Goal: Task Accomplishment & Management: Manage account settings

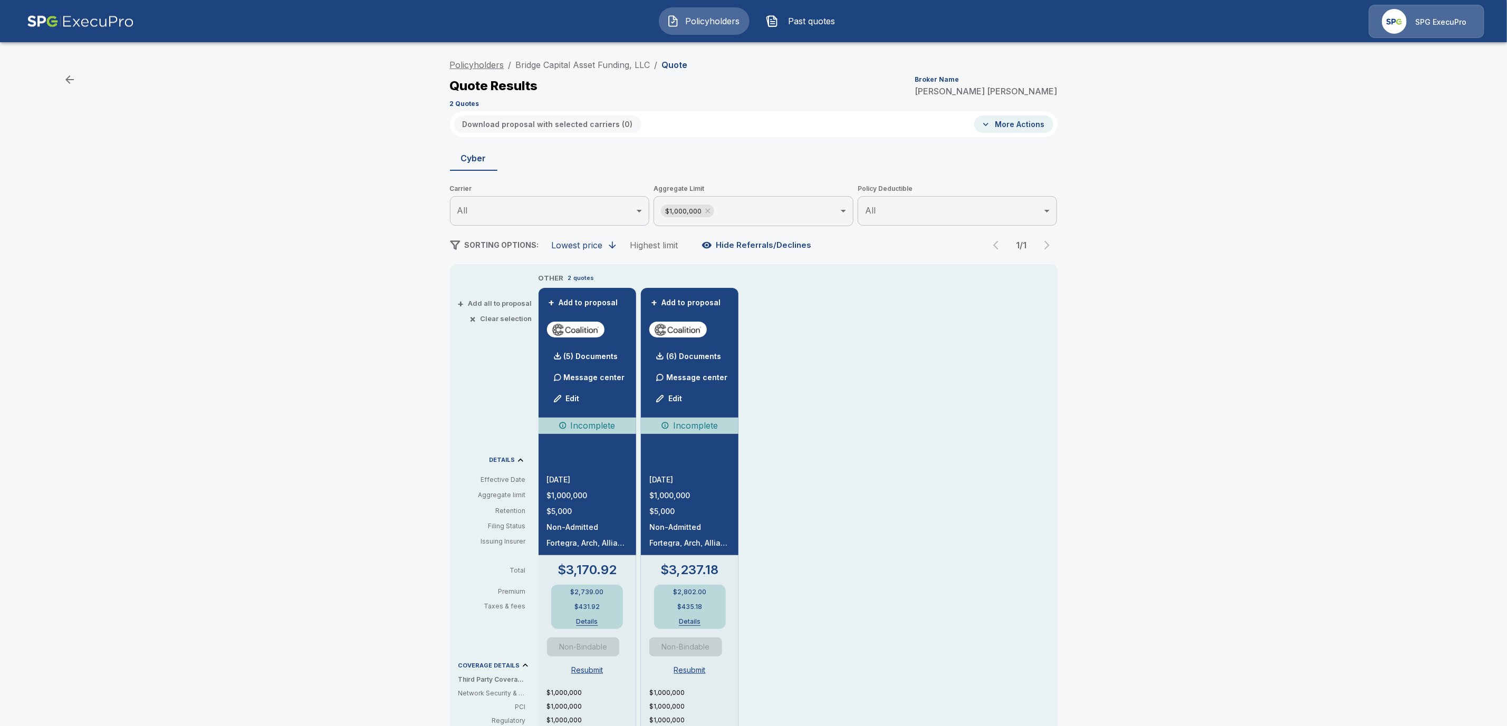
click at [478, 65] on link "Policyholders" at bounding box center [477, 65] width 54 height 11
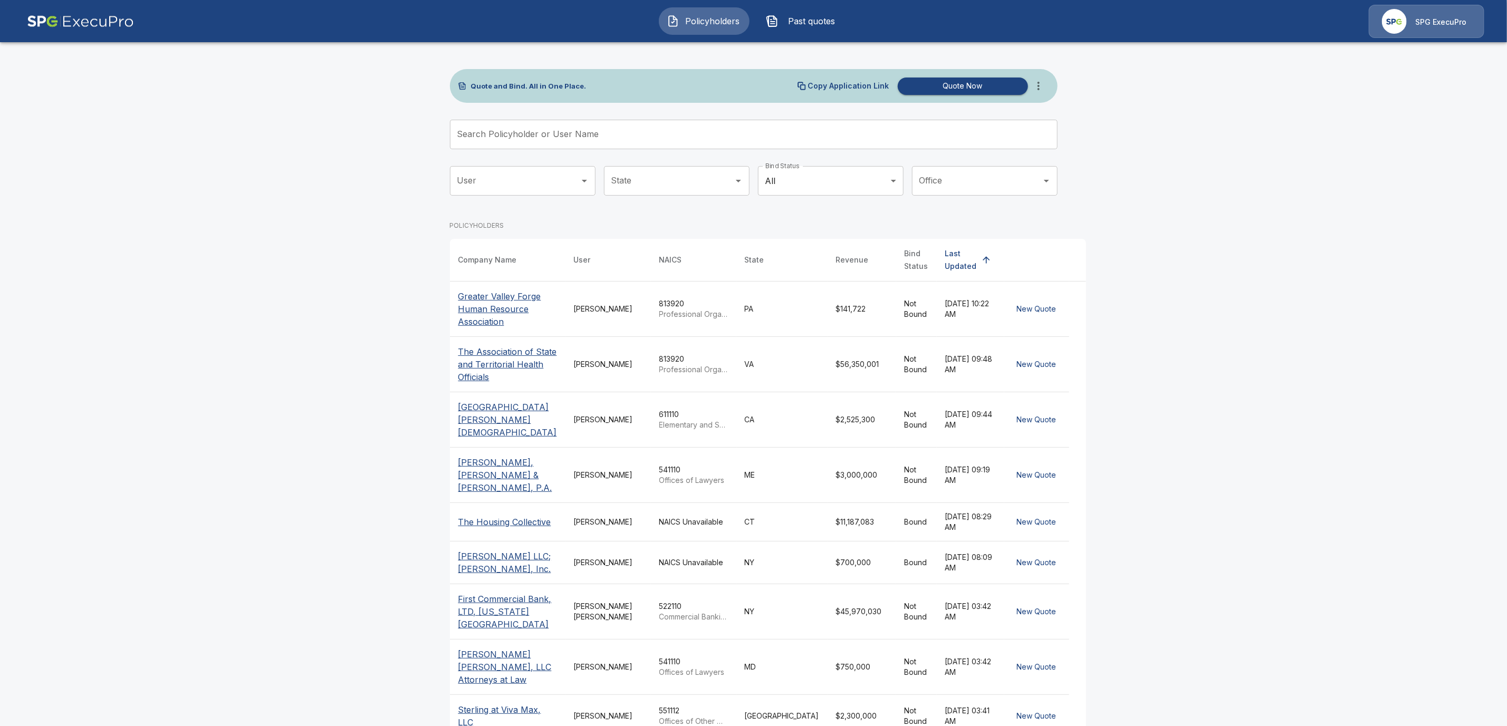
click at [487, 135] on input "Search Policyholder or User Name" at bounding box center [748, 135] width 596 height 30
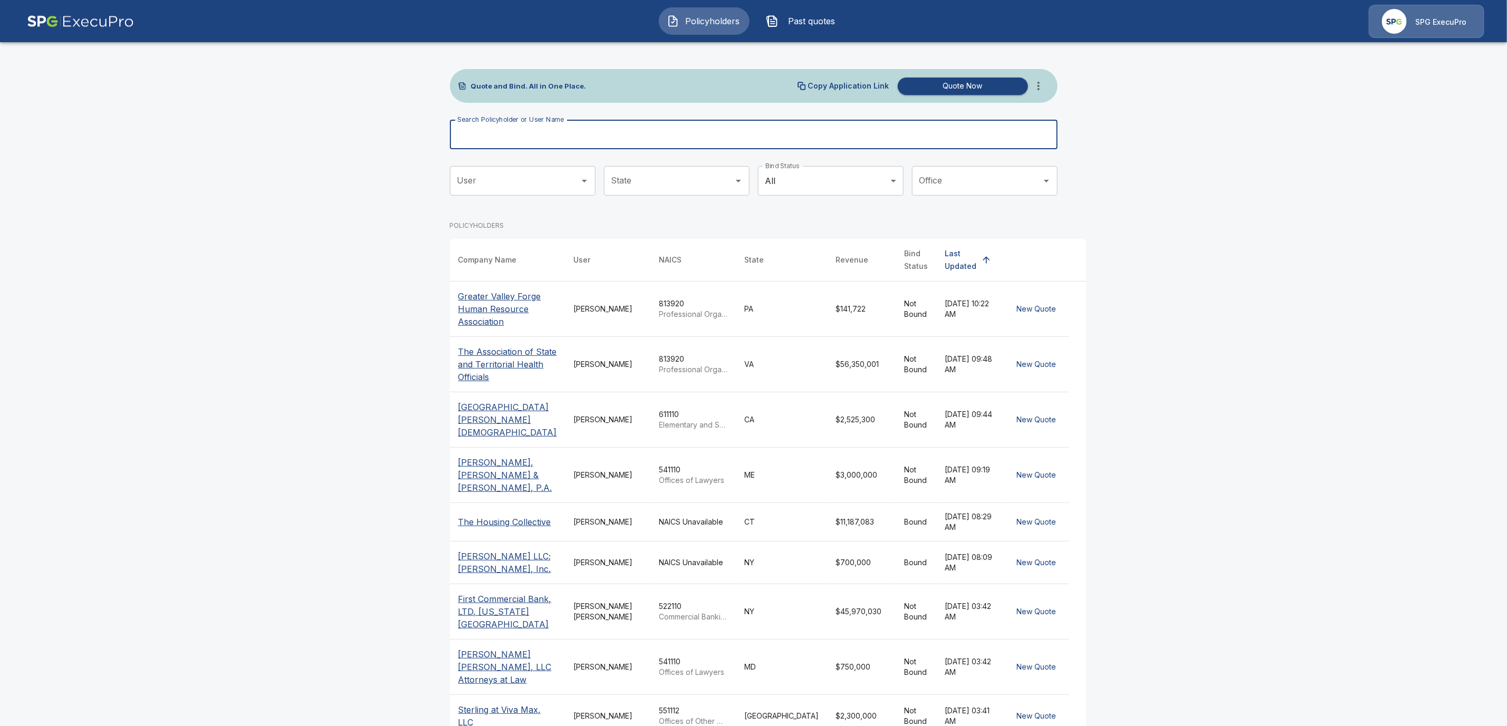
paste input "**********"
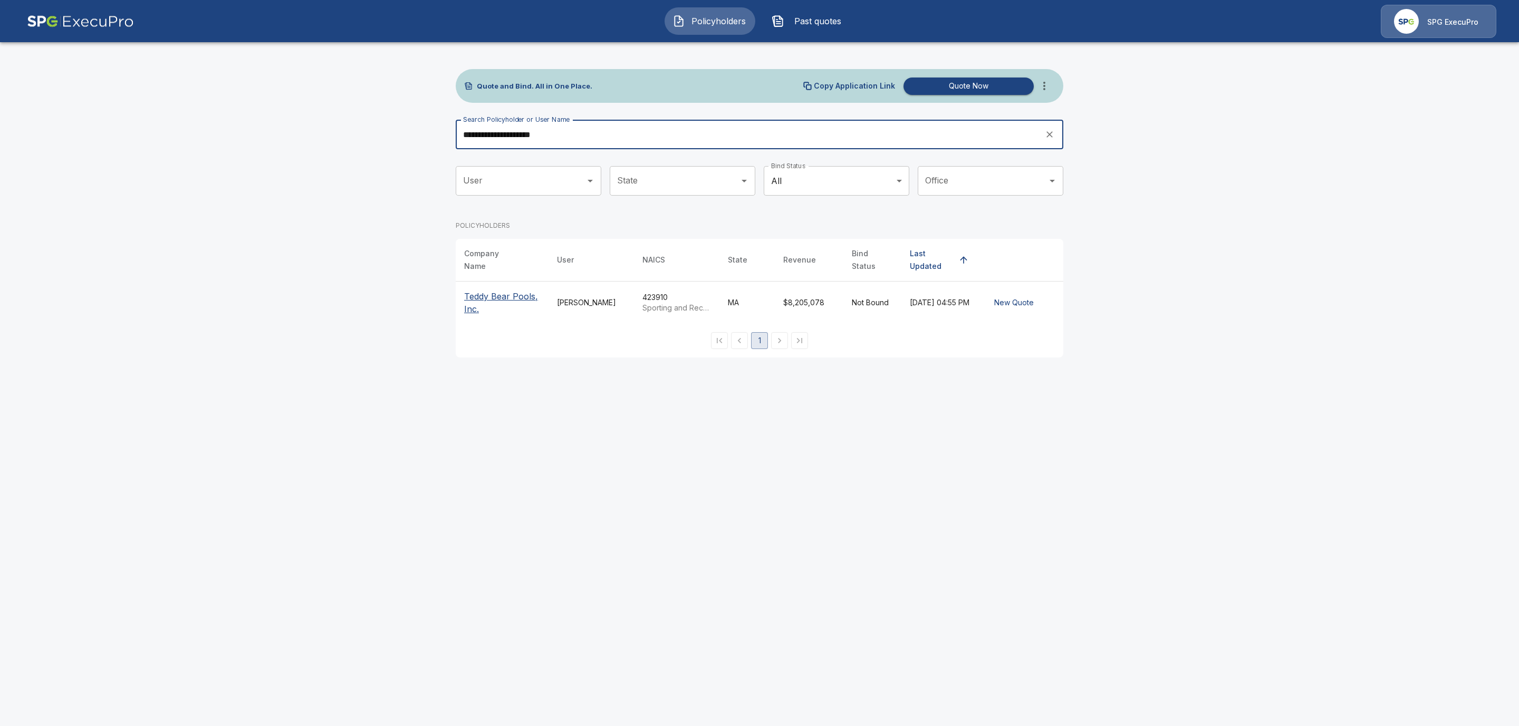
type input "**********"
click at [474, 290] on p "Teddy Bear Pools, Inc." at bounding box center [502, 302] width 76 height 25
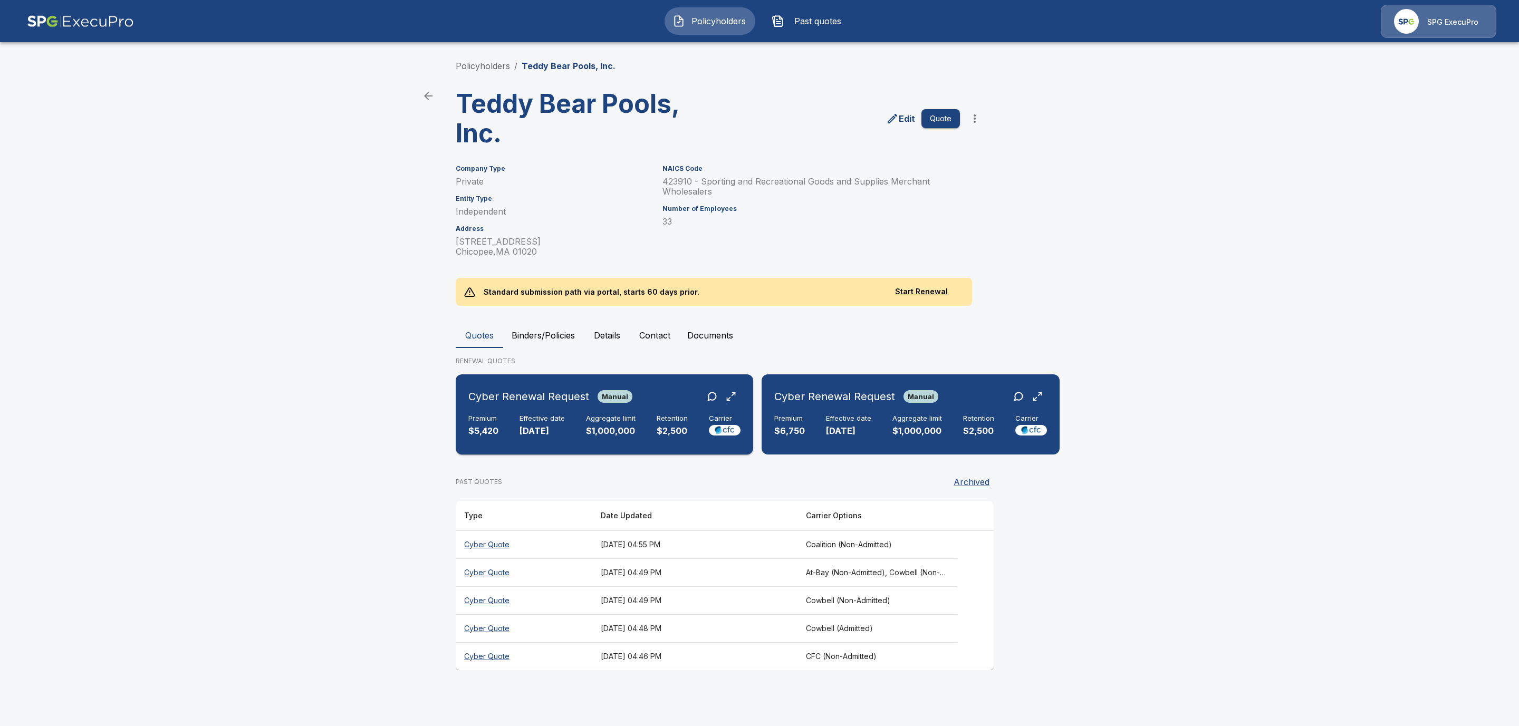
click at [521, 422] on h6 "Effective date" at bounding box center [542, 419] width 45 height 8
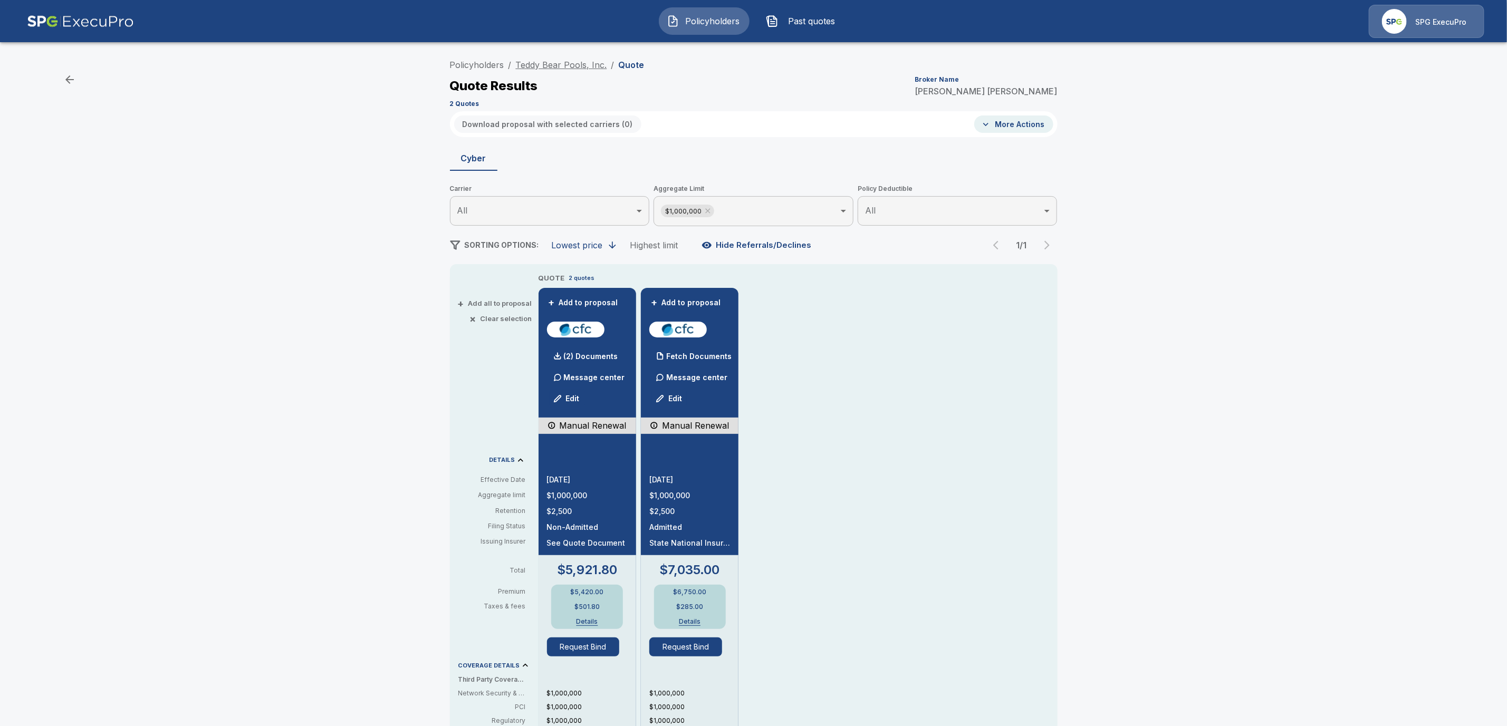
click at [583, 64] on link "Teddy Bear Pools, Inc." at bounding box center [561, 65] width 91 height 11
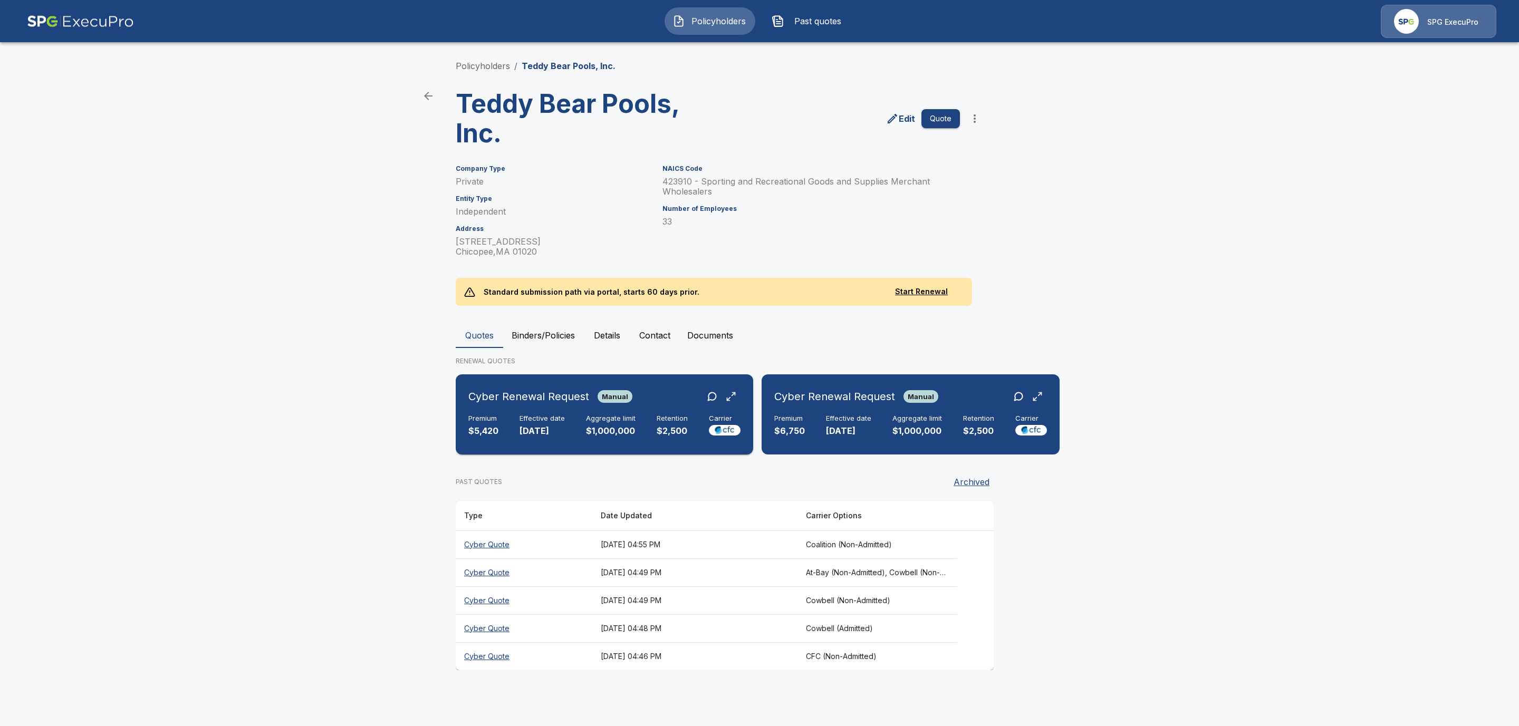
click at [523, 415] on h6 "Effective date" at bounding box center [542, 419] width 45 height 8
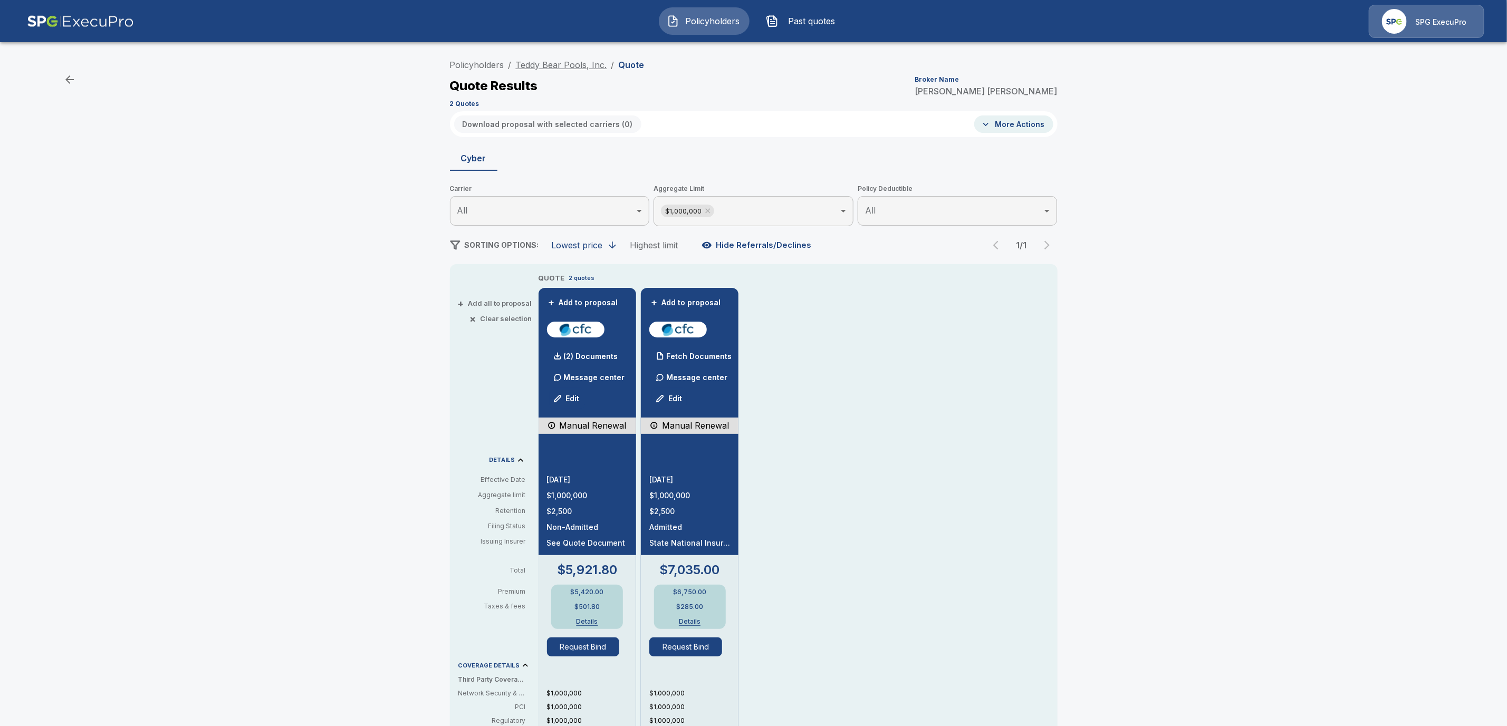
click at [549, 65] on link "Teddy Bear Pools, Inc." at bounding box center [561, 65] width 91 height 11
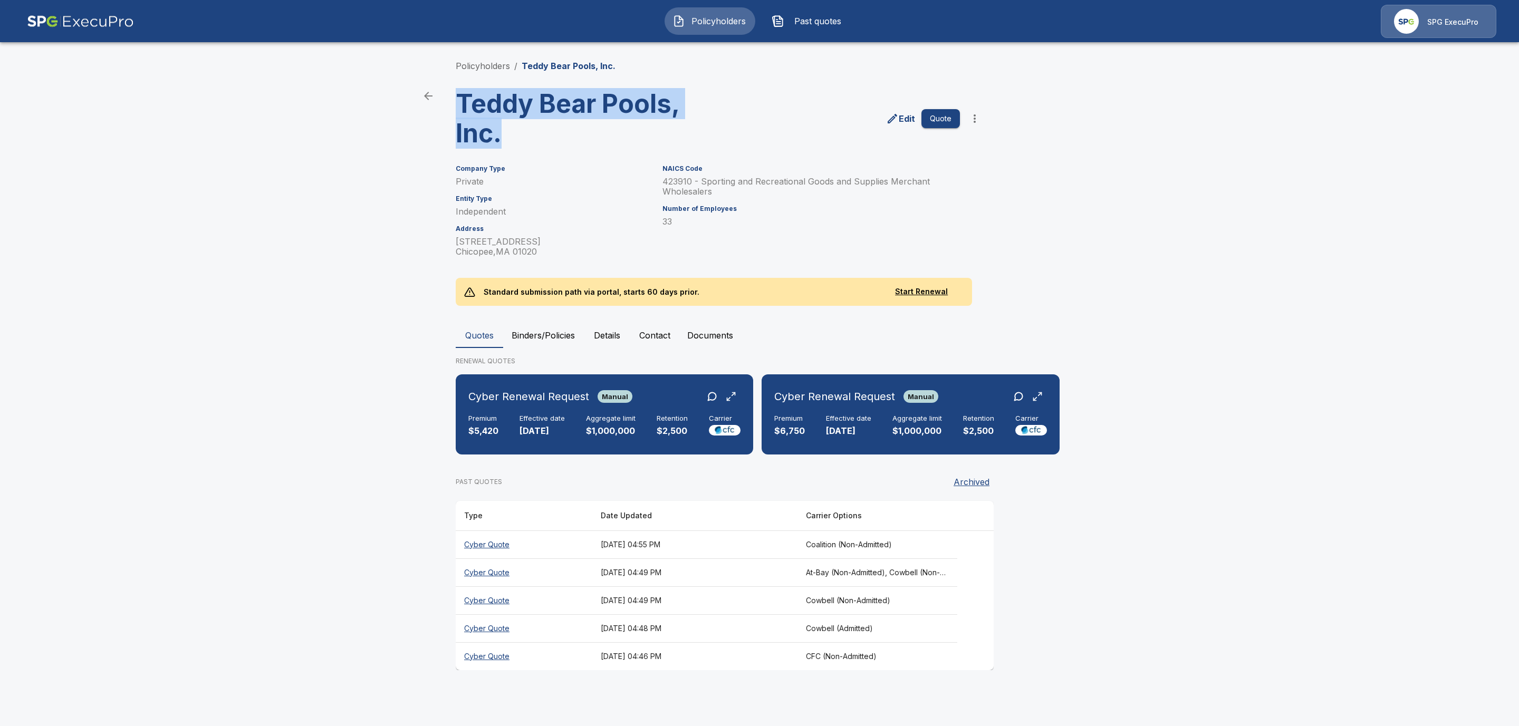
drag, startPoint x: 510, startPoint y: 138, endPoint x: 455, endPoint y: 109, distance: 62.5
click at [455, 109] on div "Teddy Bear Pools, Inc." at bounding box center [581, 115] width 269 height 68
copy h3 "Teddy Bear Pools, Inc."
click at [486, 68] on link "Policyholders" at bounding box center [483, 66] width 54 height 11
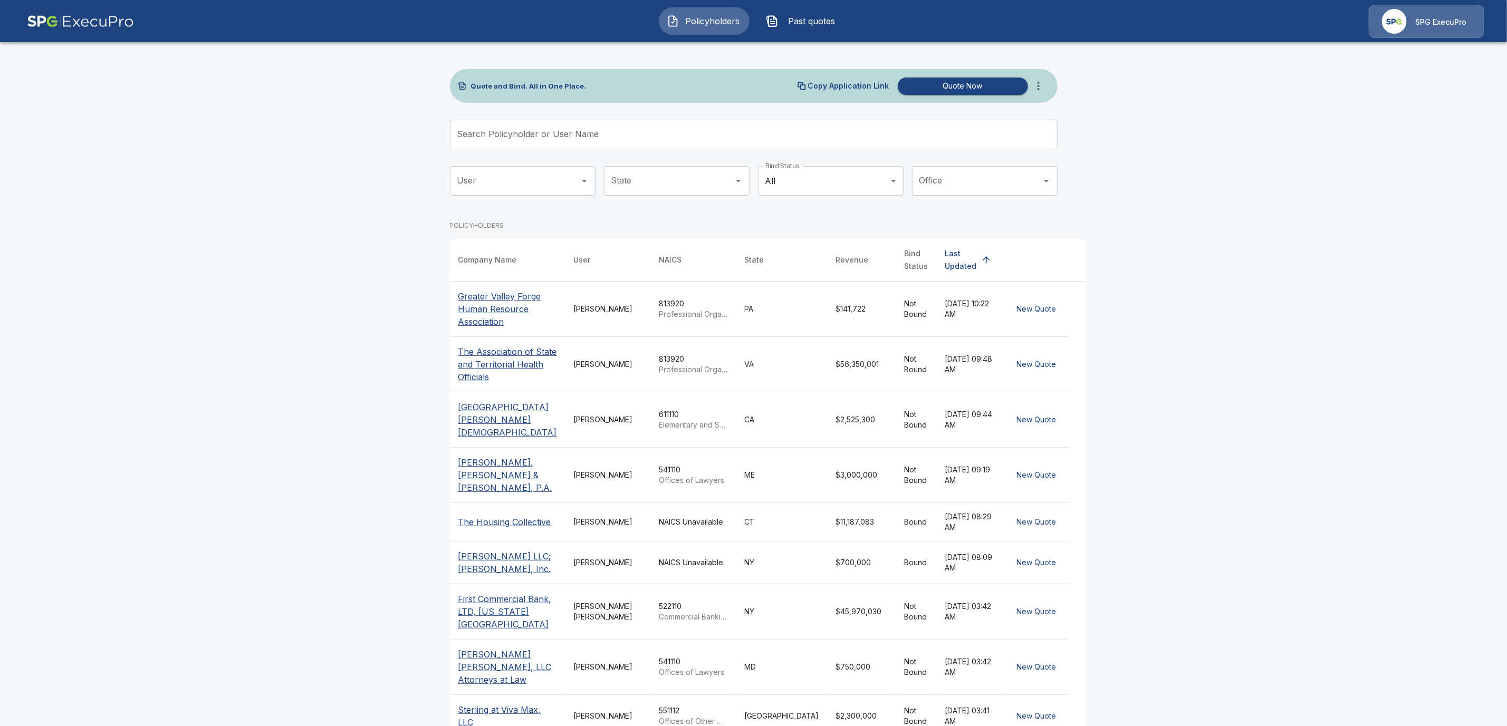
click at [503, 139] on input "Search Policyholder or User Name" at bounding box center [748, 135] width 596 height 30
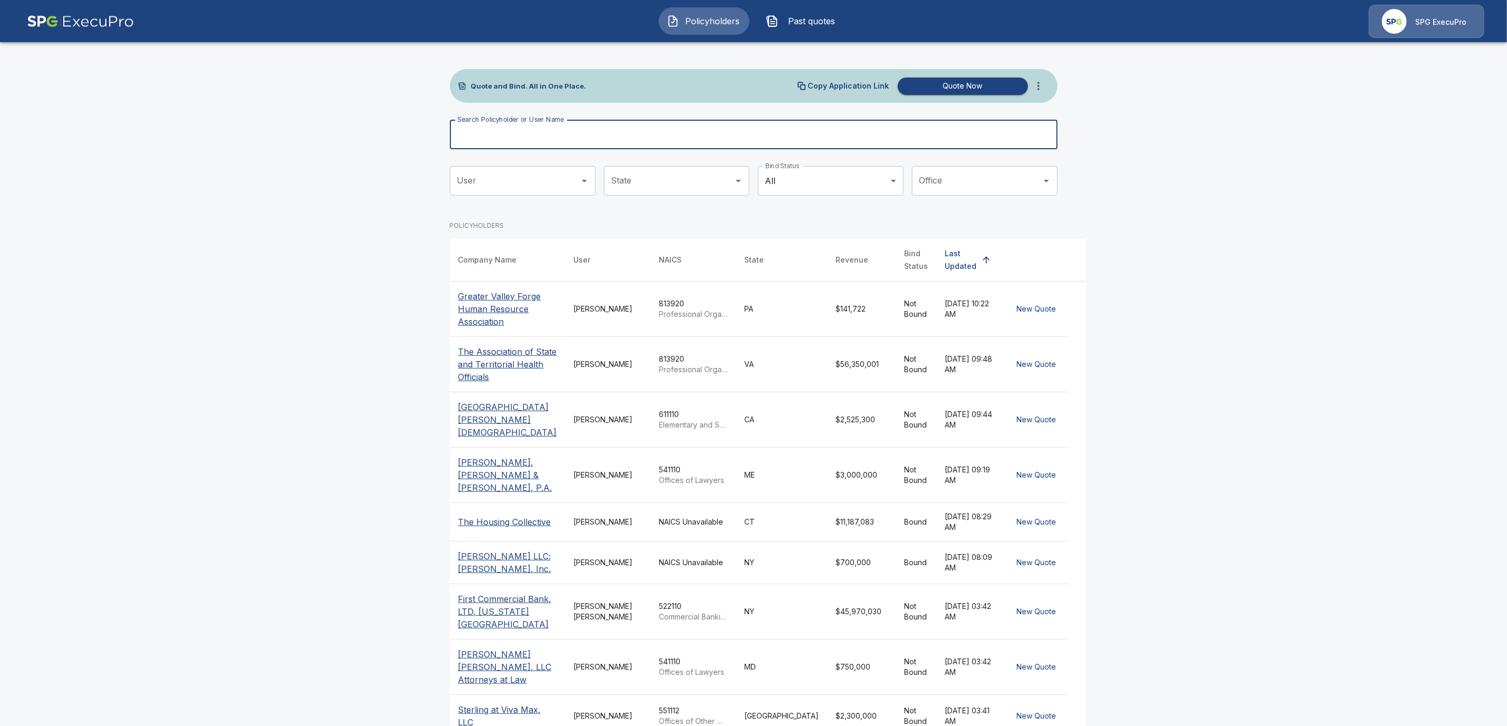
paste input "**********"
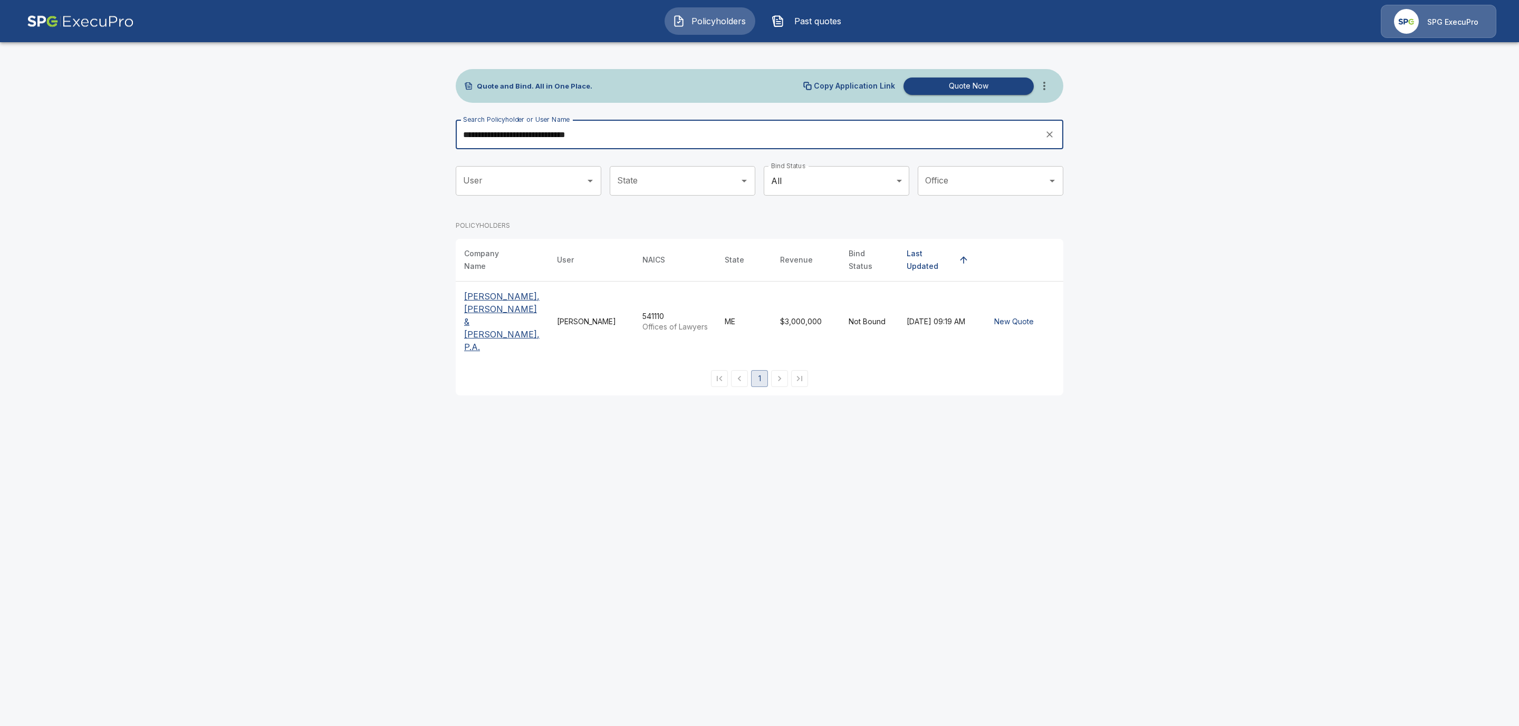
type input "**********"
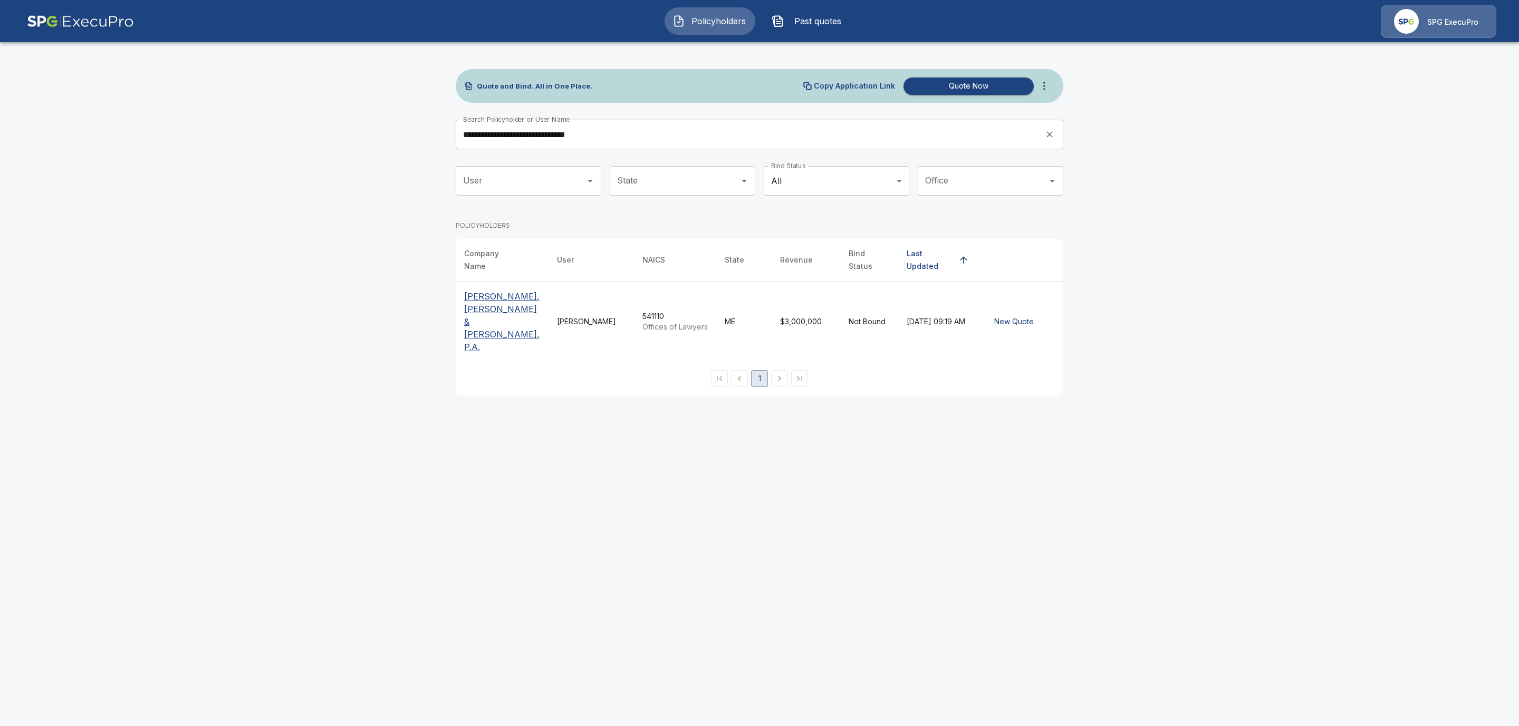
click at [506, 290] on p "[PERSON_NAME], [PERSON_NAME] & [PERSON_NAME], P.A." at bounding box center [502, 321] width 76 height 63
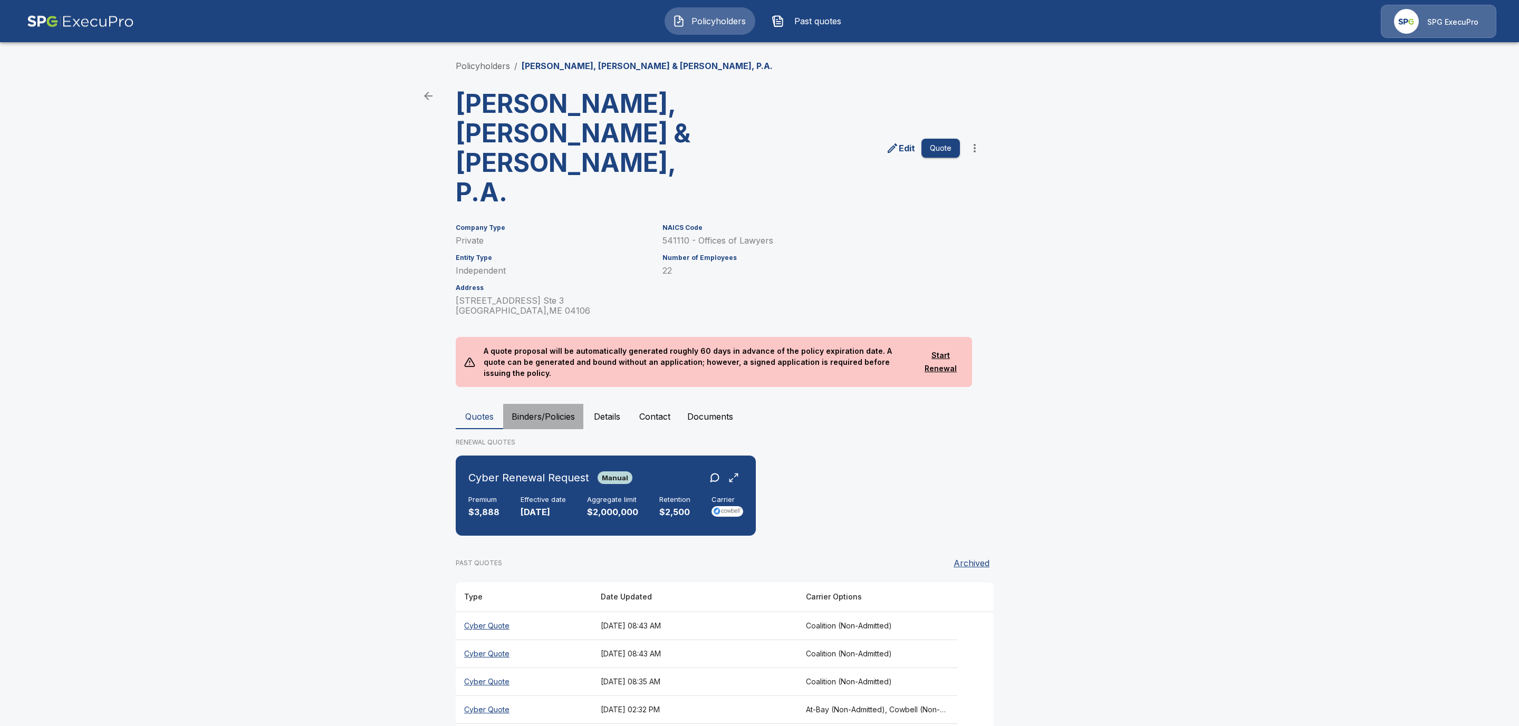
drag, startPoint x: 559, startPoint y: 350, endPoint x: 365, endPoint y: 294, distance: 201.5
click at [559, 404] on button "Binders/Policies" at bounding box center [543, 416] width 80 height 25
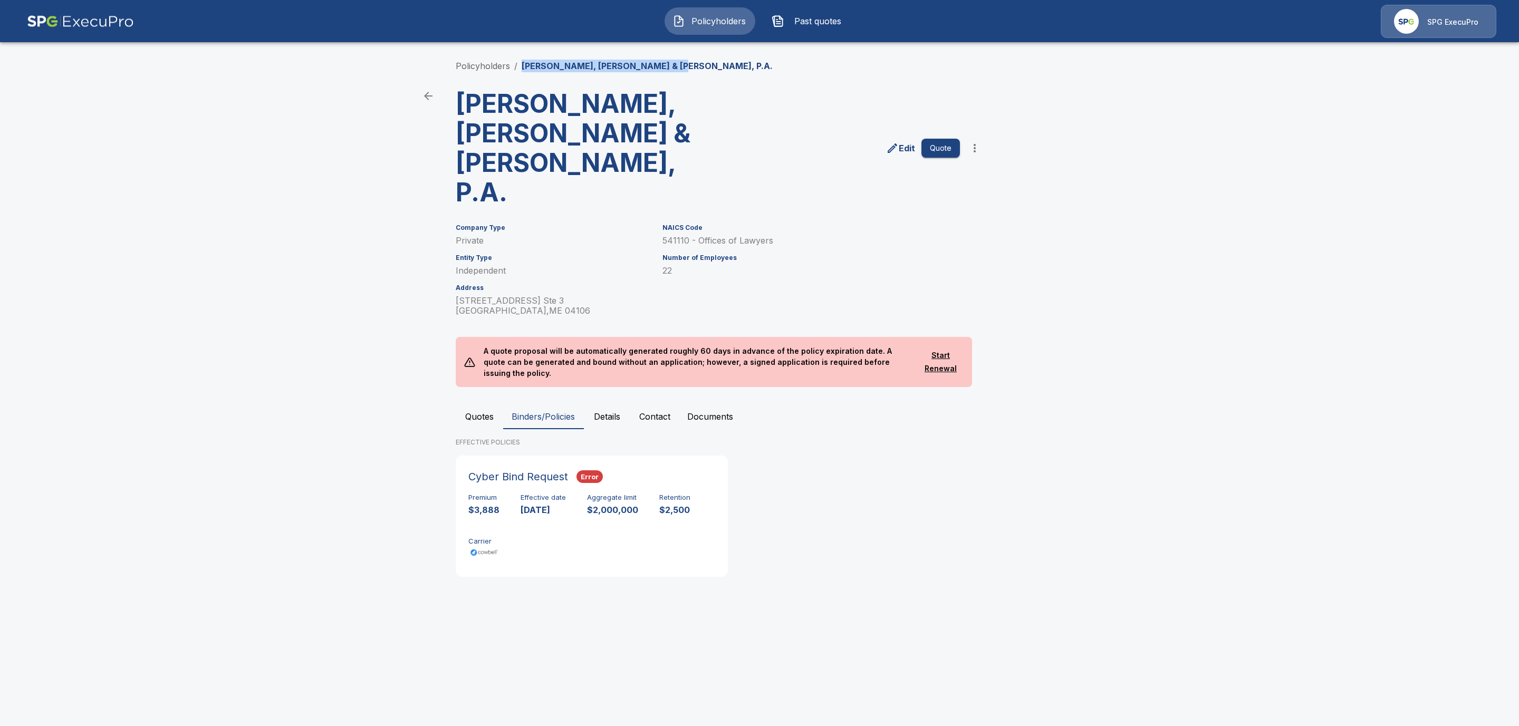
drag, startPoint x: 663, startPoint y: 68, endPoint x: 520, endPoint y: 63, distance: 142.5
click at [520, 63] on div "Policyholders / Ainsworth, Thelin & Raftice, P.A." at bounding box center [760, 66] width 608 height 13
copy p "[PERSON_NAME], [PERSON_NAME] & [PERSON_NAME], P.A."
click at [481, 61] on link "Policyholders" at bounding box center [483, 66] width 54 height 11
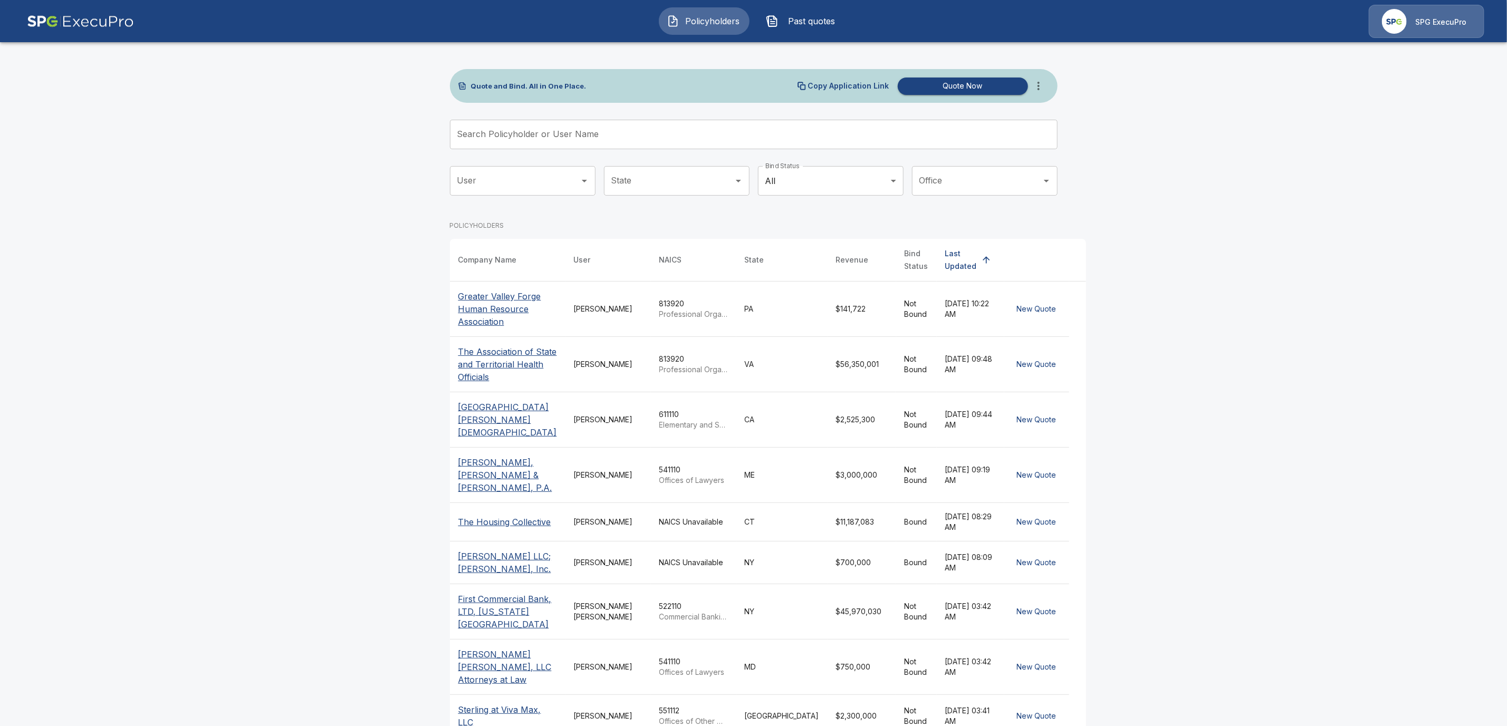
click at [483, 143] on input "Search Policyholder or User Name" at bounding box center [748, 135] width 596 height 30
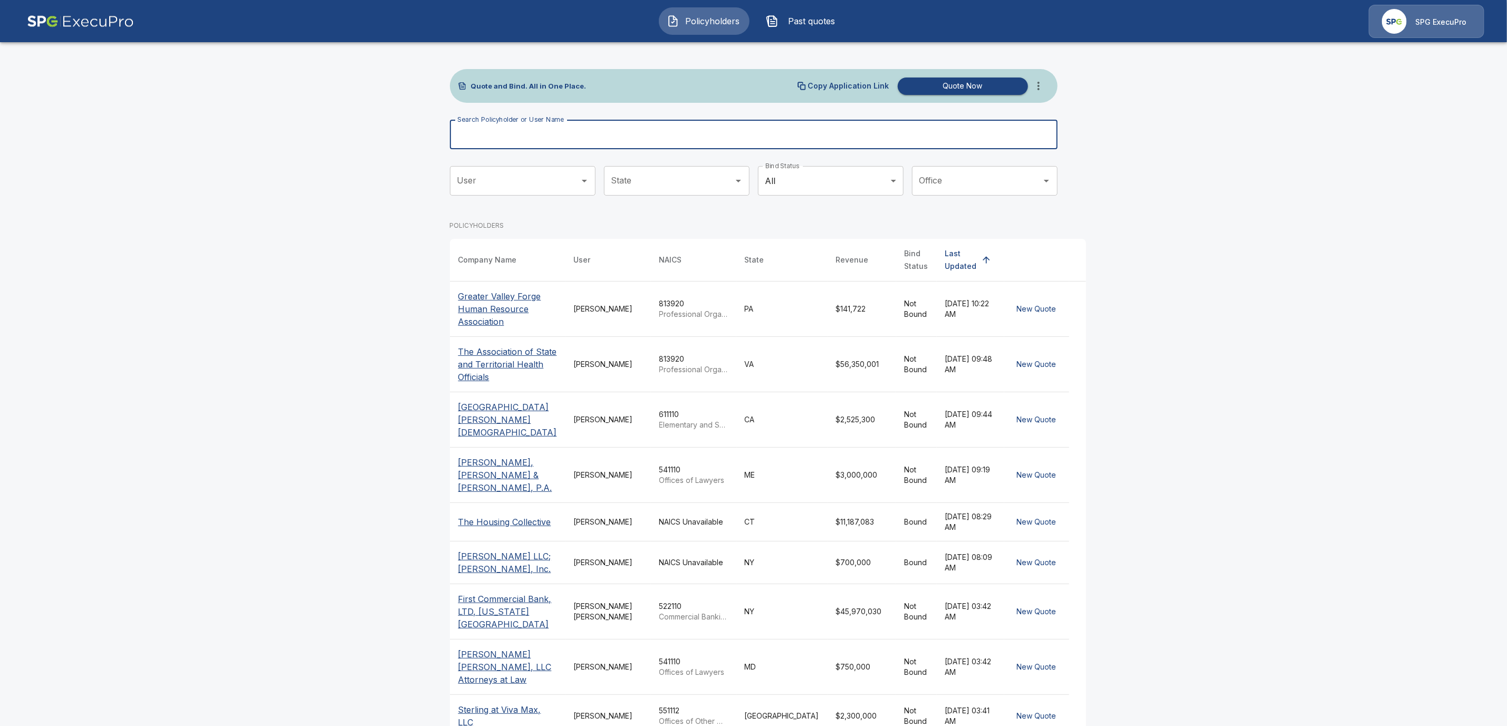
paste input "**********"
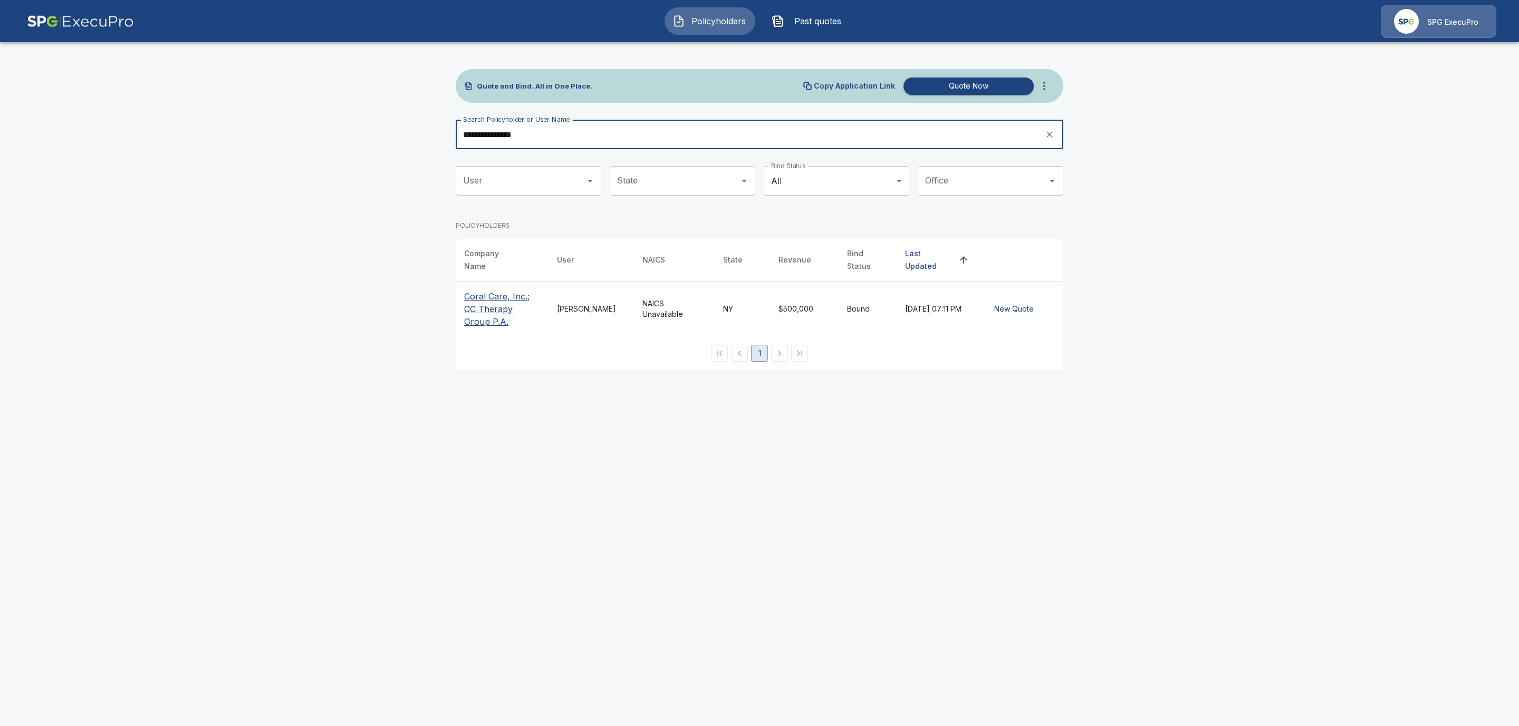
type input "**********"
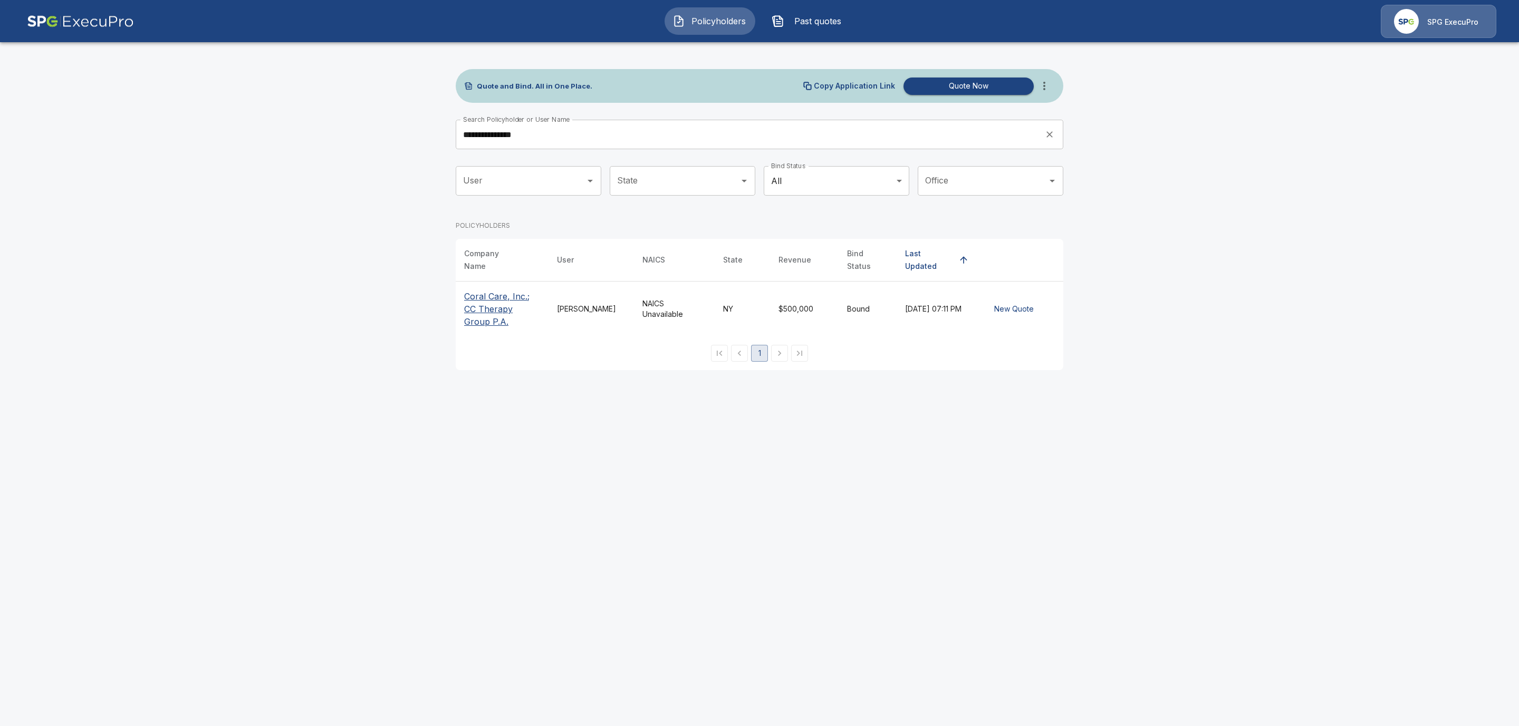
click at [493, 298] on p "Coral Care, Inc.; CC Therapy Group P.A." at bounding box center [502, 309] width 76 height 38
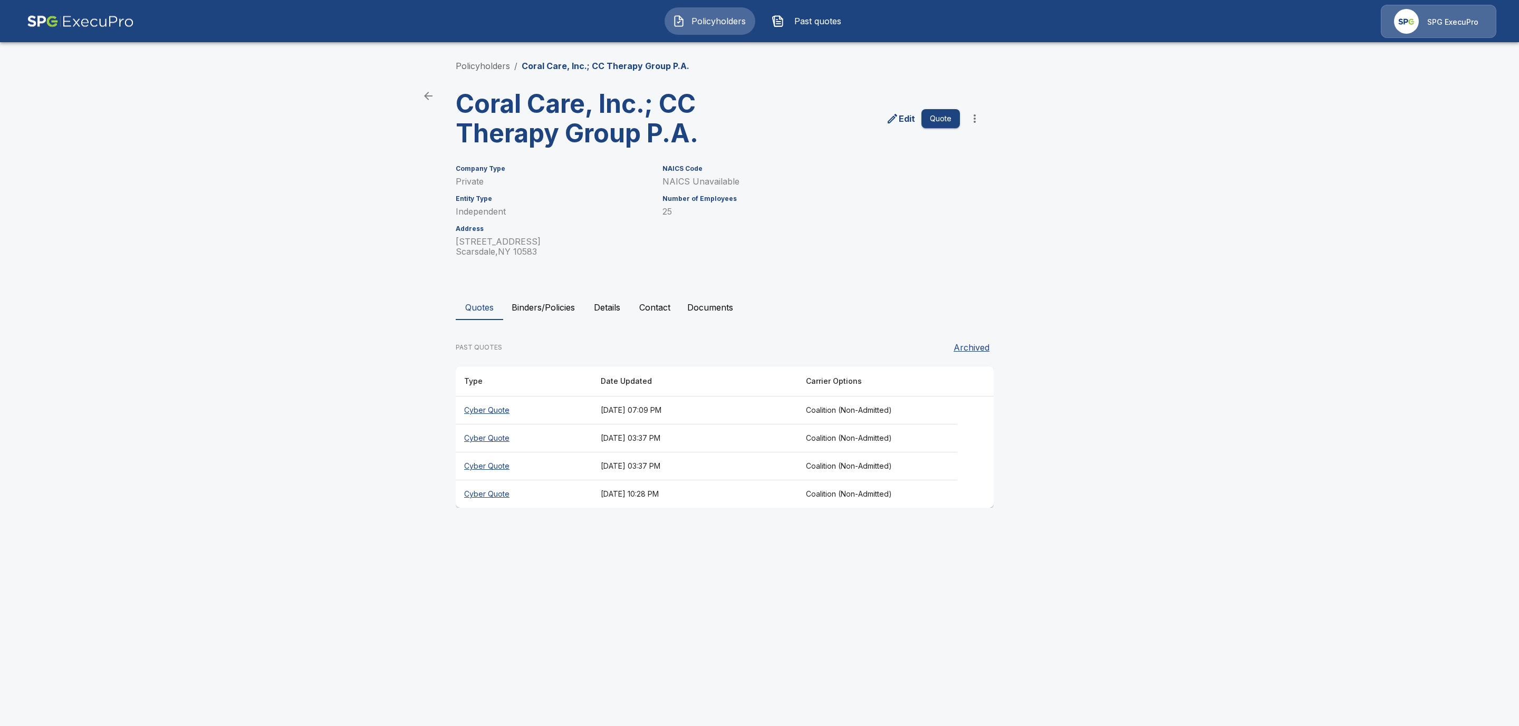
click at [546, 301] on button "Binders/Policies" at bounding box center [543, 307] width 80 height 25
click at [525, 314] on button "Binders/Policies" at bounding box center [543, 307] width 80 height 25
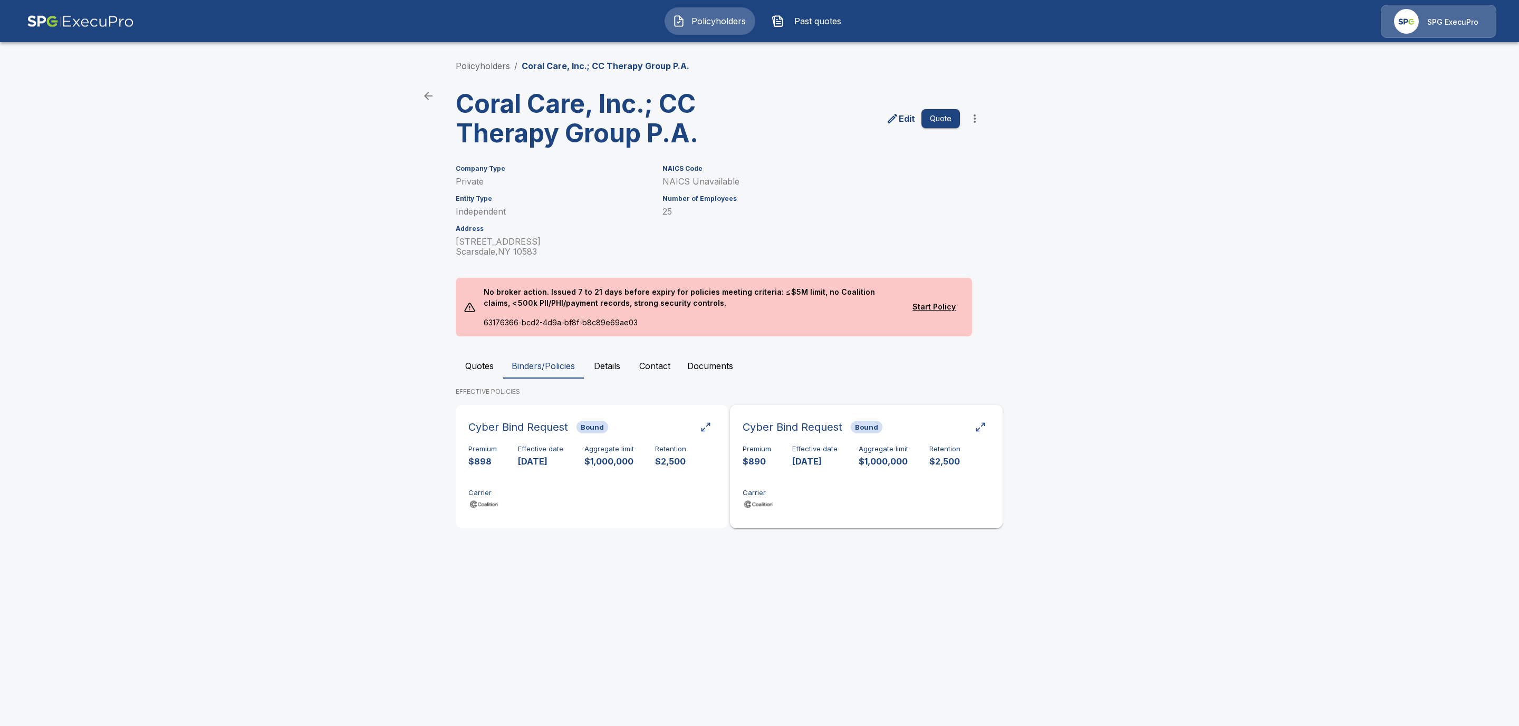
click at [893, 470] on div "Premium $890 Effective date [DATE] Aggregate limit $1,000,000 Retention $2,500 …" at bounding box center [866, 478] width 247 height 66
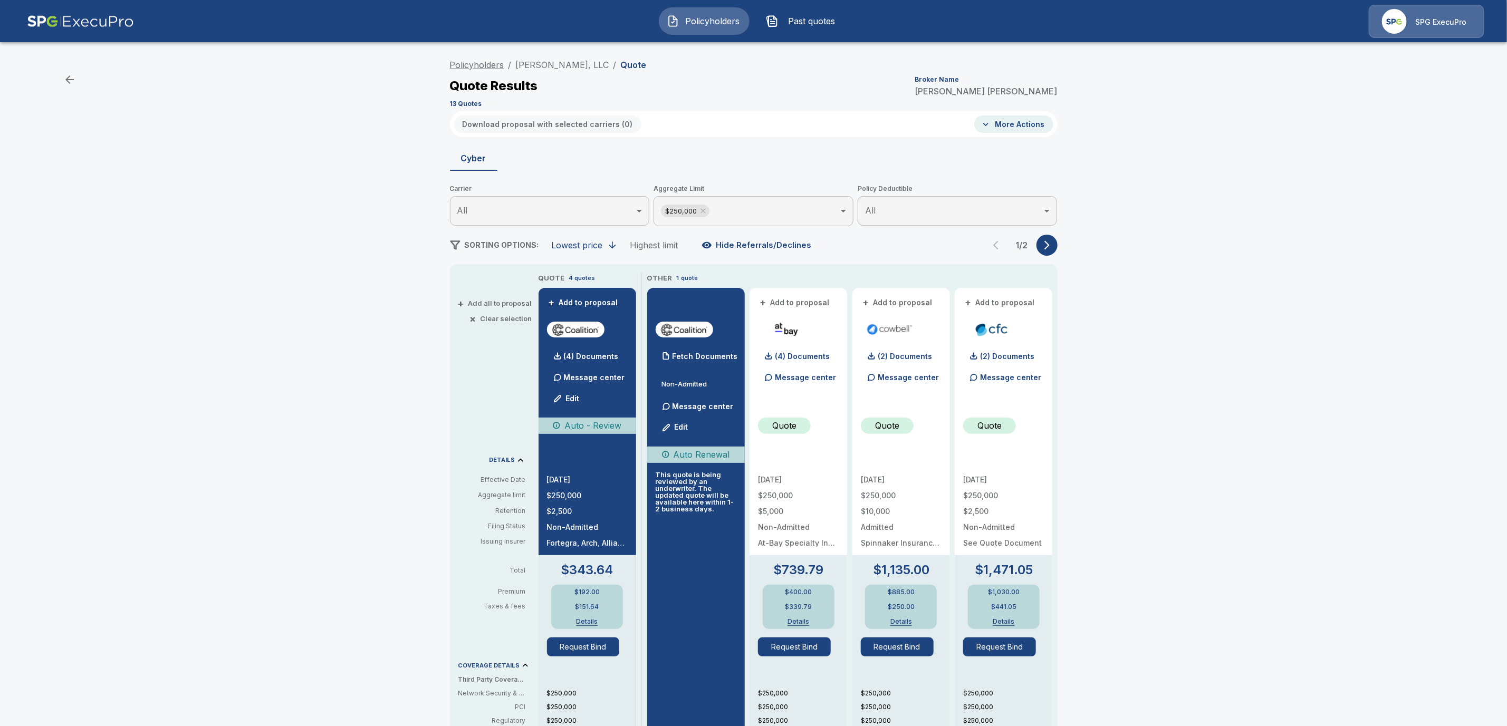
click at [493, 62] on link "Policyholders" at bounding box center [477, 65] width 54 height 11
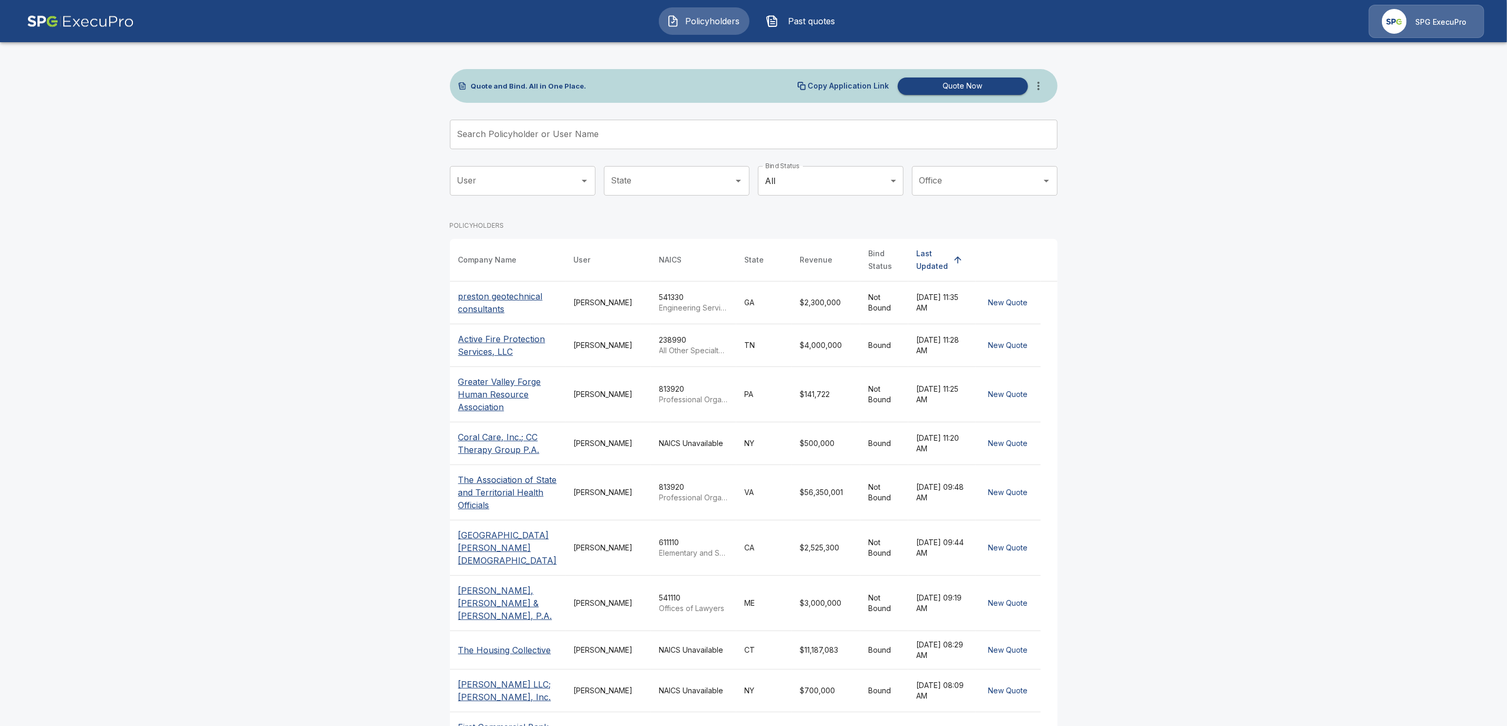
click at [524, 133] on input "Search Policyholder or User Name" at bounding box center [748, 135] width 596 height 30
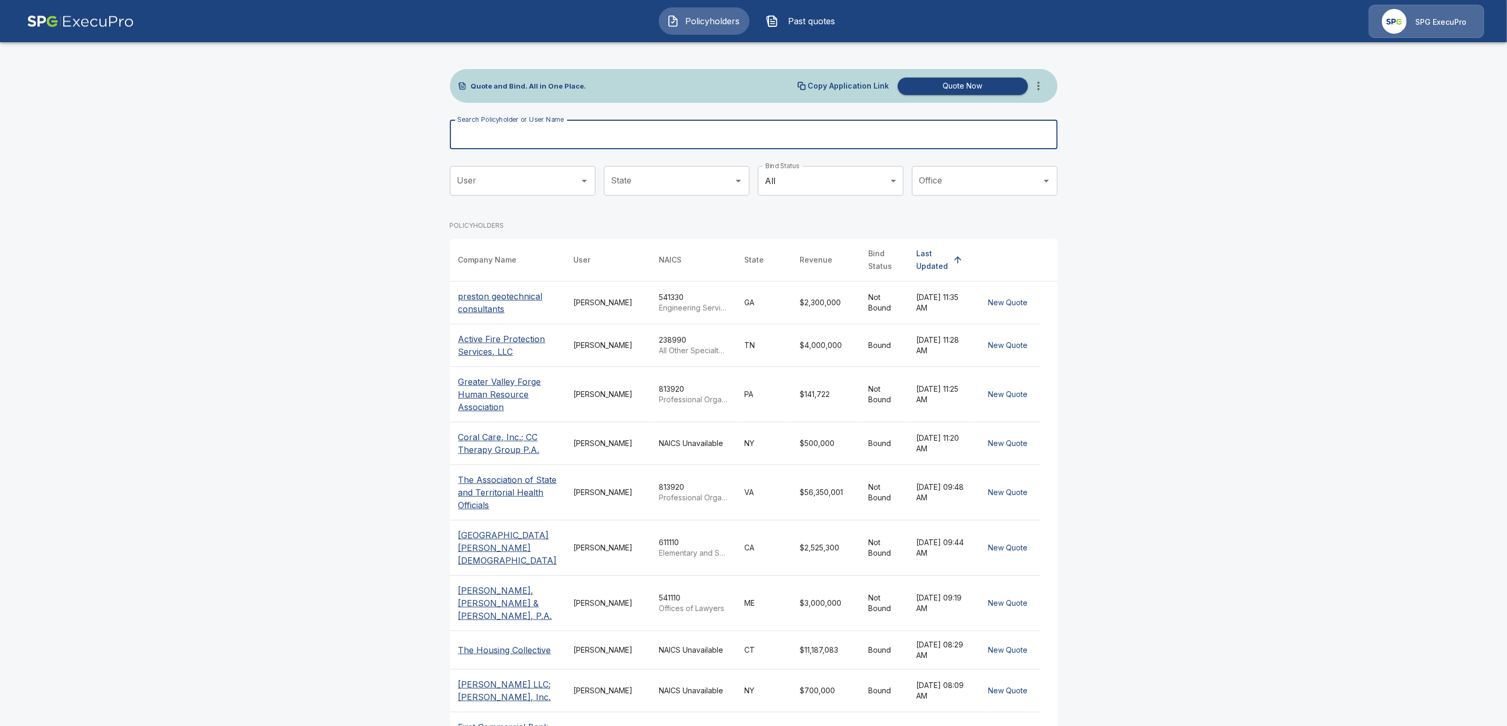
paste input "******"
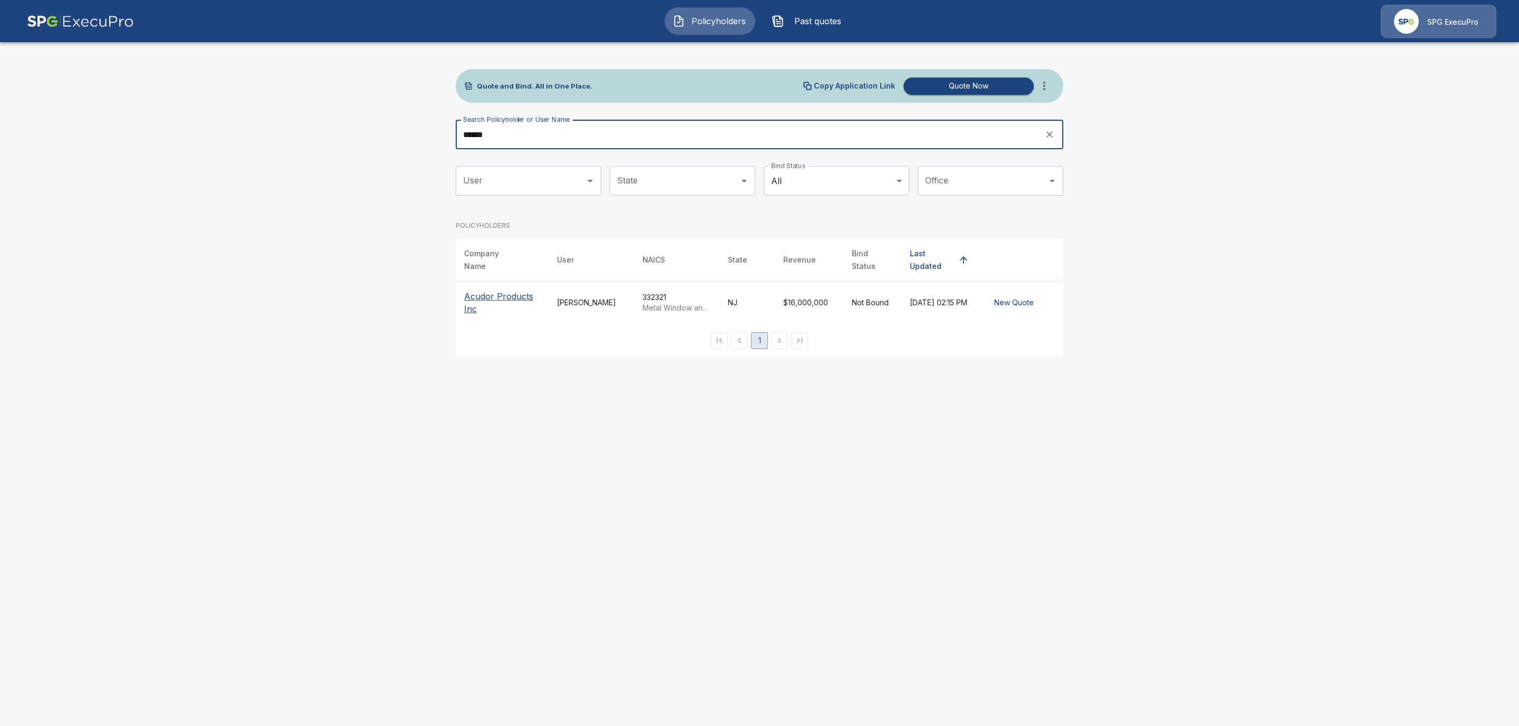
type input "******"
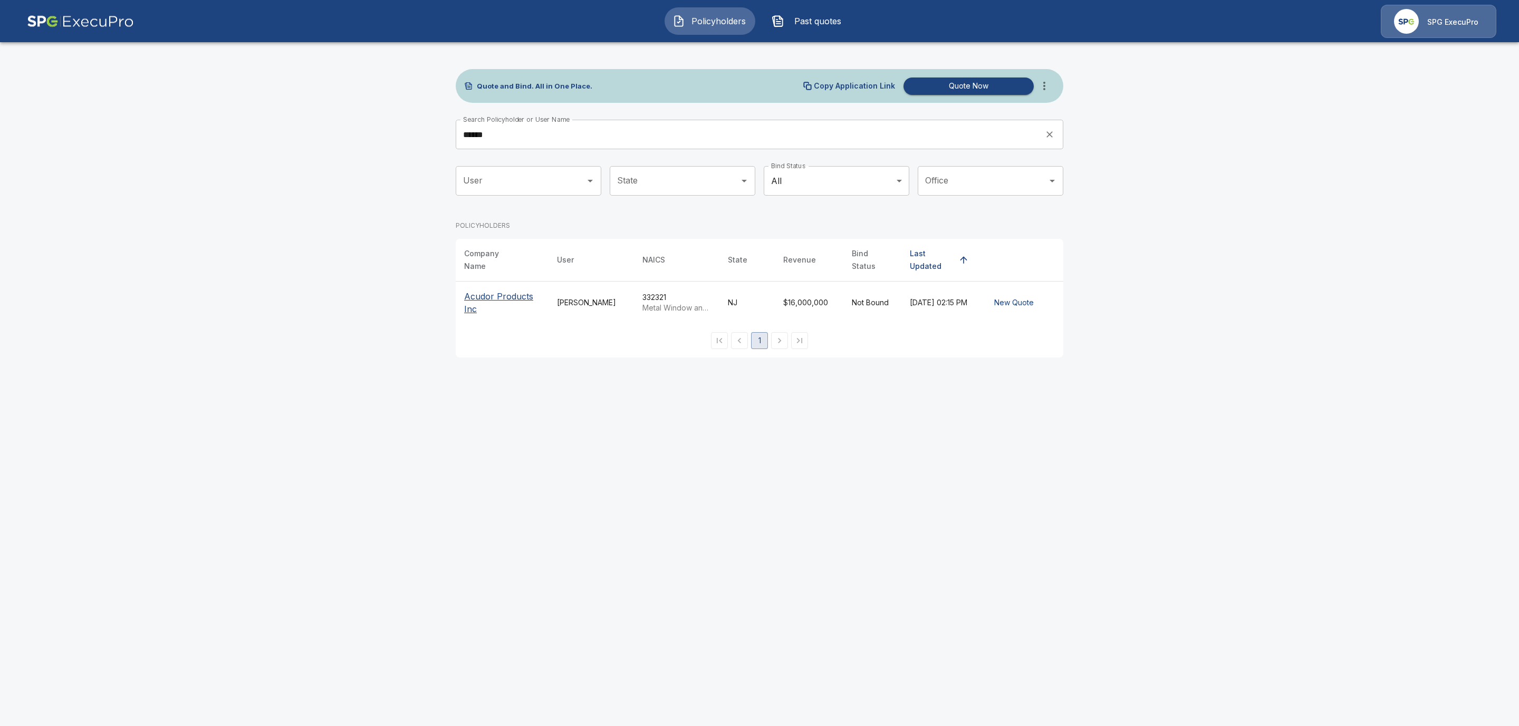
click at [480, 290] on p "Acudor Products Inc" at bounding box center [502, 302] width 76 height 25
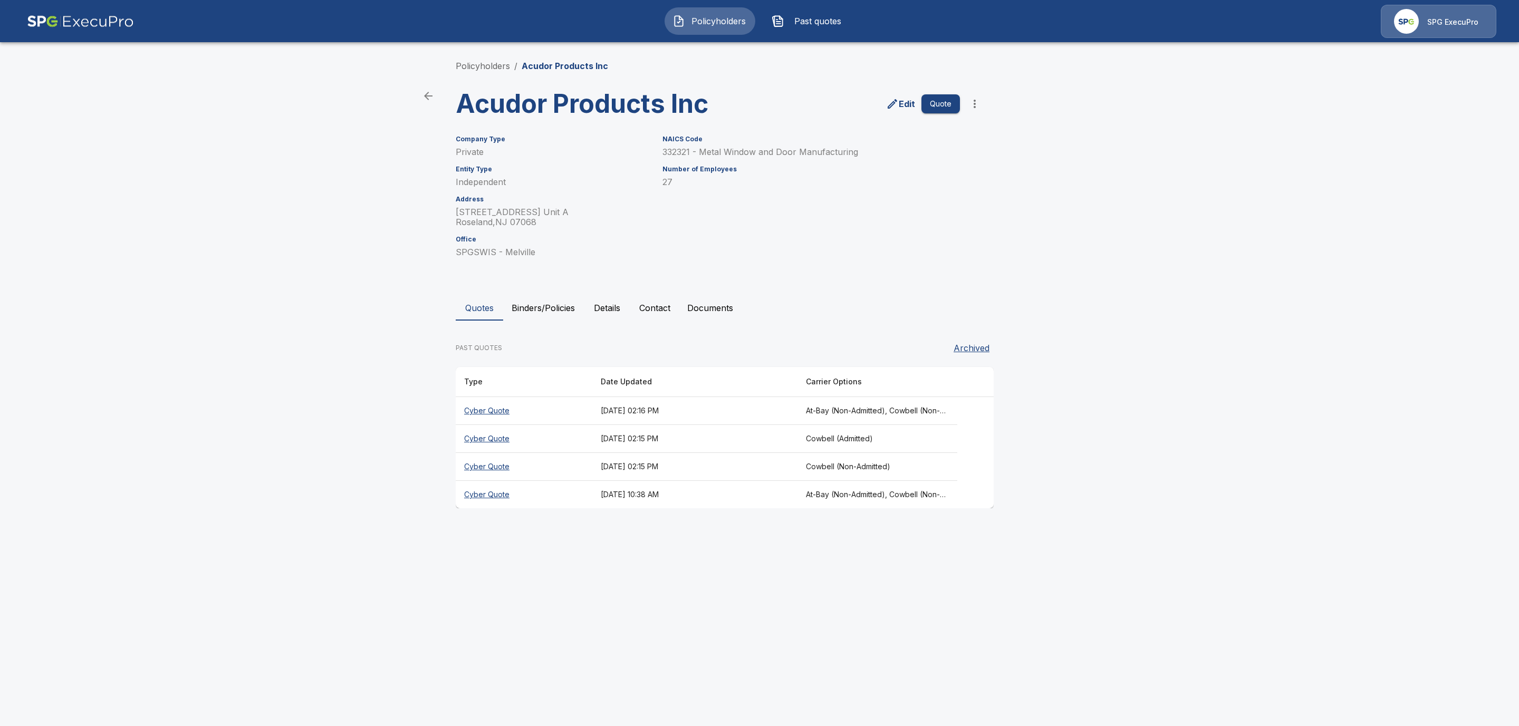
click at [493, 408] on th "Cyber Quote" at bounding box center [524, 411] width 137 height 28
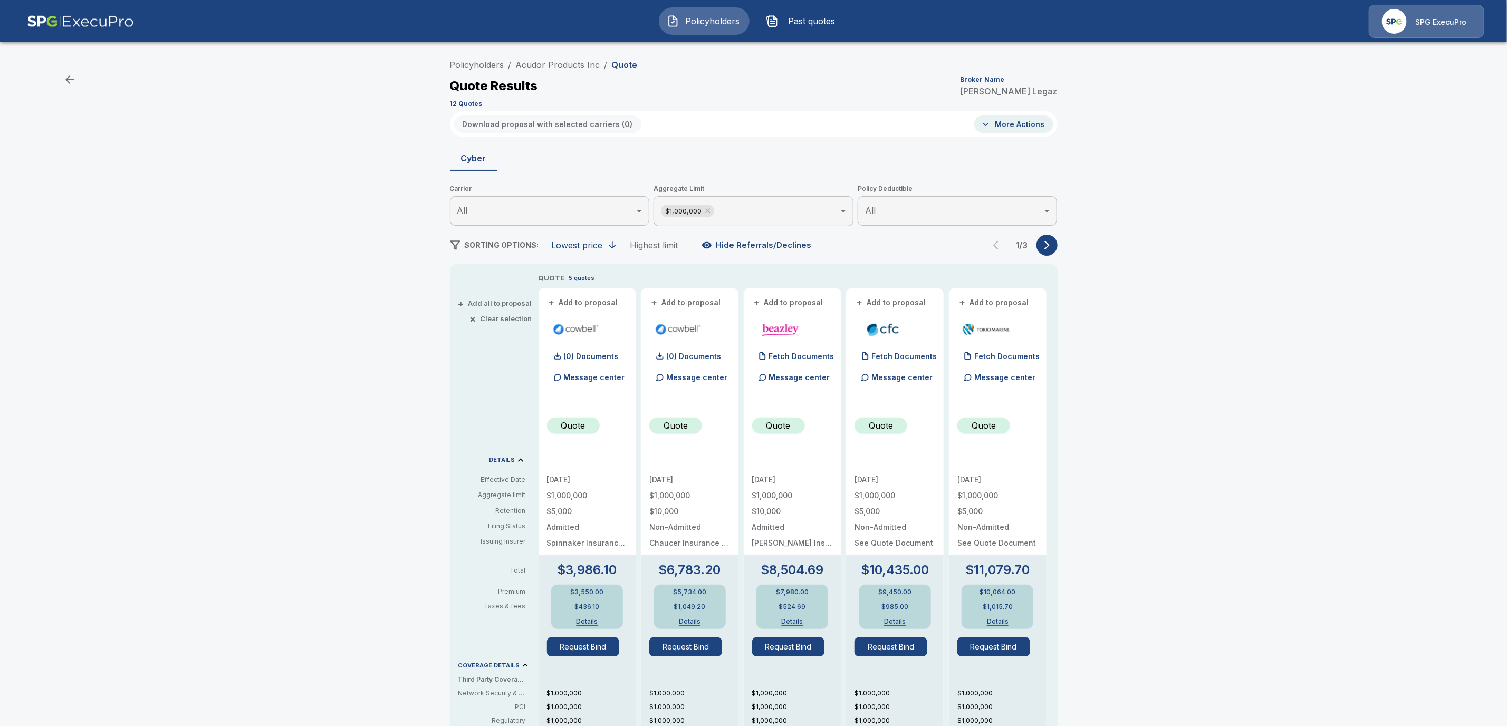
click at [1029, 127] on button "More Actions" at bounding box center [1013, 124] width 79 height 17
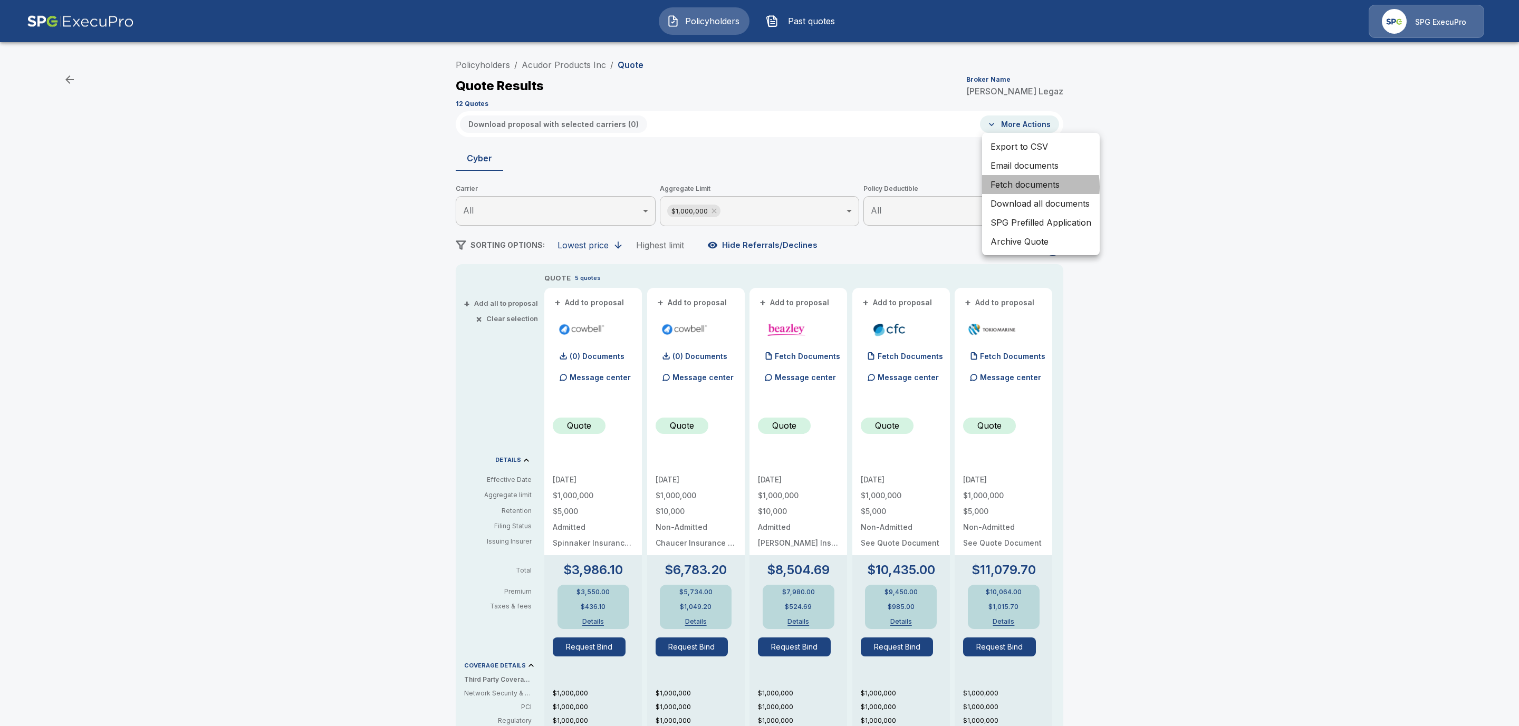
drag, startPoint x: 1021, startPoint y: 187, endPoint x: 1049, endPoint y: 196, distance: 30.0
click at [1020, 187] on li "Fetch documents" at bounding box center [1041, 184] width 118 height 19
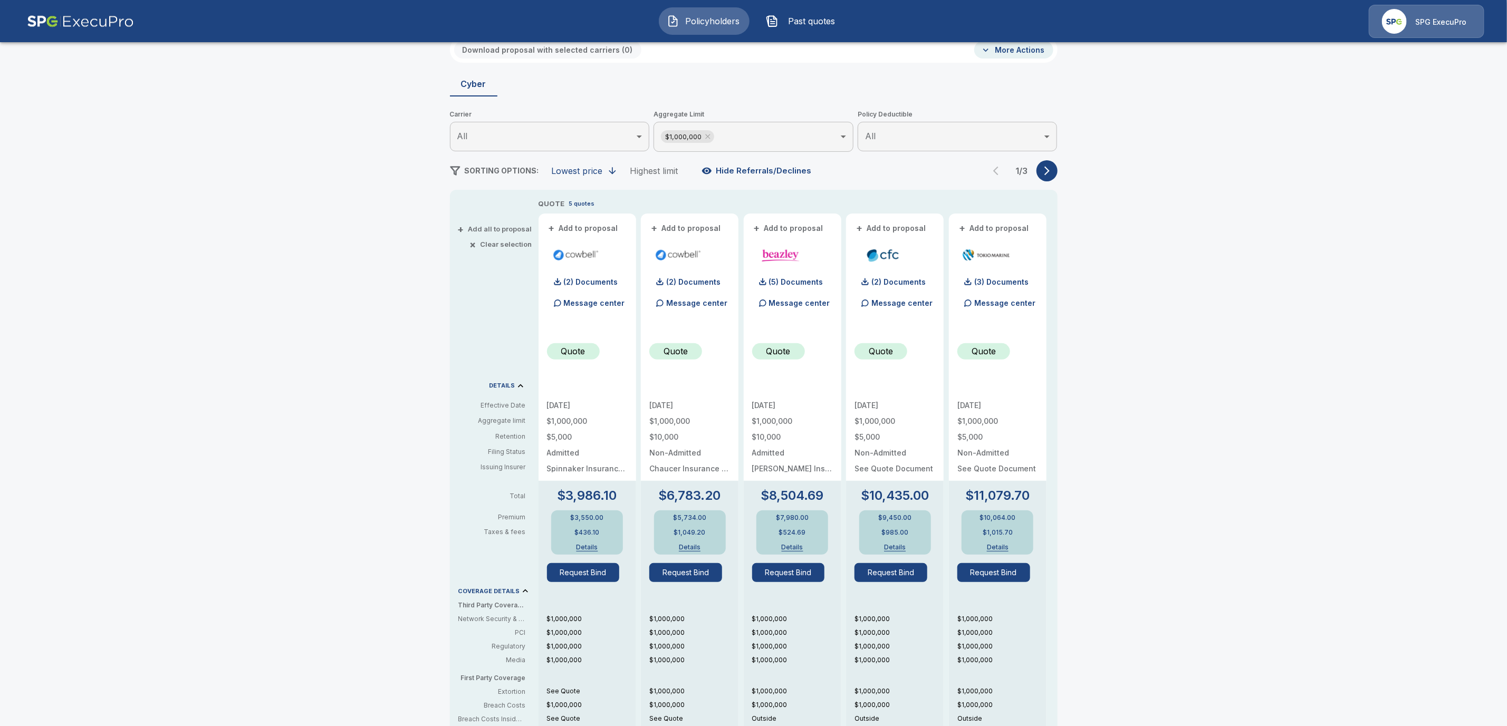
scroll to position [84, 0]
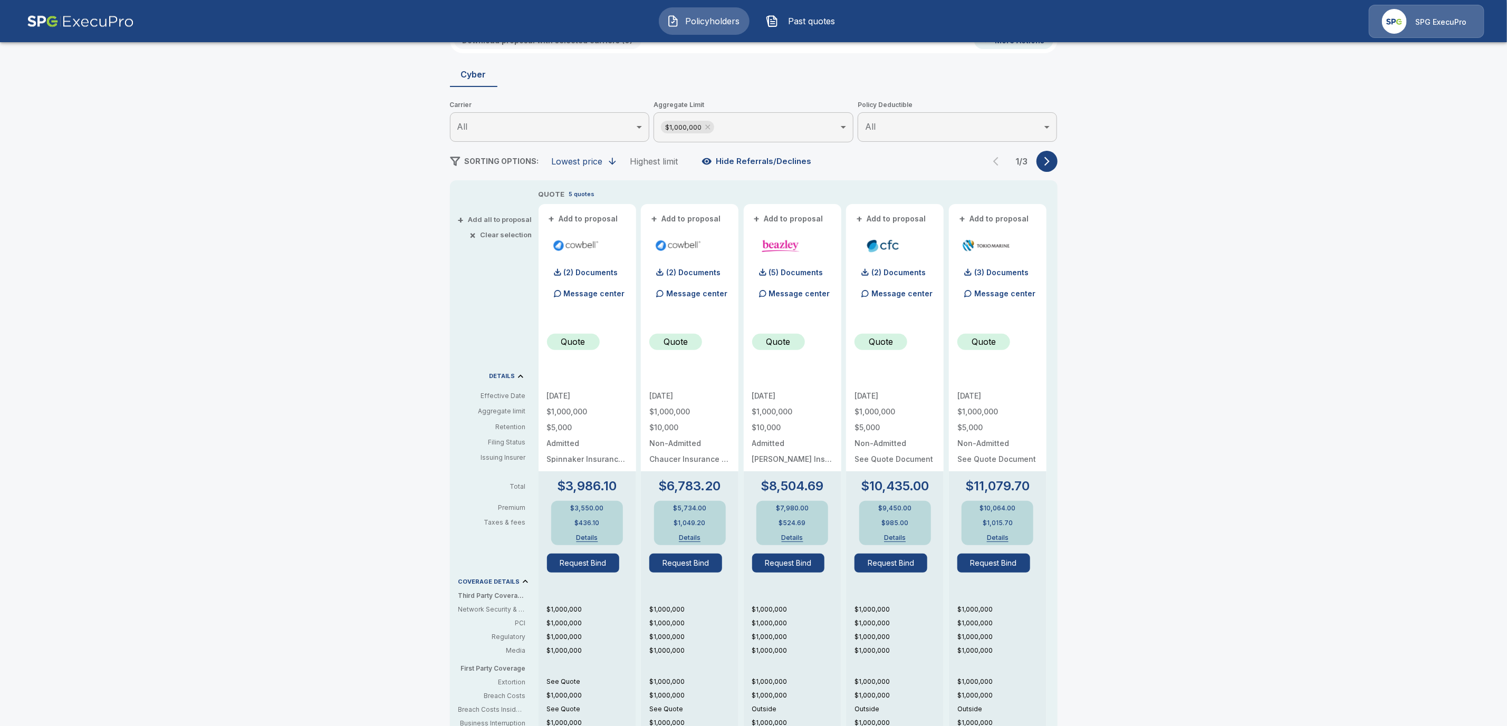
click at [1052, 160] on icon "button" at bounding box center [1047, 161] width 11 height 11
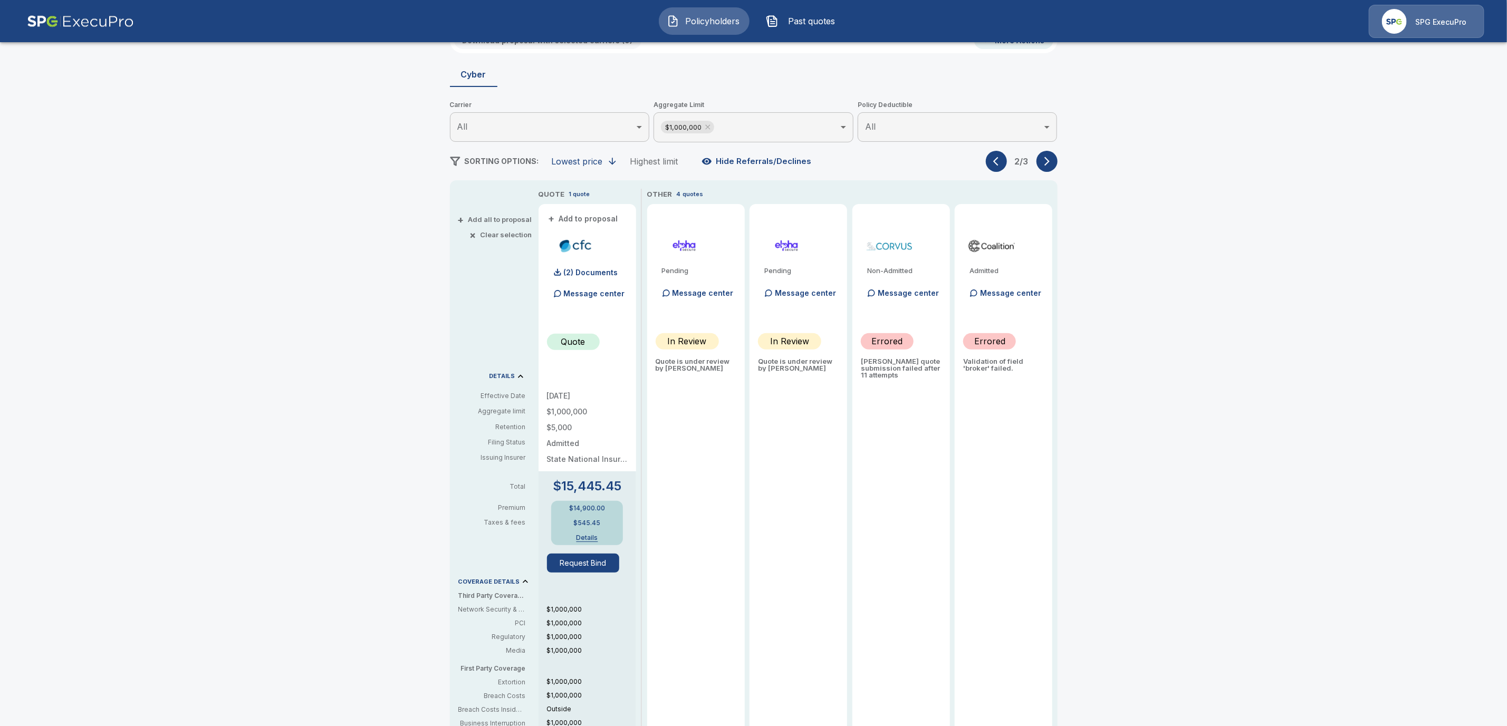
click at [1052, 160] on icon "button" at bounding box center [1047, 161] width 11 height 11
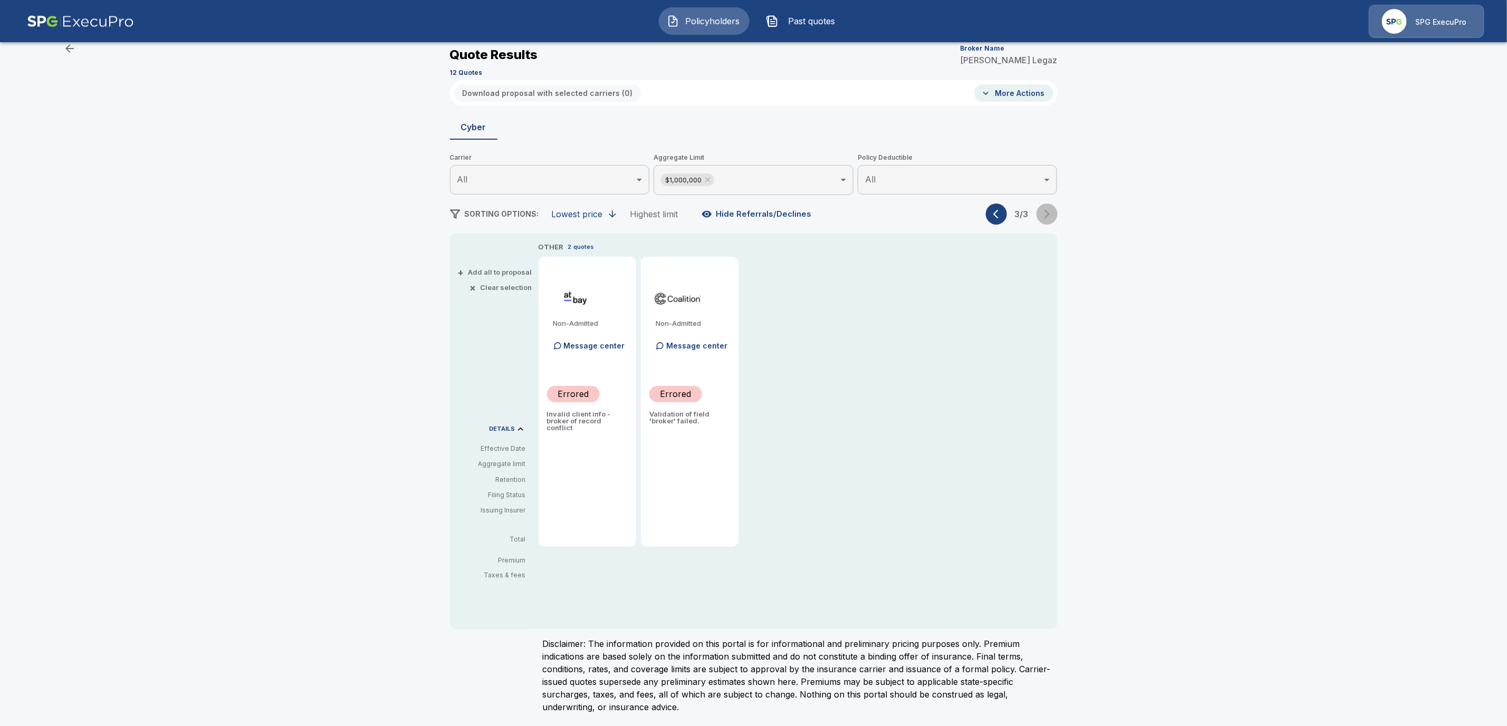
scroll to position [31, 0]
click at [1004, 215] on icon "button" at bounding box center [998, 214] width 11 height 11
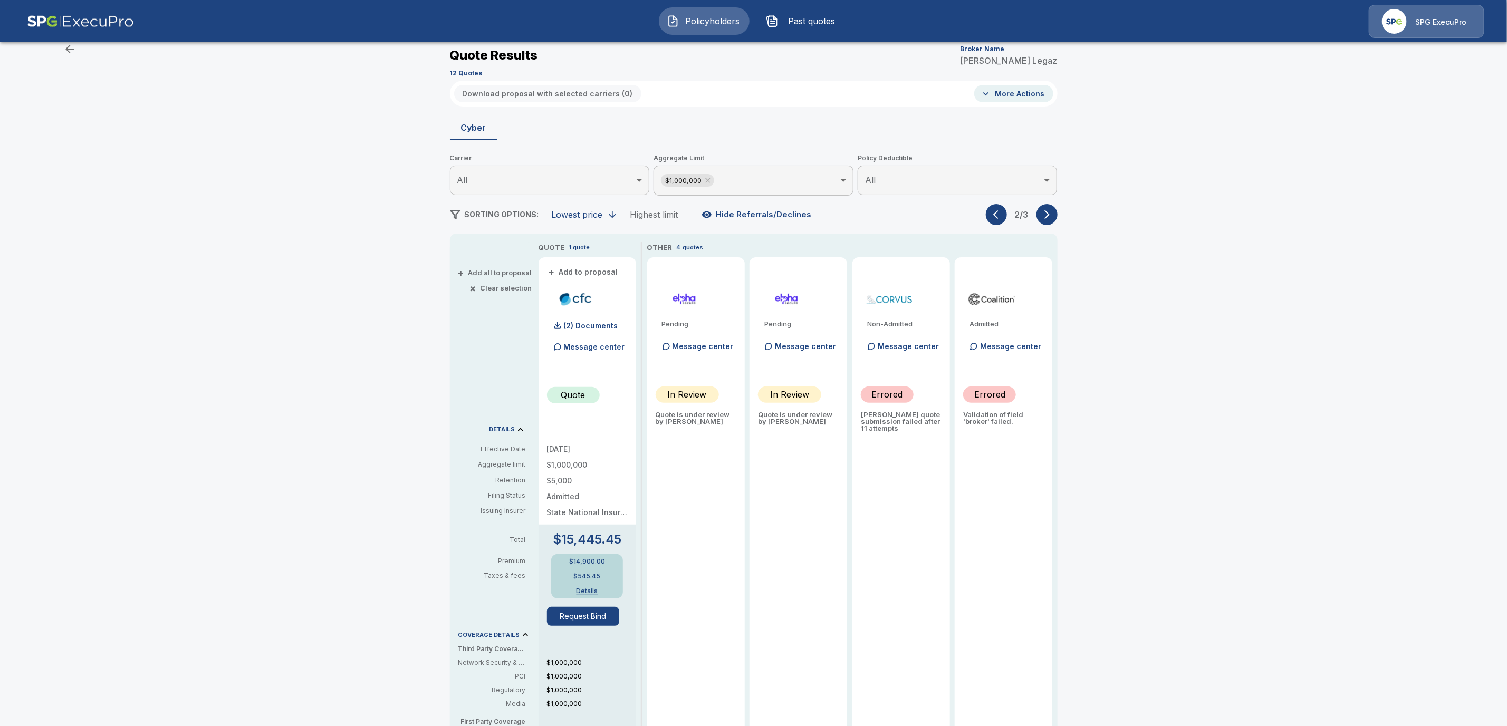
click at [1004, 215] on icon "button" at bounding box center [998, 214] width 11 height 11
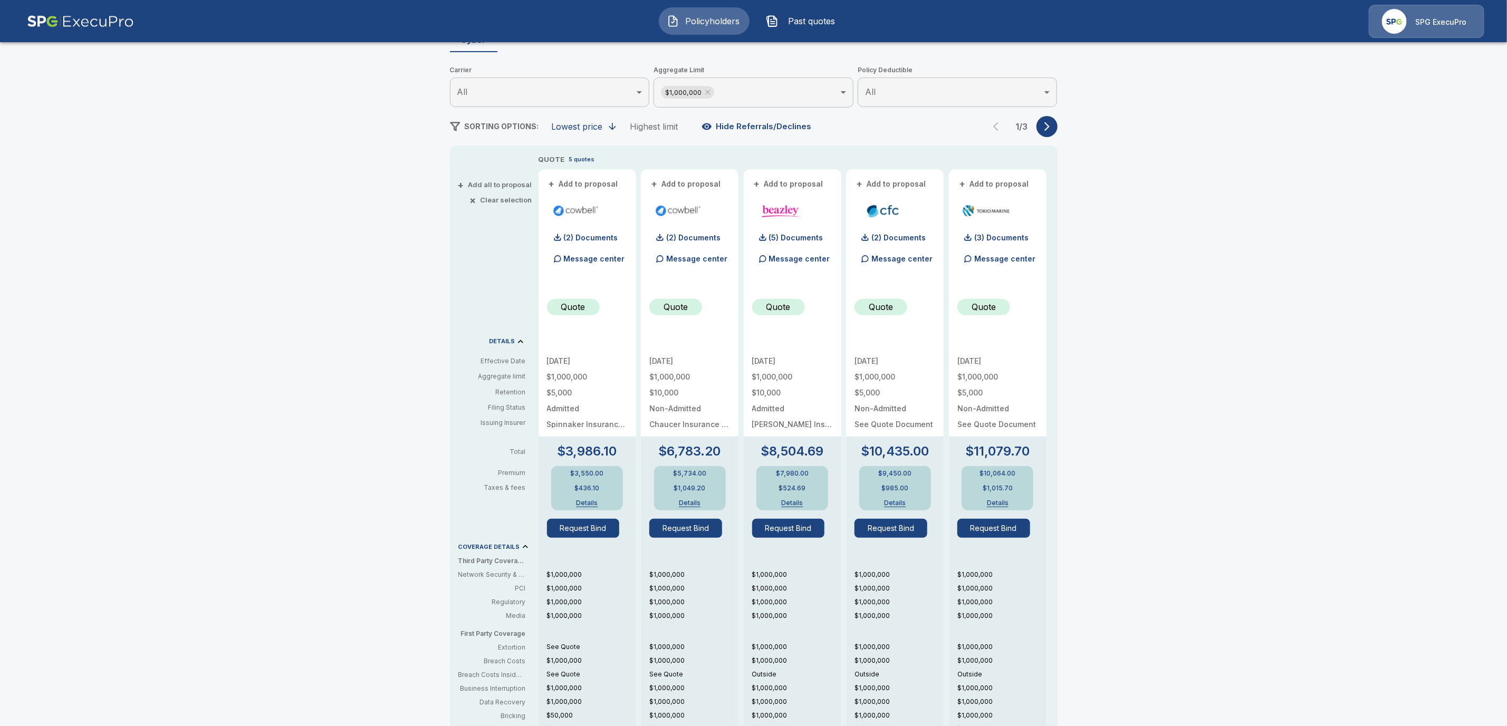
scroll to position [126, 0]
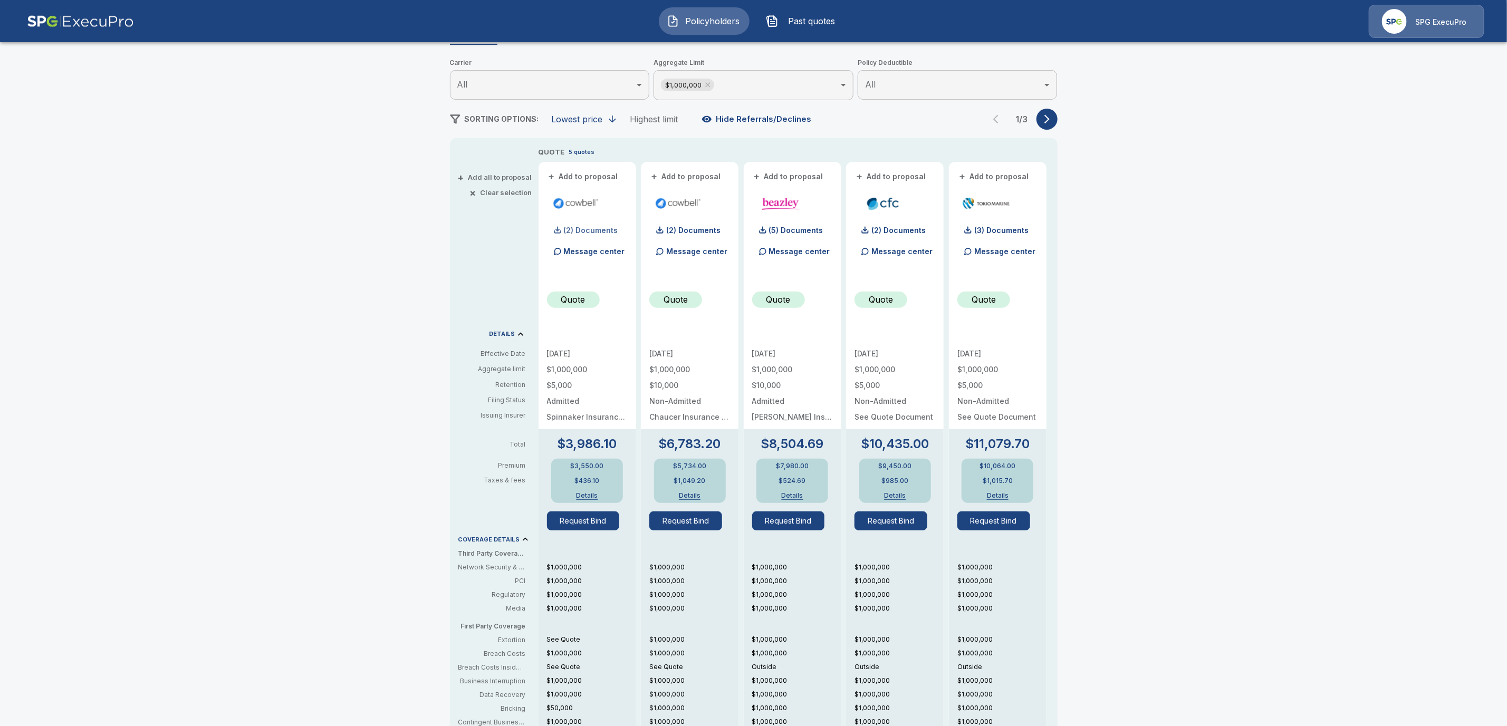
click at [574, 230] on p "(2) Documents" at bounding box center [591, 230] width 54 height 7
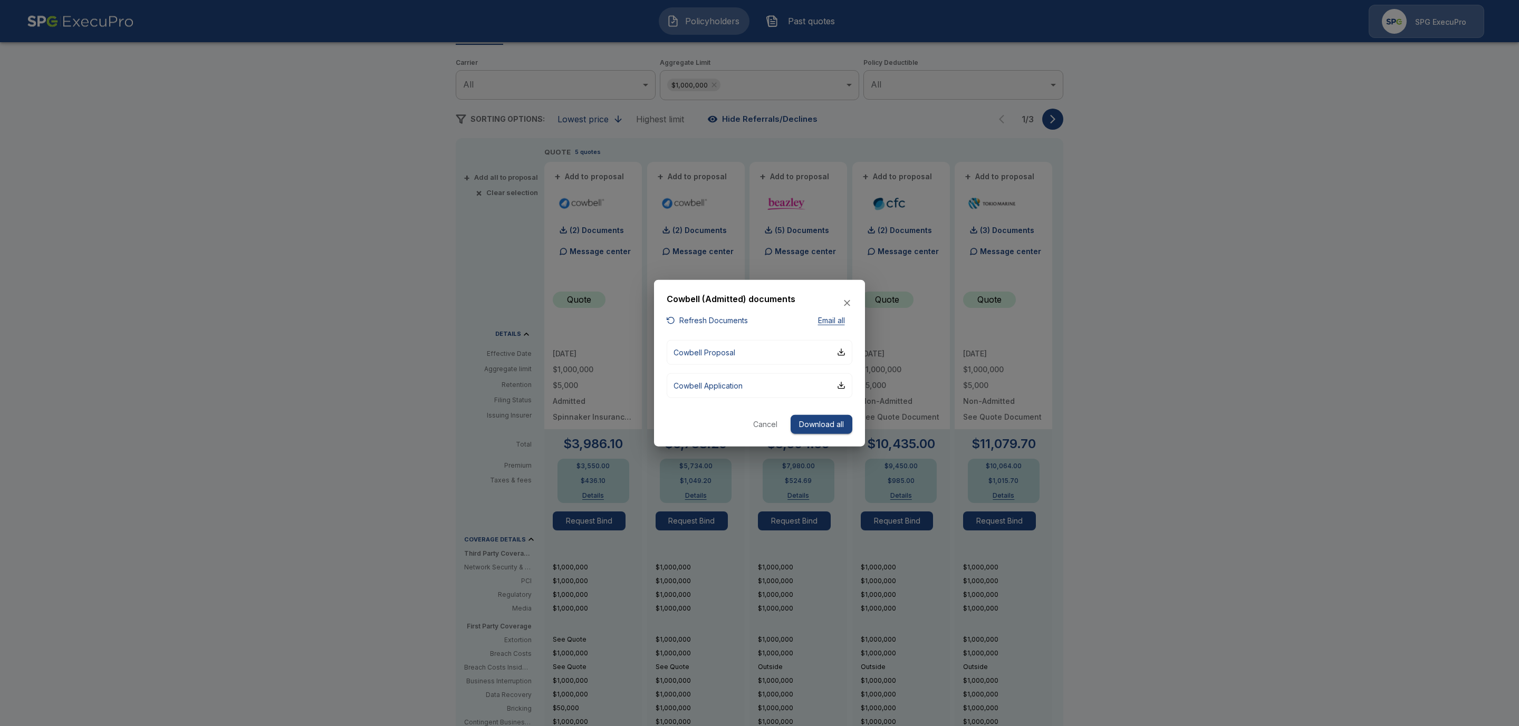
click at [818, 425] on button "Download all" at bounding box center [822, 425] width 62 height 20
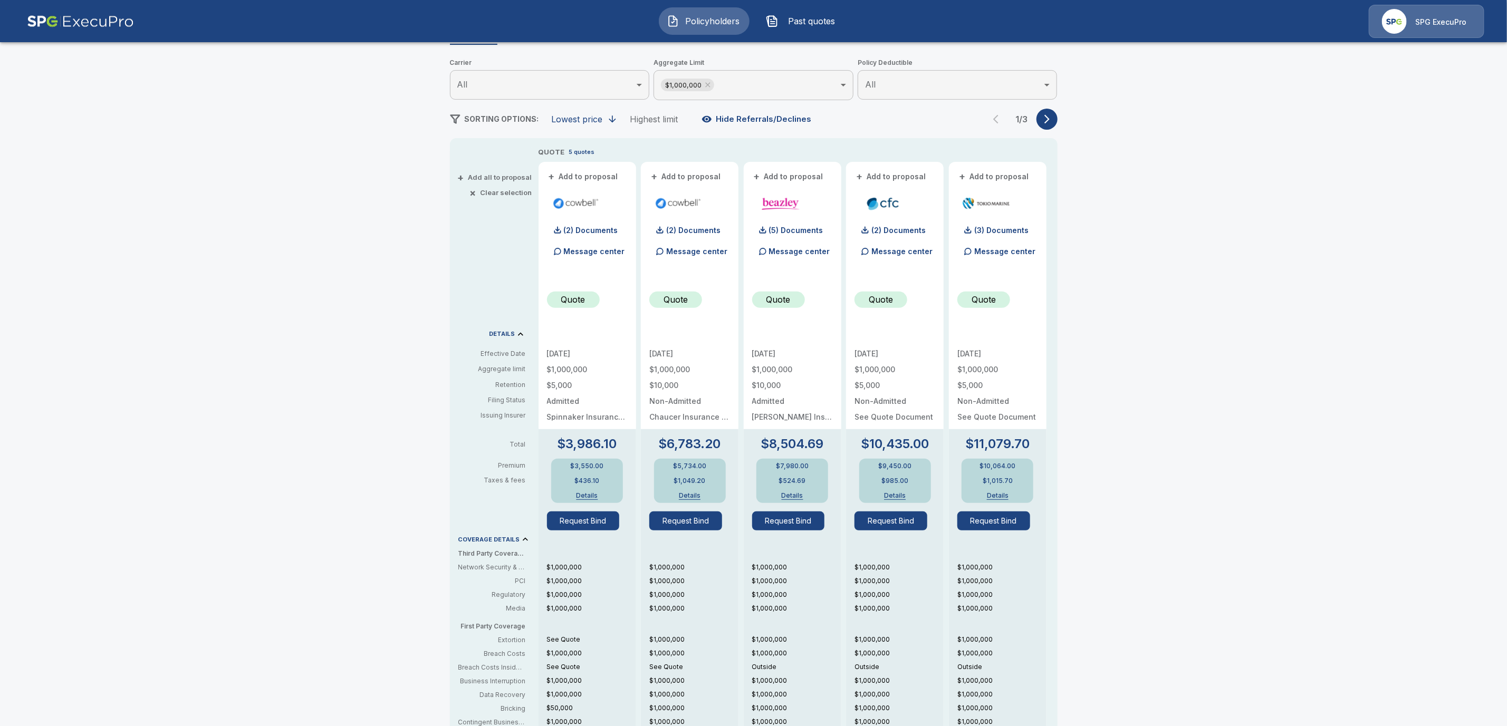
scroll to position [0, 0]
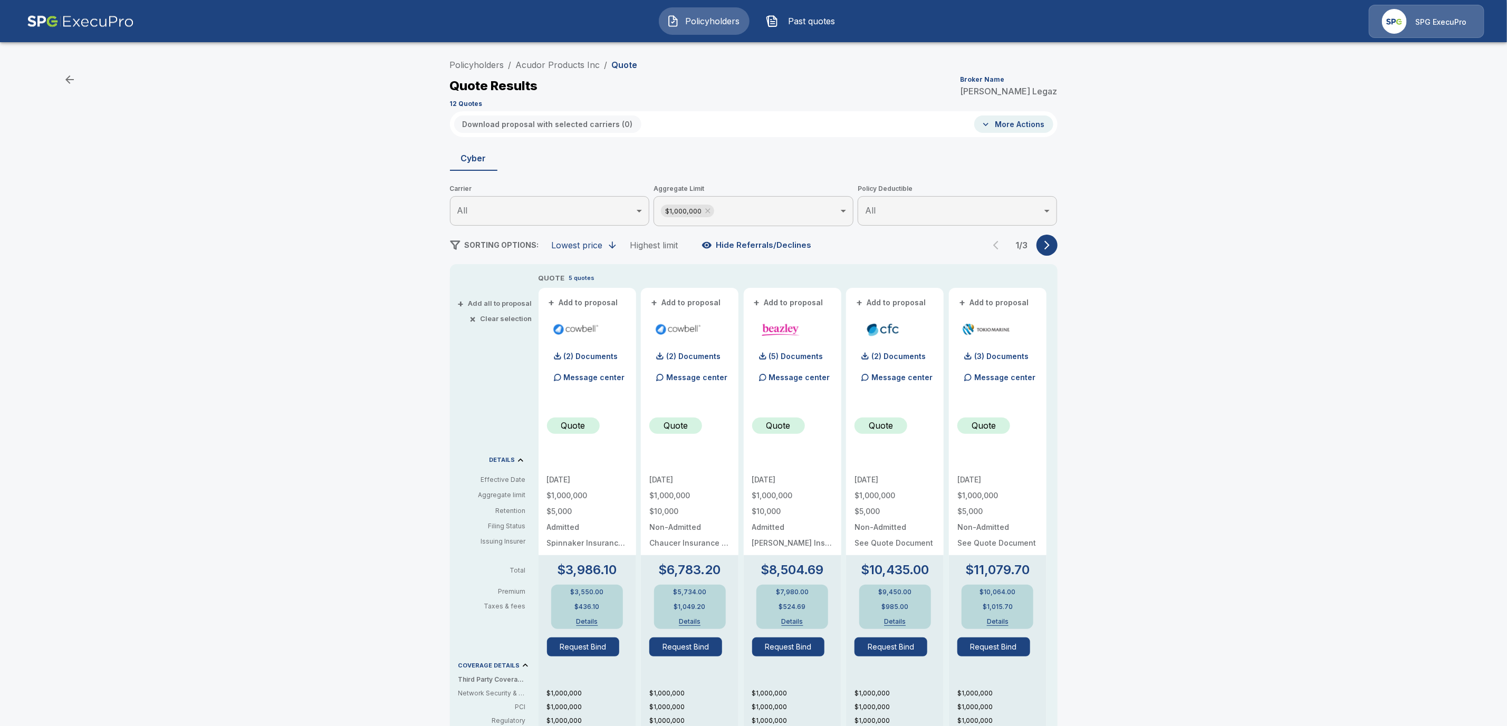
click at [750, 67] on div "Policyholders / Acudor Products Inc / Quote Quote Results Broker Name Regina Le…" at bounding box center [754, 82] width 608 height 57
drag, startPoint x: 604, startPoint y: 62, endPoint x: 521, endPoint y: 61, distance: 83.3
click at [521, 61] on ol "Policyholders / Acudor Products Inc / Quote" at bounding box center [544, 65] width 188 height 13
copy link "Acudor Products Inc"
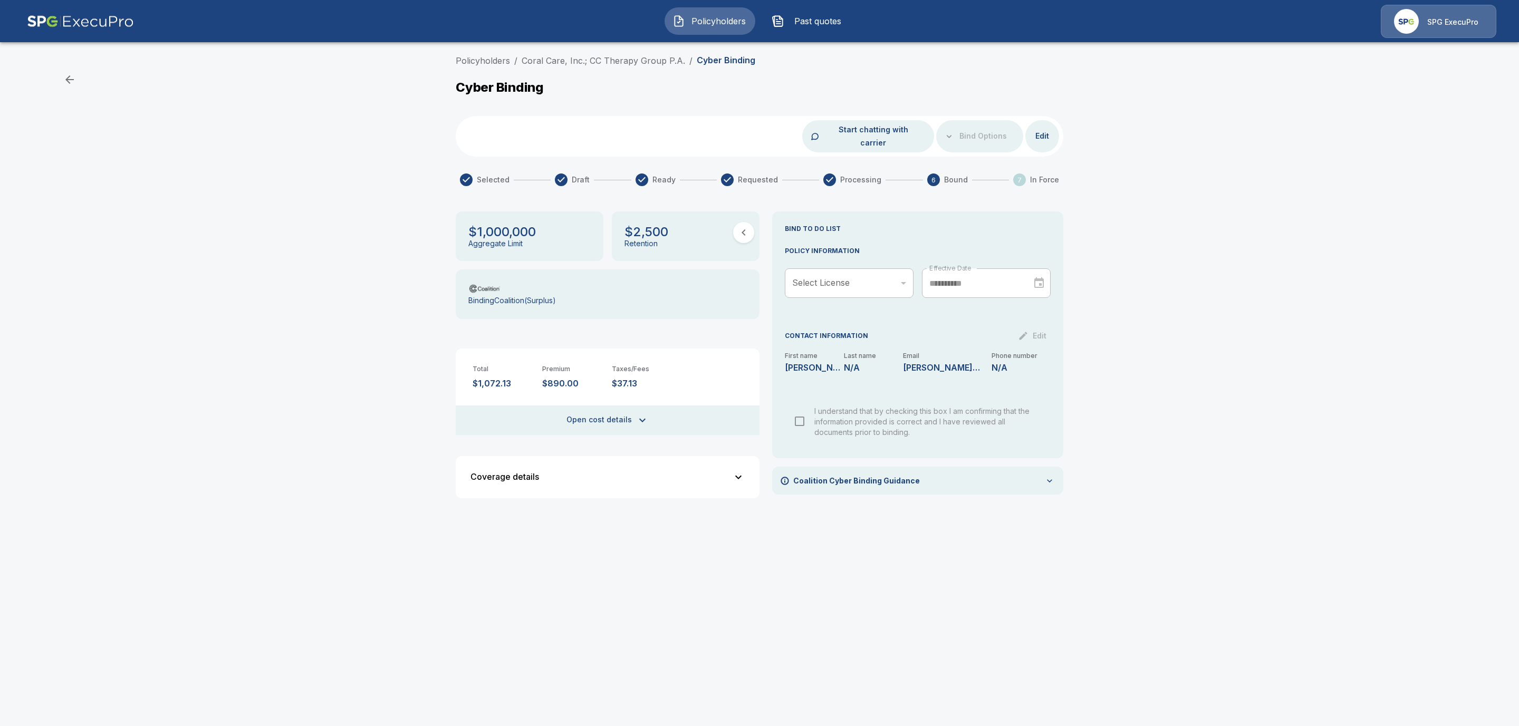
click at [735, 471] on icon "button" at bounding box center [738, 477] width 13 height 13
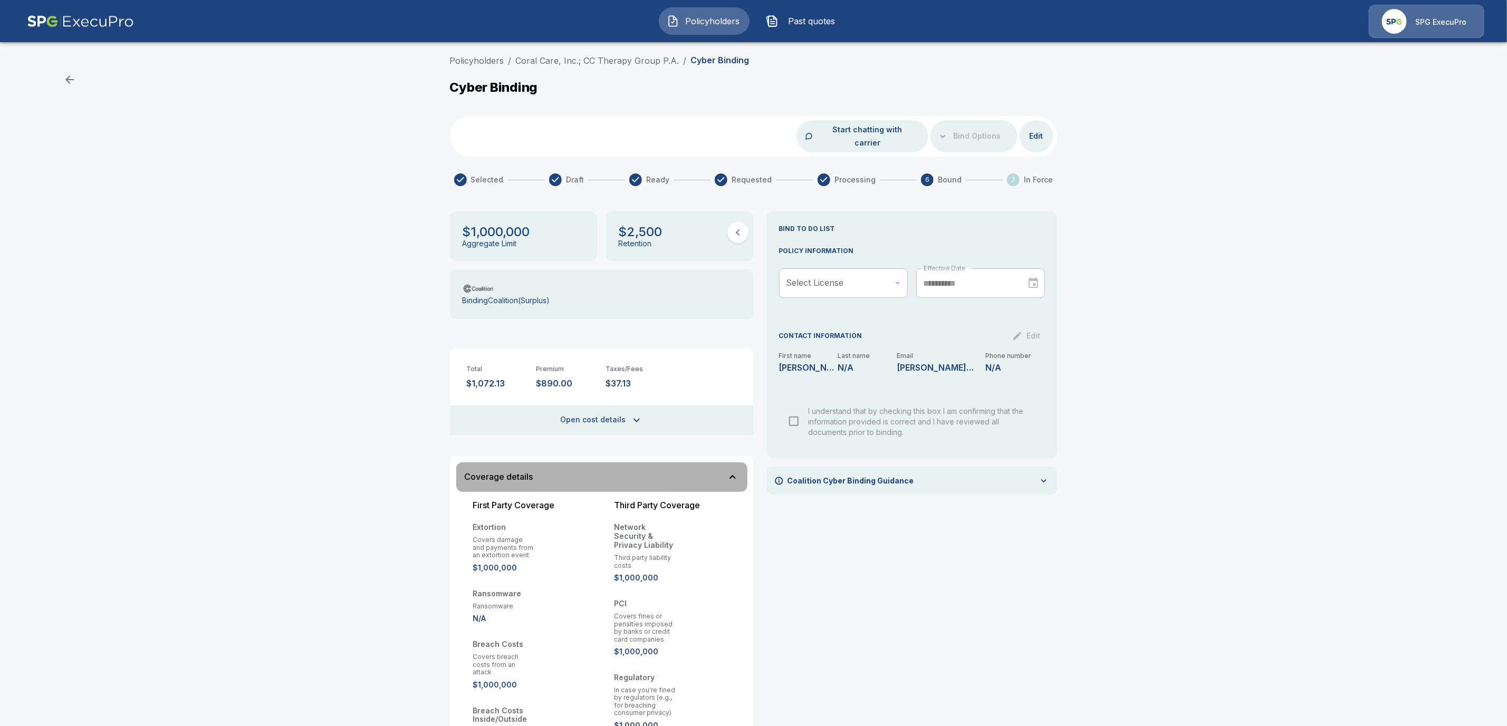
click at [736, 475] on icon "button" at bounding box center [733, 477] width 6 height 4
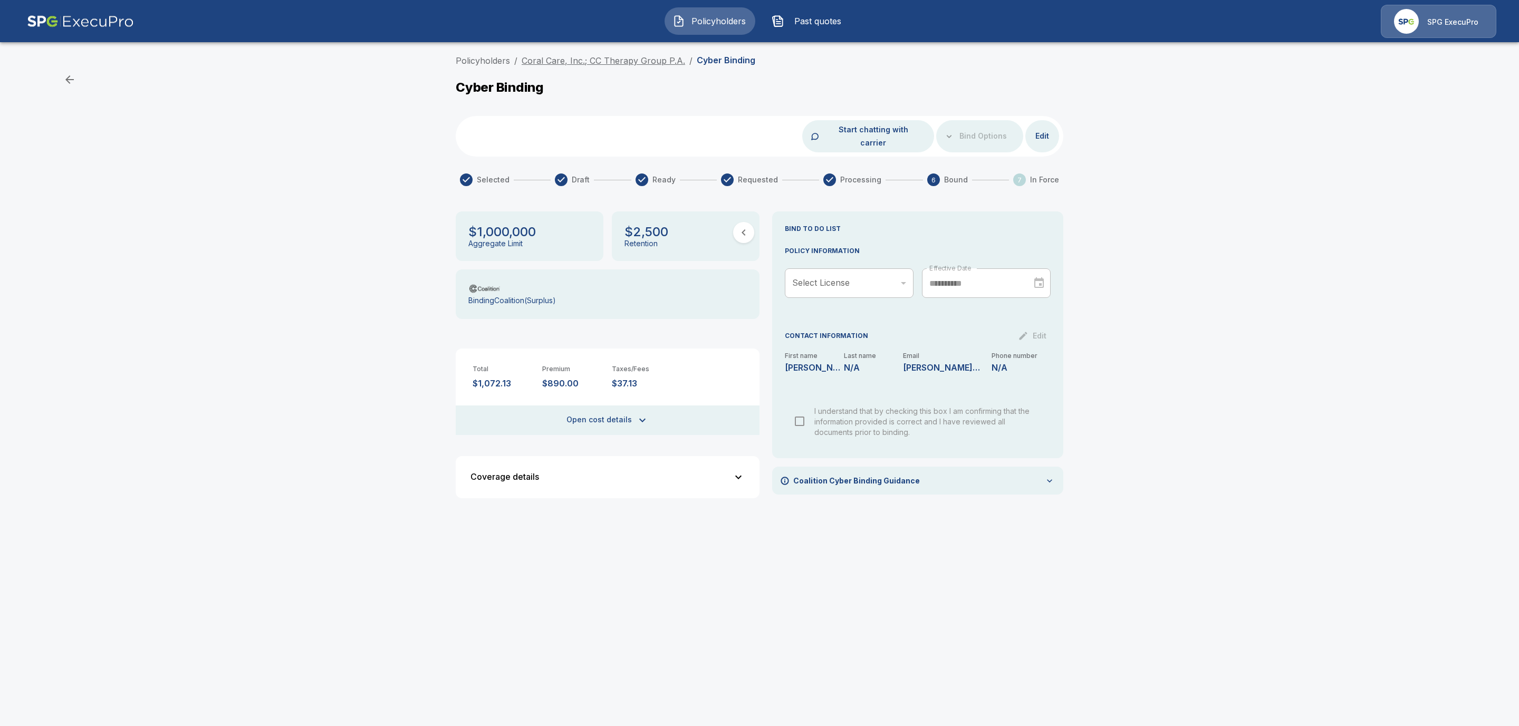
click at [606, 60] on link "Coral Care, Inc.; CC Therapy Group P.A." at bounding box center [604, 60] width 164 height 11
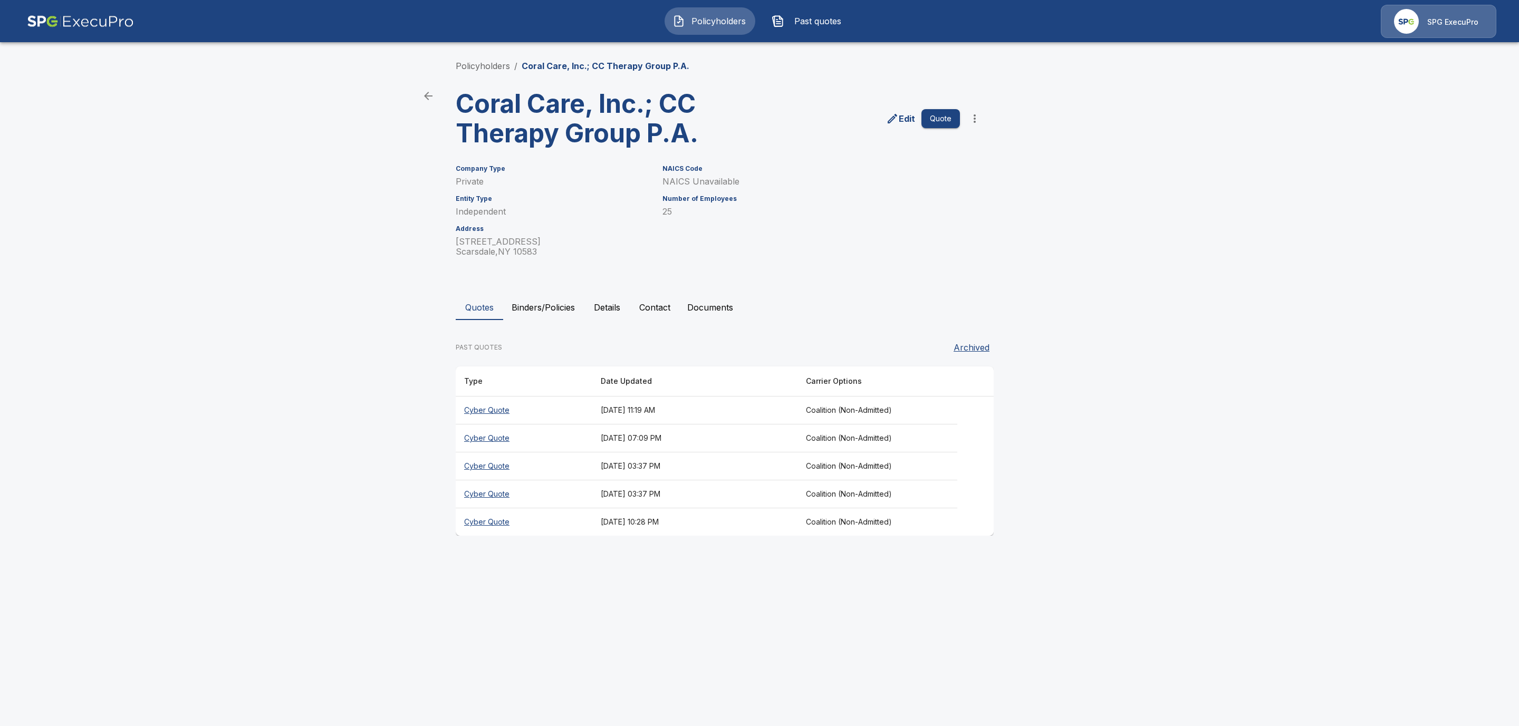
click at [531, 308] on button "Binders/Policies" at bounding box center [543, 307] width 80 height 25
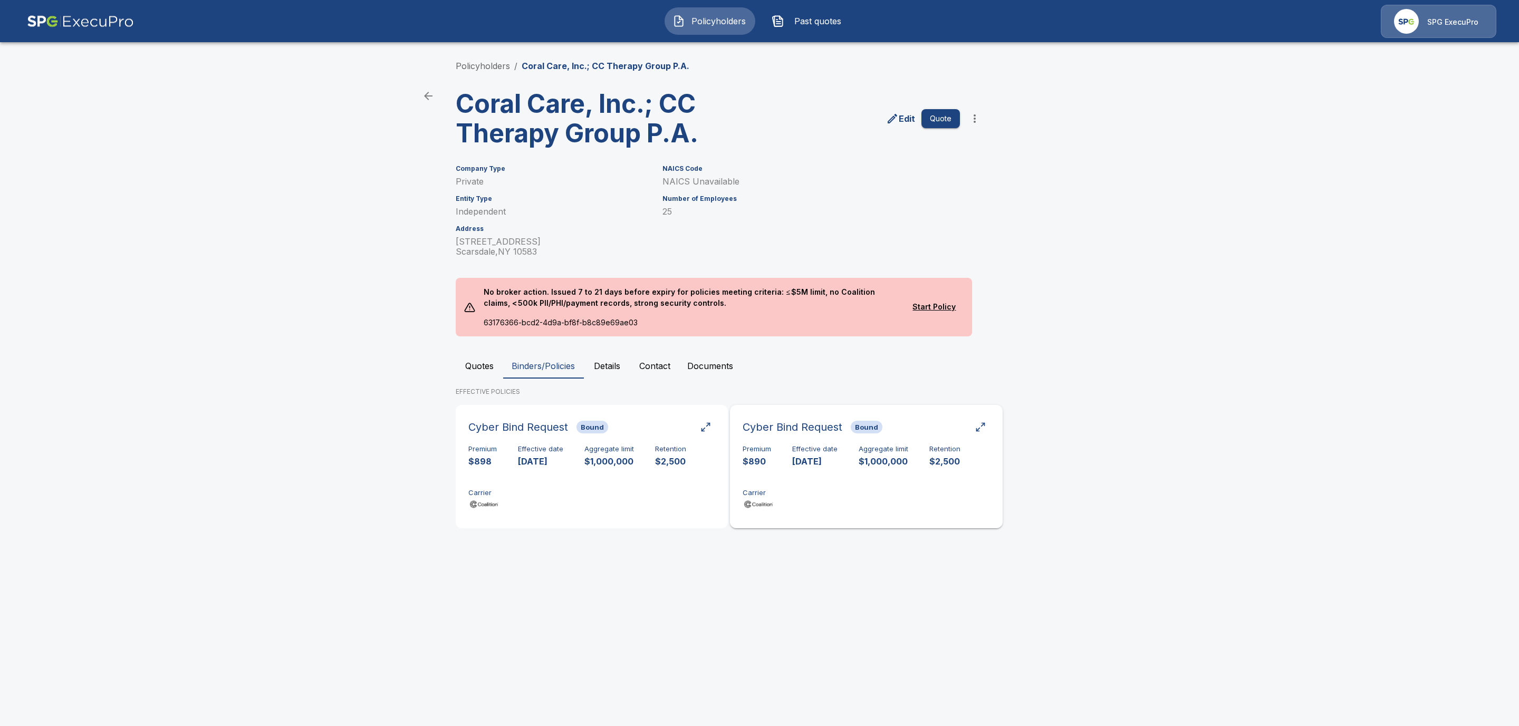
click at [878, 486] on div "Premium $890 Effective date [DATE] Aggregate limit $1,000,000 Retention $2,500 …" at bounding box center [866, 478] width 247 height 66
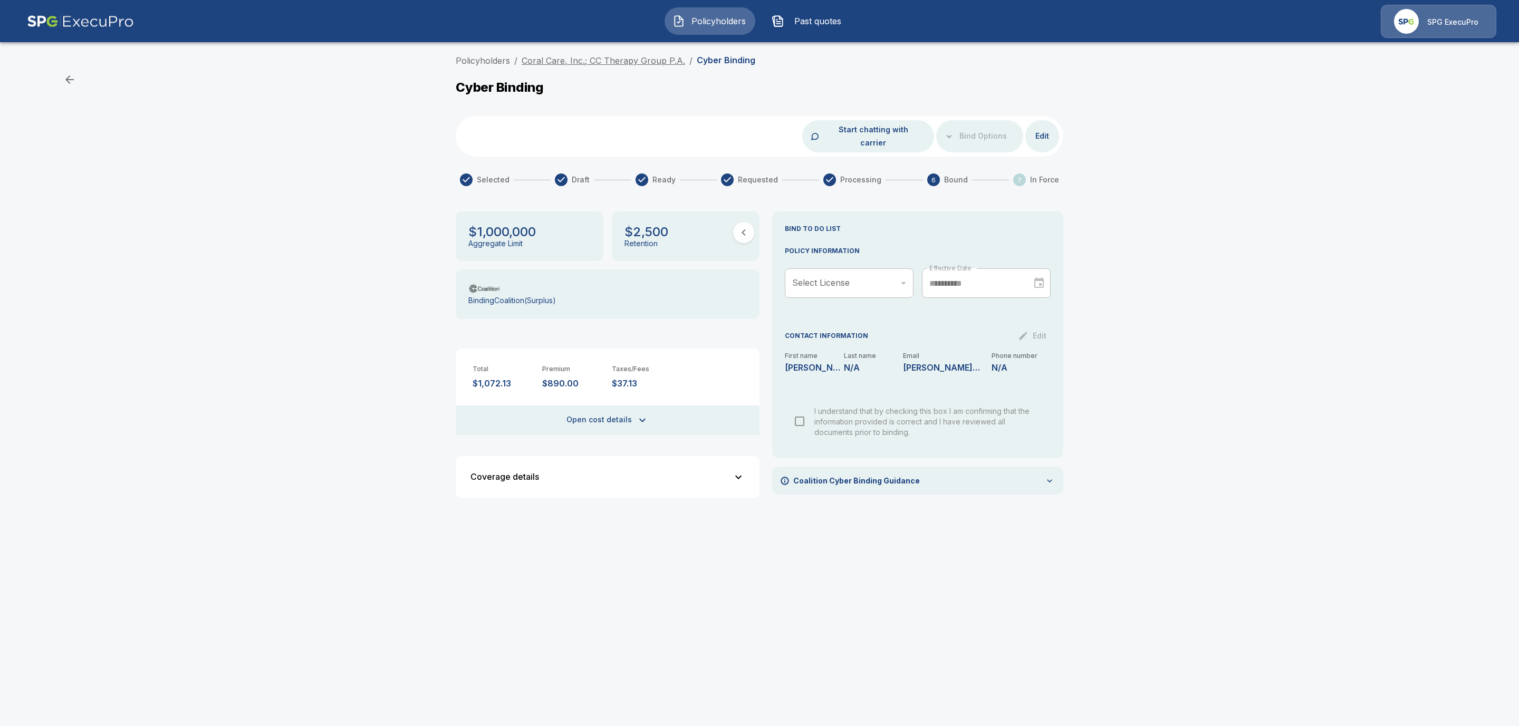
click at [574, 58] on link "Coral Care, Inc.; CC Therapy Group P.A." at bounding box center [604, 60] width 164 height 11
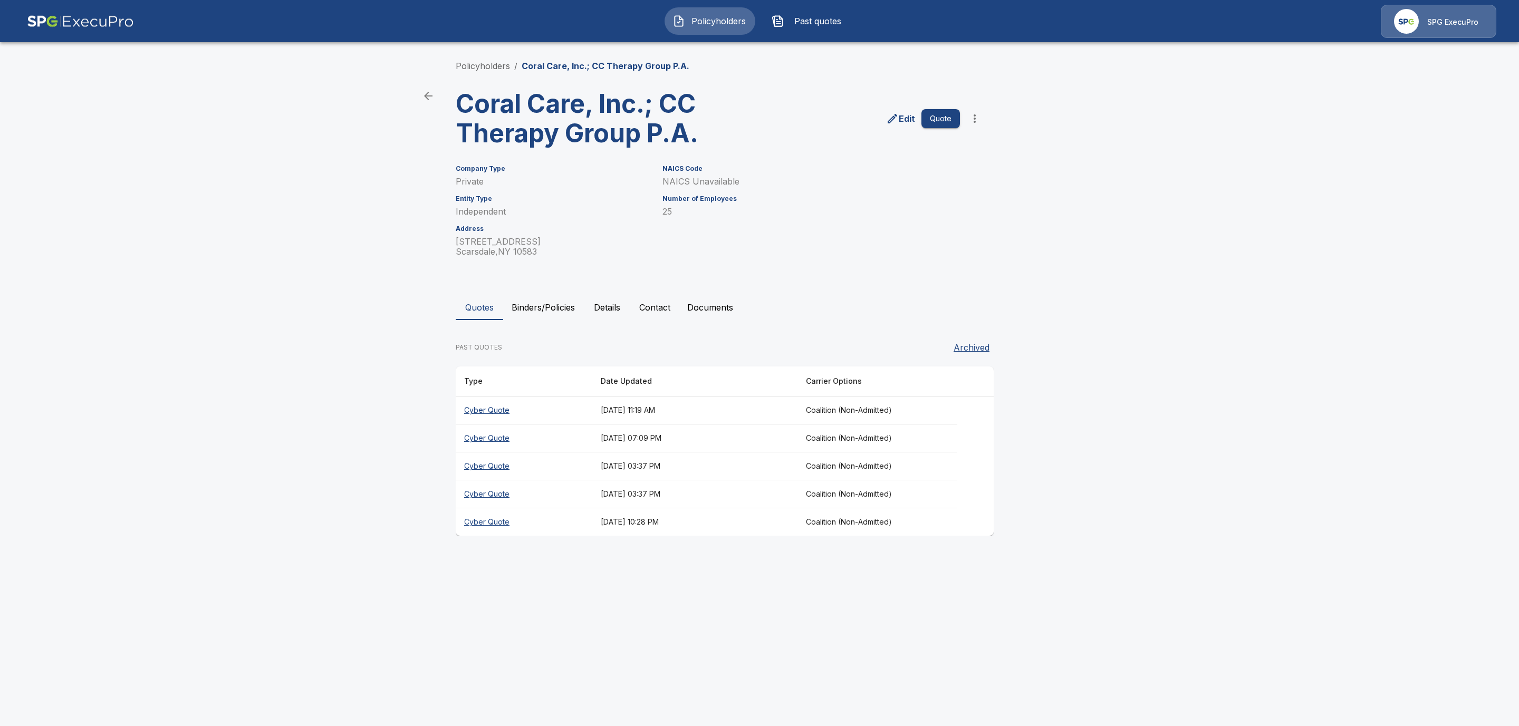
click at [493, 411] on th "Cyber Quote" at bounding box center [524, 411] width 137 height 28
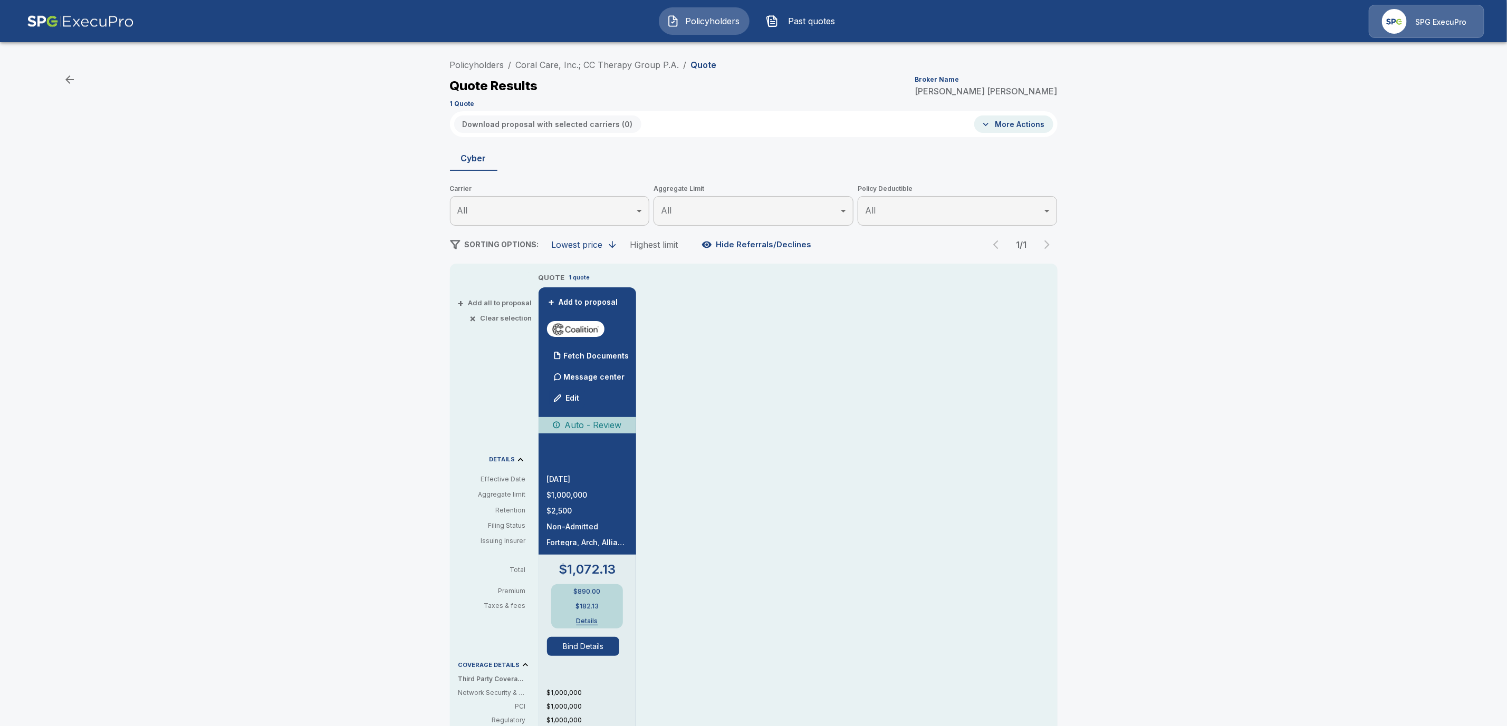
click at [608, 650] on button "Bind Details" at bounding box center [583, 646] width 73 height 19
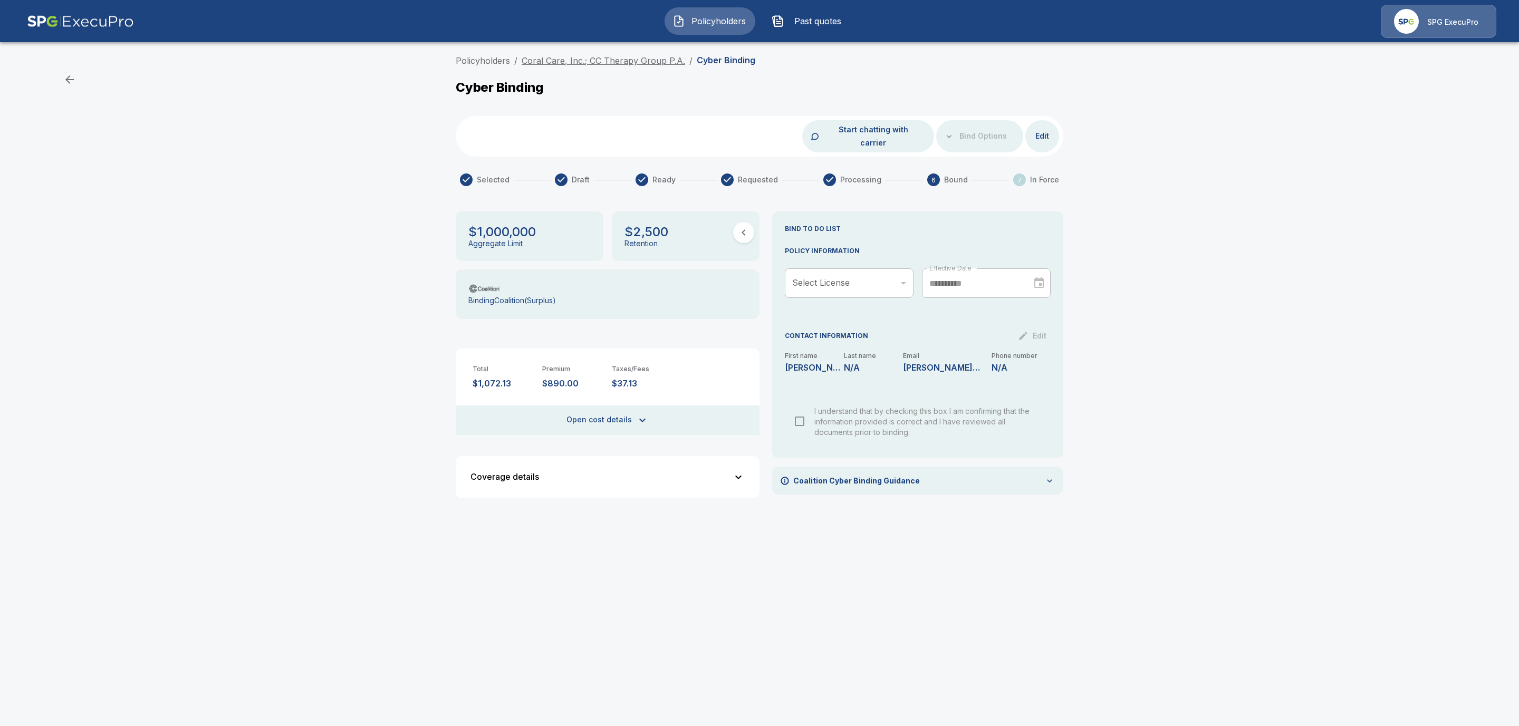
click at [586, 62] on link "Coral Care, Inc.; CC Therapy Group P.A." at bounding box center [604, 60] width 164 height 11
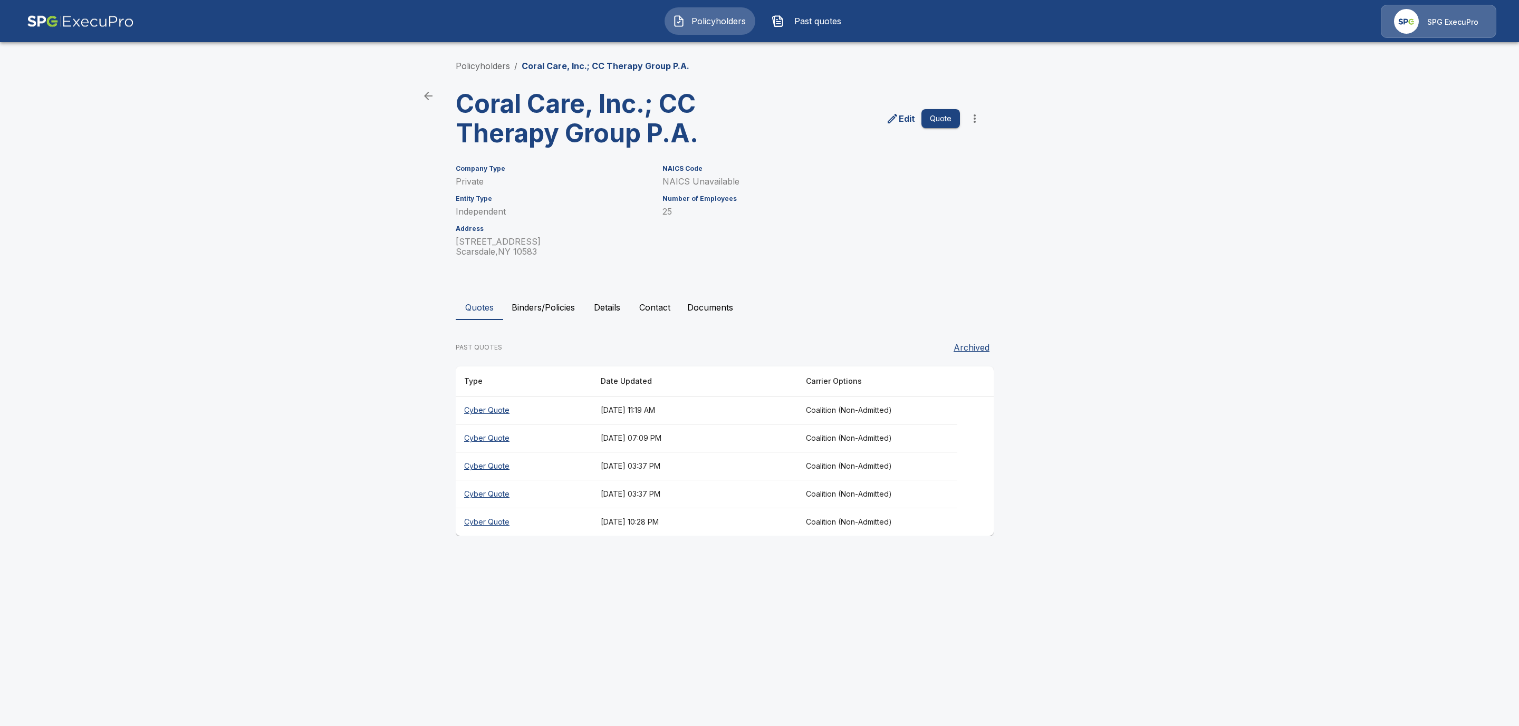
click at [552, 301] on button "Binders/Policies" at bounding box center [543, 307] width 80 height 25
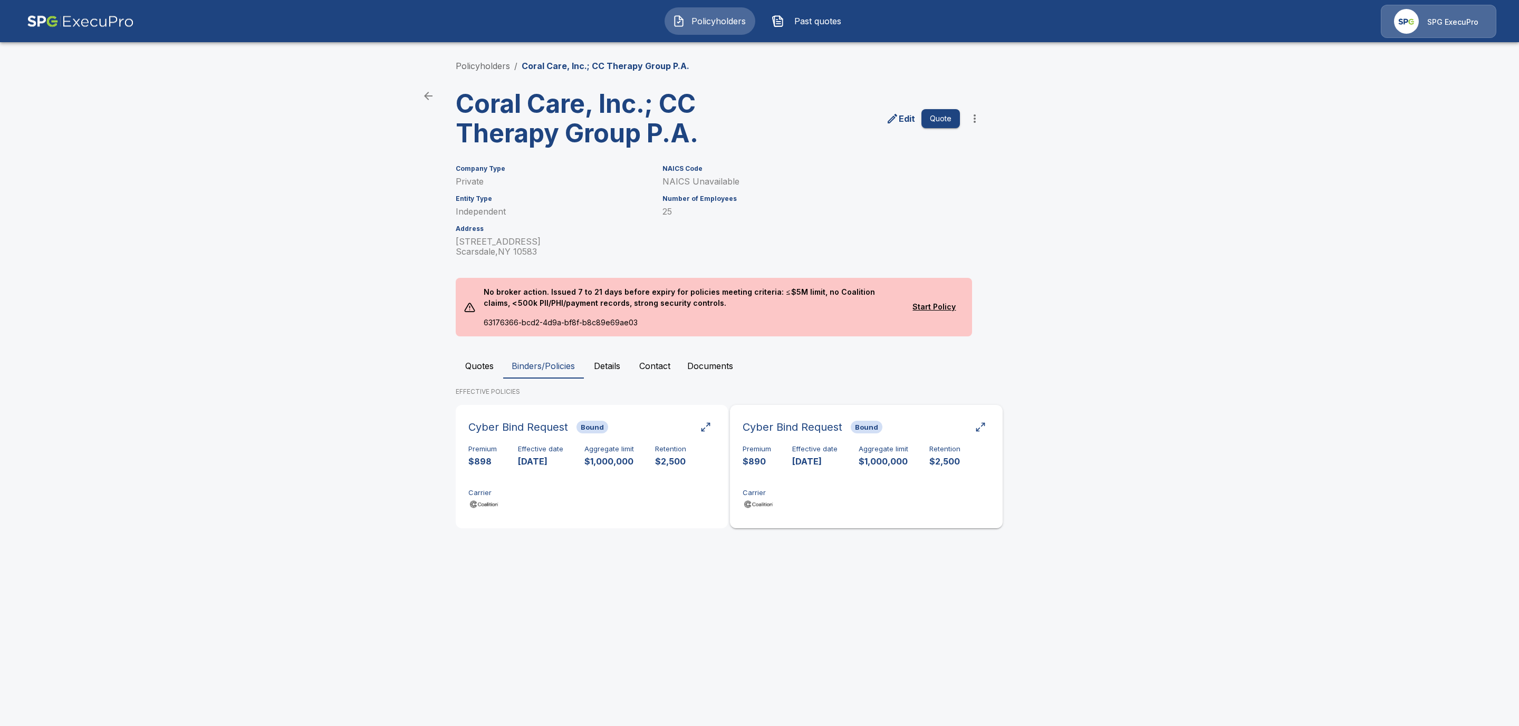
click at [856, 474] on div "Premium $890 Effective date 10/1/2025 Aggregate limit $1,000,000 Retention $2,5…" at bounding box center [866, 478] width 247 height 66
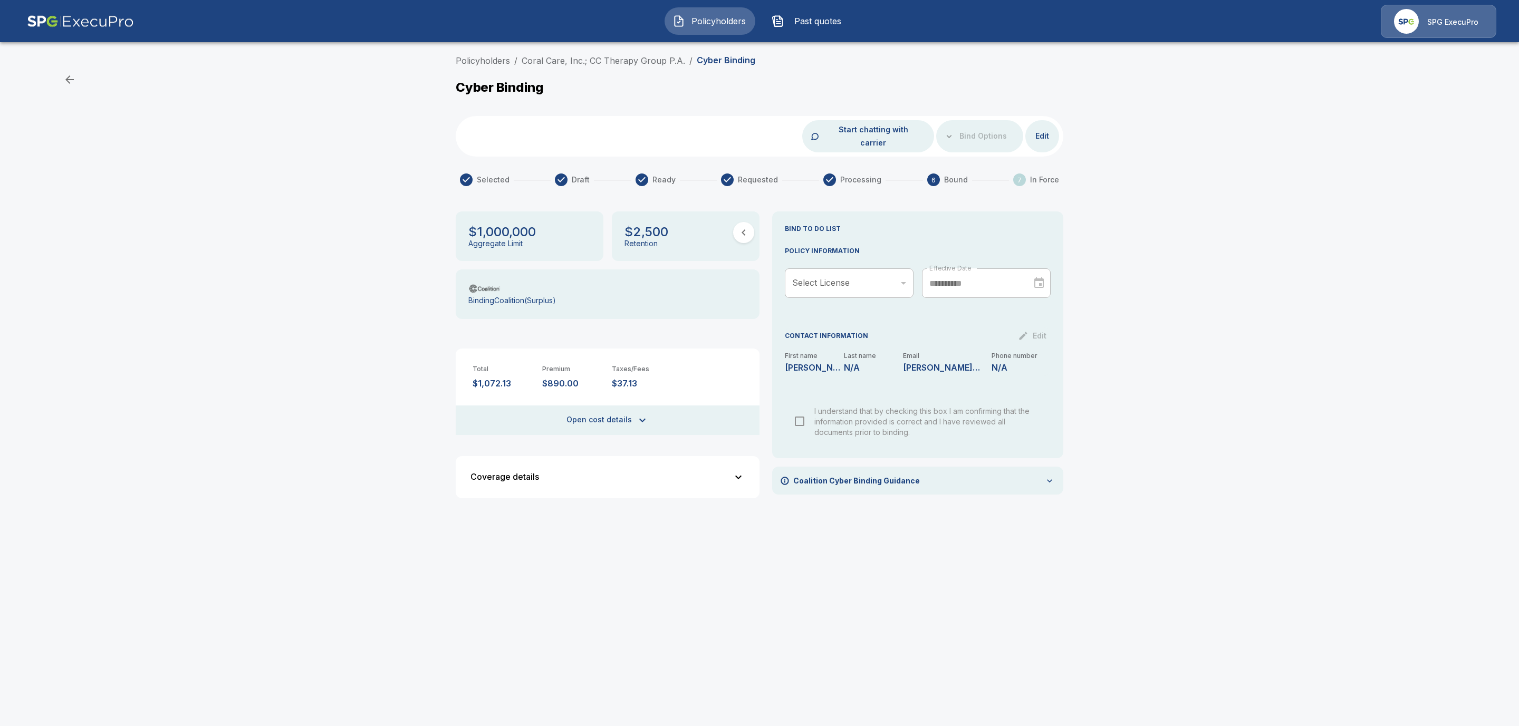
click at [896, 270] on div "​" at bounding box center [849, 283] width 129 height 30
click at [1049, 131] on button "Edit" at bounding box center [1042, 137] width 34 height 20
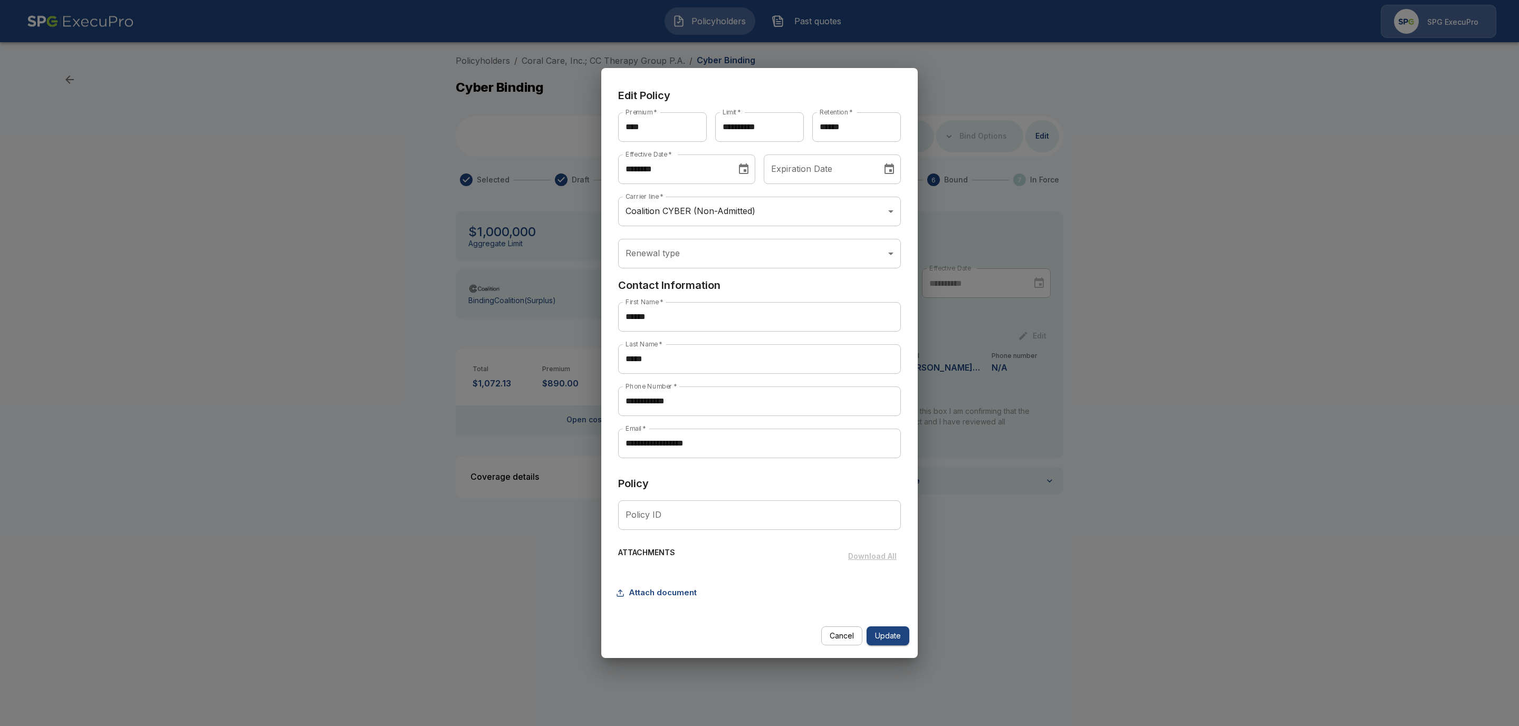
drag, startPoint x: 842, startPoint y: 635, endPoint x: 850, endPoint y: 638, distance: 8.5
click at [842, 636] on button "Cancel" at bounding box center [841, 637] width 41 height 20
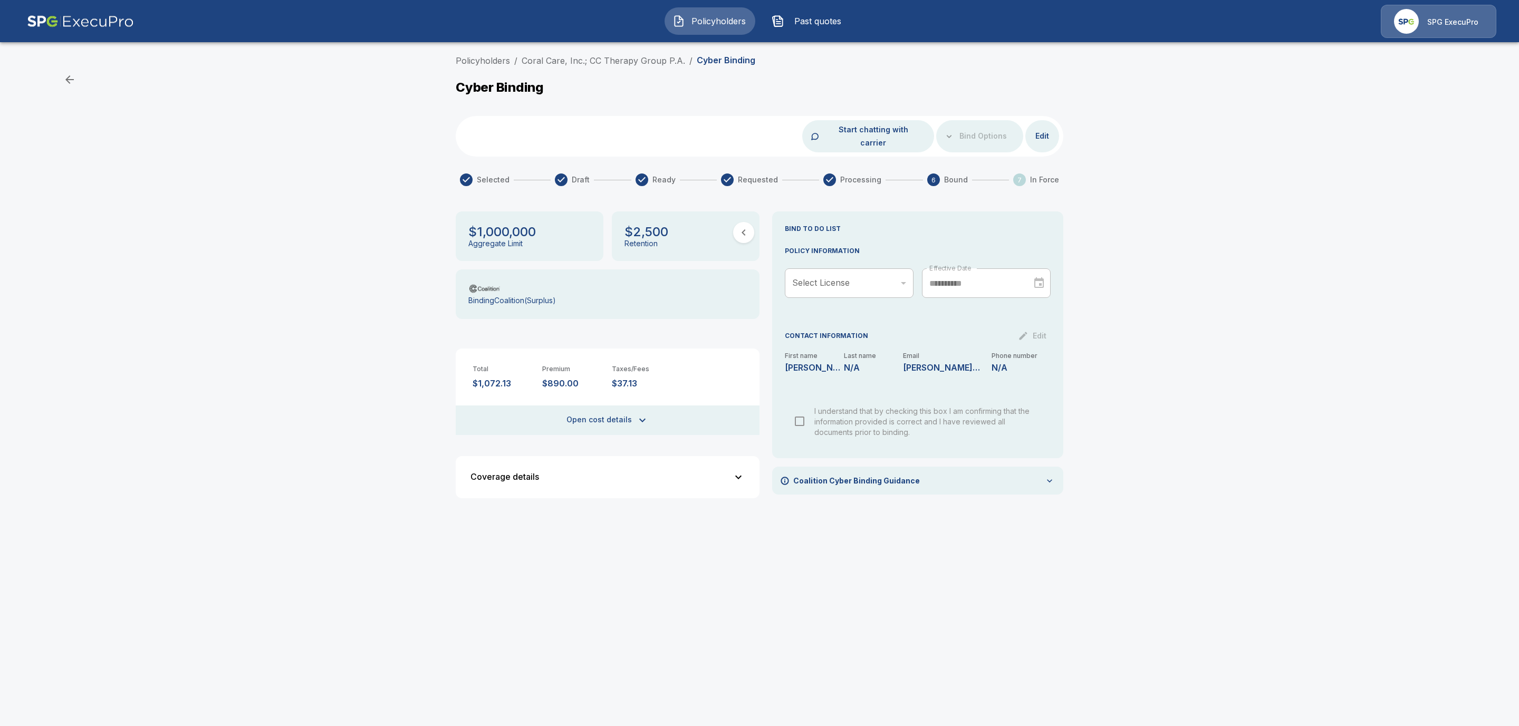
click at [840, 268] on div "​" at bounding box center [849, 283] width 129 height 30
click at [800, 415] on div "I understand that by checking this box I am confirming that the information pro…" at bounding box center [917, 422] width 249 height 32
click at [1202, 352] on div "Policyholders / Coral Care, Inc.; CC Therapy Group P.A. / Cyber Binding Cyber B…" at bounding box center [759, 284] width 1519 height 469
click at [479, 62] on link "Policyholders" at bounding box center [483, 60] width 54 height 11
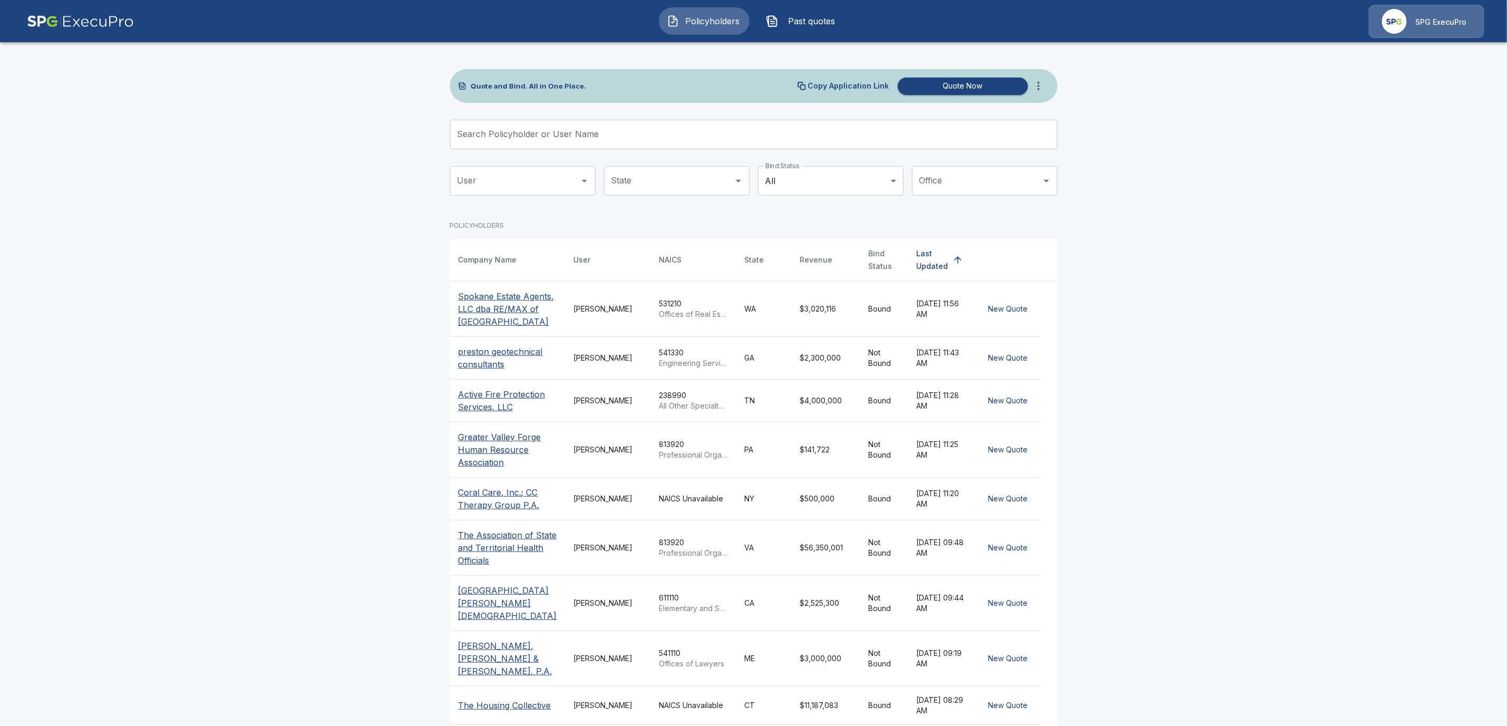
click at [557, 130] on input "Search Policyholder or User Name" at bounding box center [748, 135] width 596 height 30
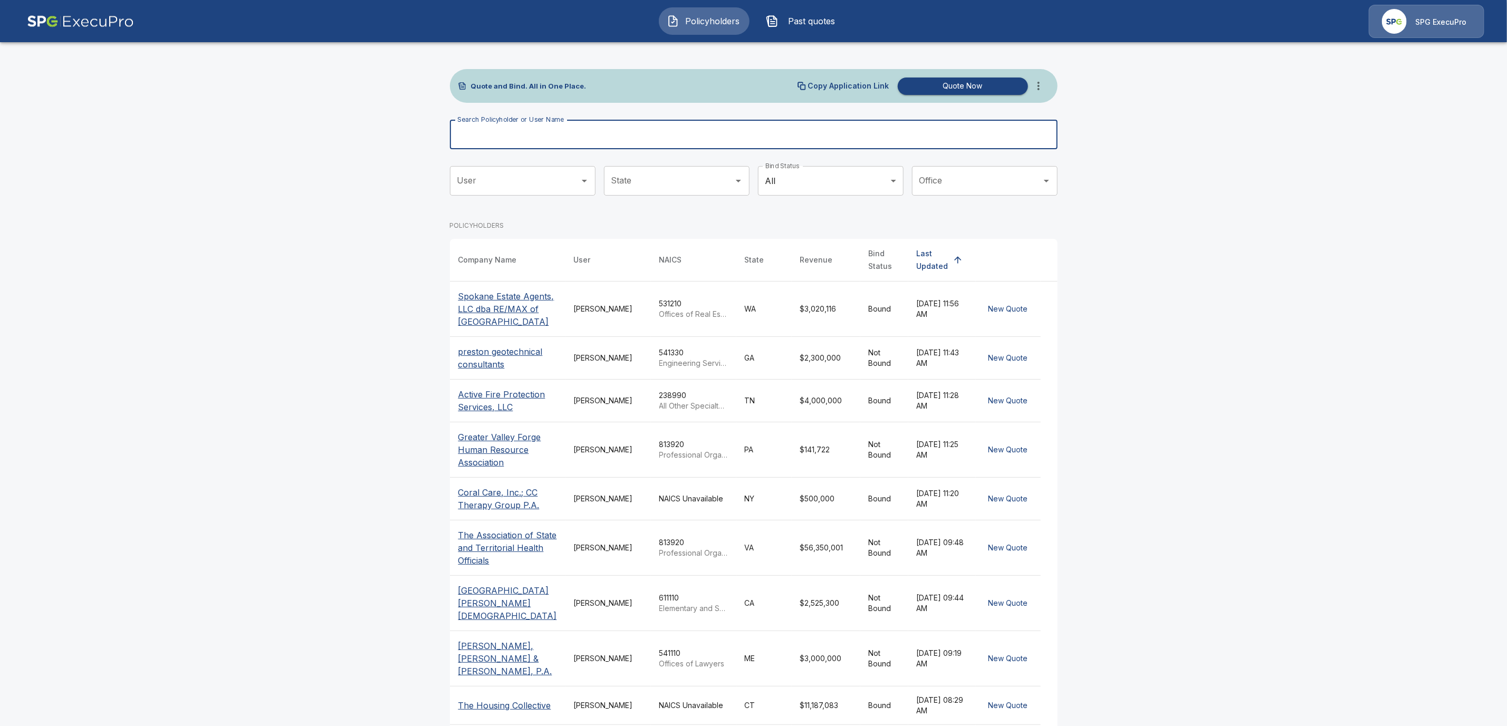
paste input "**********"
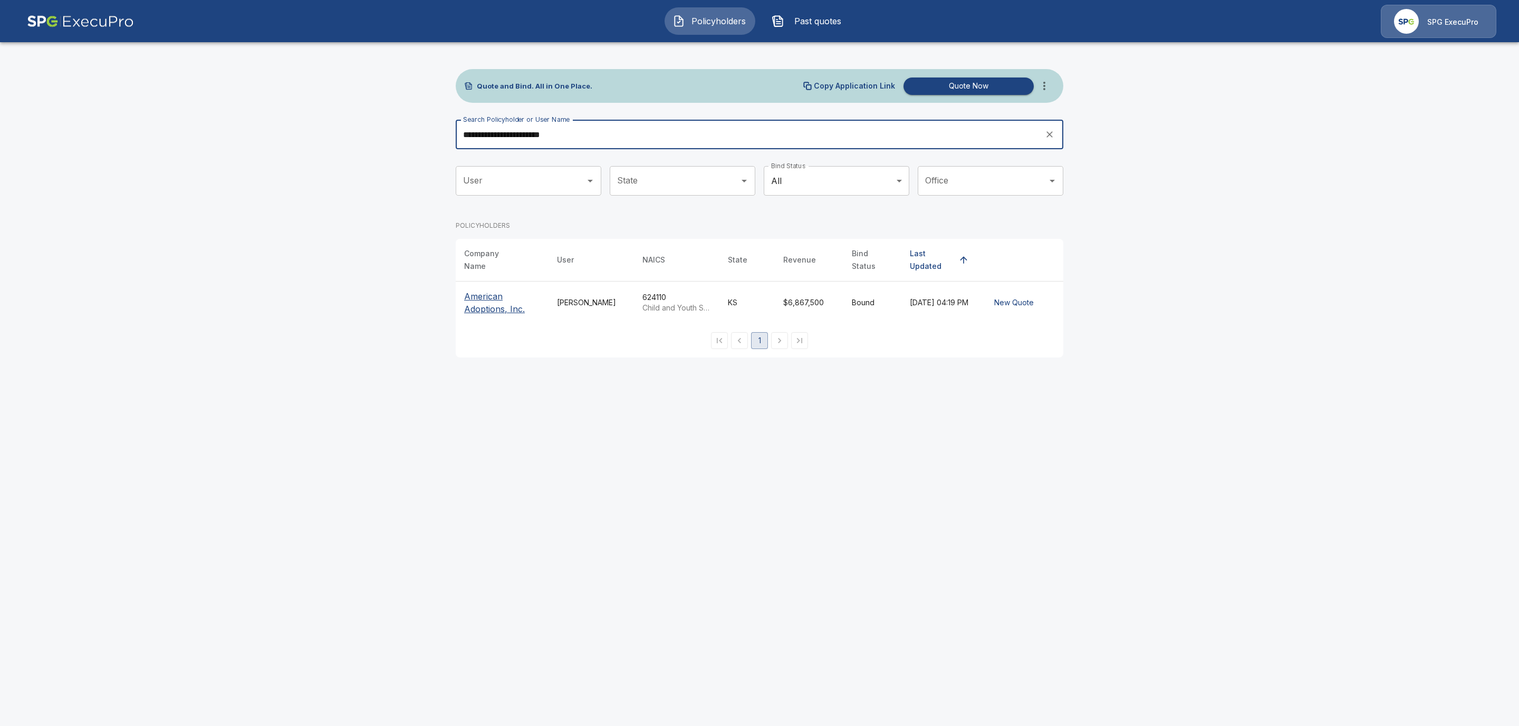
type input "**********"
click at [499, 290] on p "American Adoptions, Inc." at bounding box center [502, 302] width 76 height 25
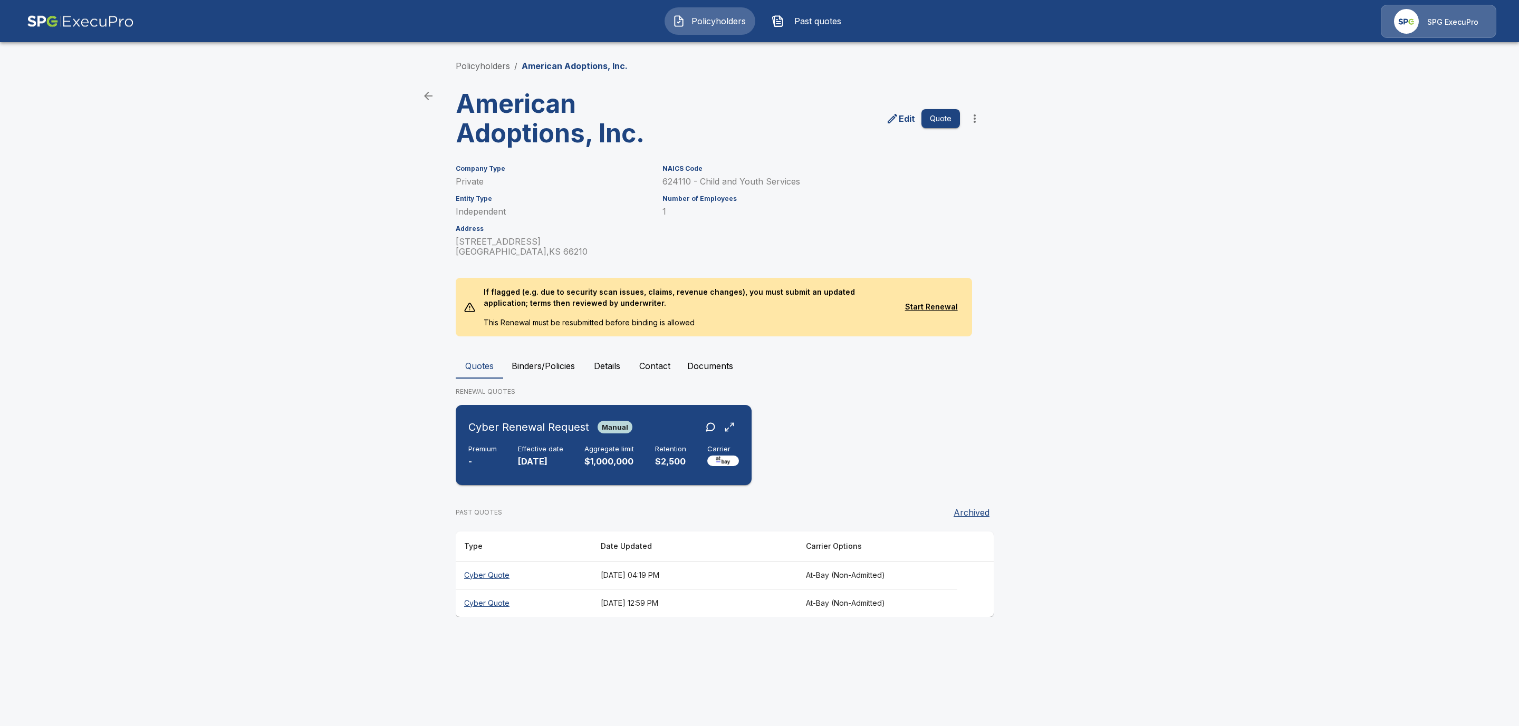
click at [500, 461] on div "Premium - Effective date 10/29/2025 Aggregate limit $1,000,000 Retention $2,500…" at bounding box center [603, 456] width 271 height 23
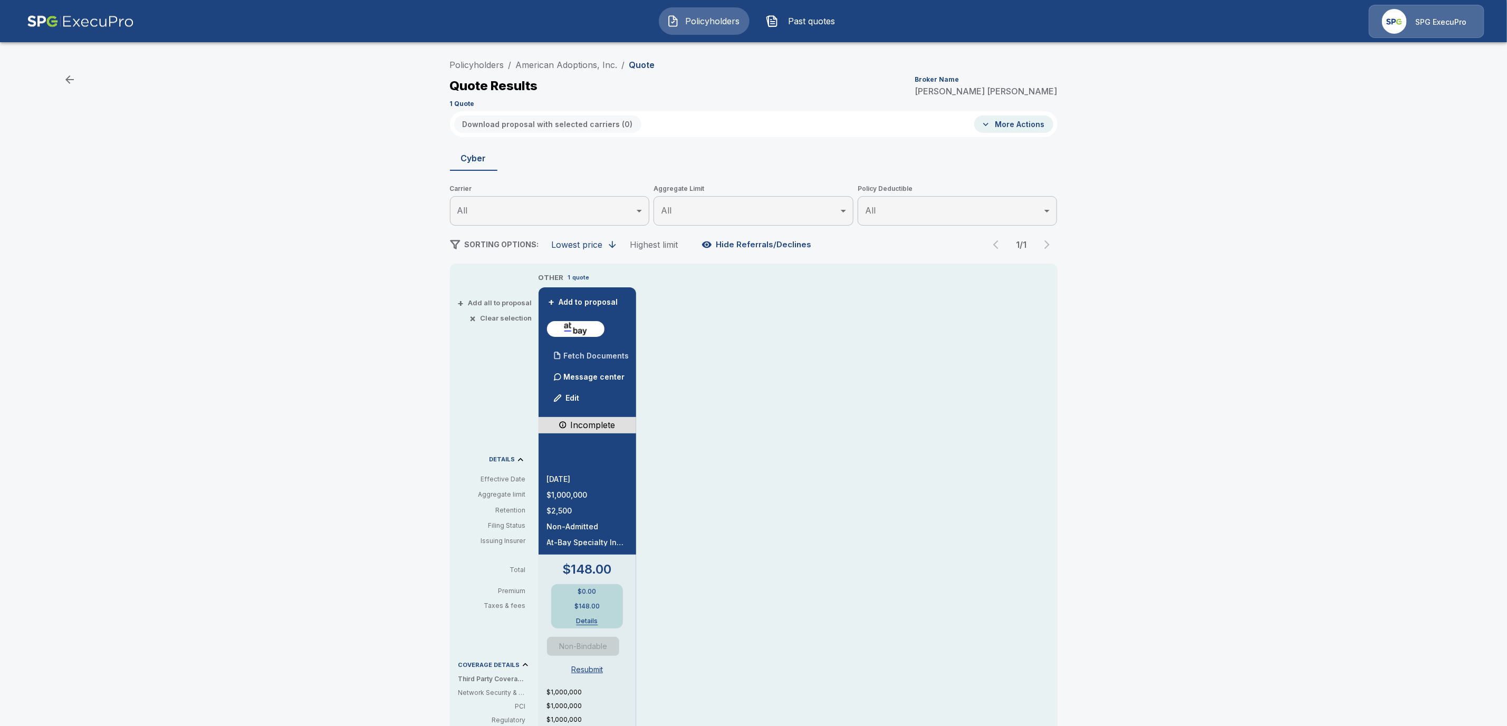
click at [617, 353] on p "Fetch Documents" at bounding box center [596, 355] width 65 height 7
click at [605, 61] on link "American Adoptions, Inc." at bounding box center [567, 62] width 102 height 11
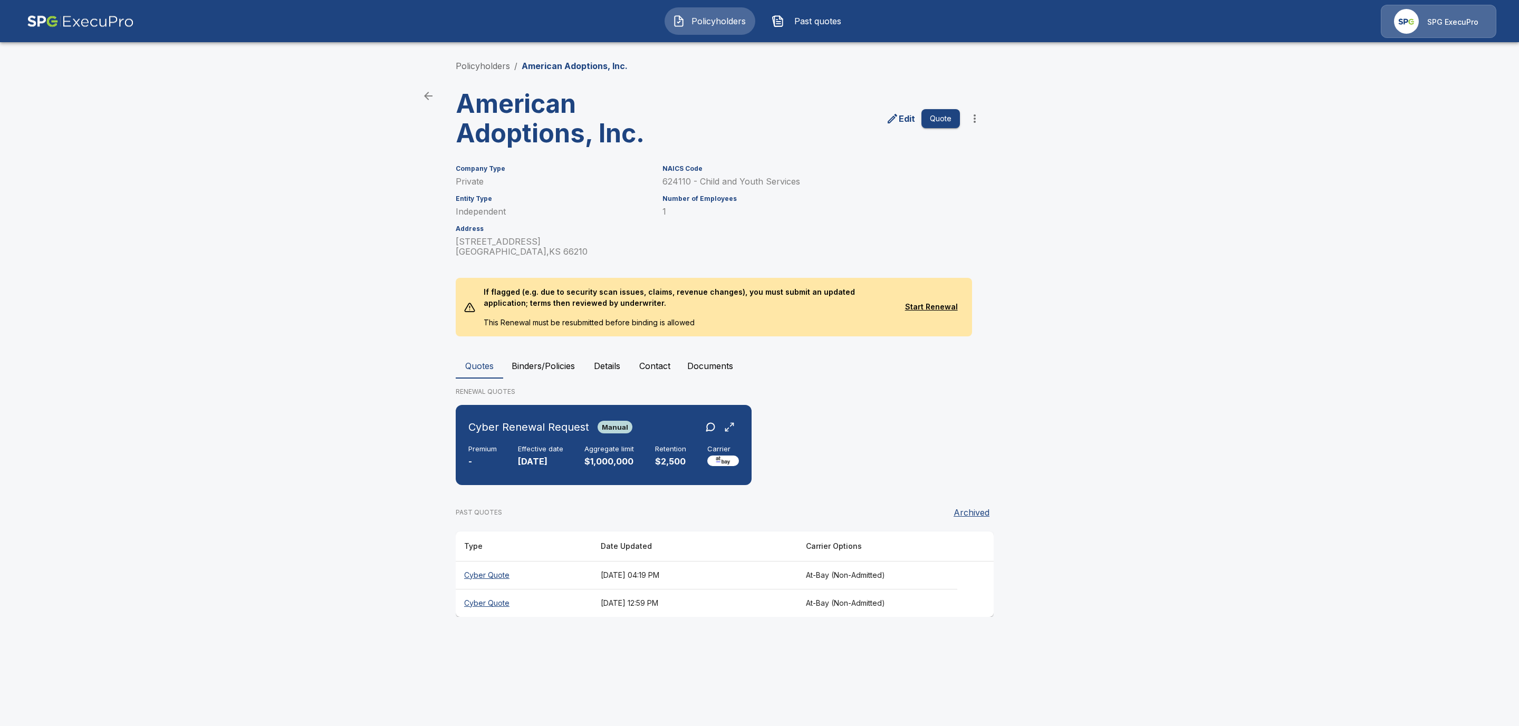
click at [901, 121] on p "Edit" at bounding box center [907, 118] width 16 height 13
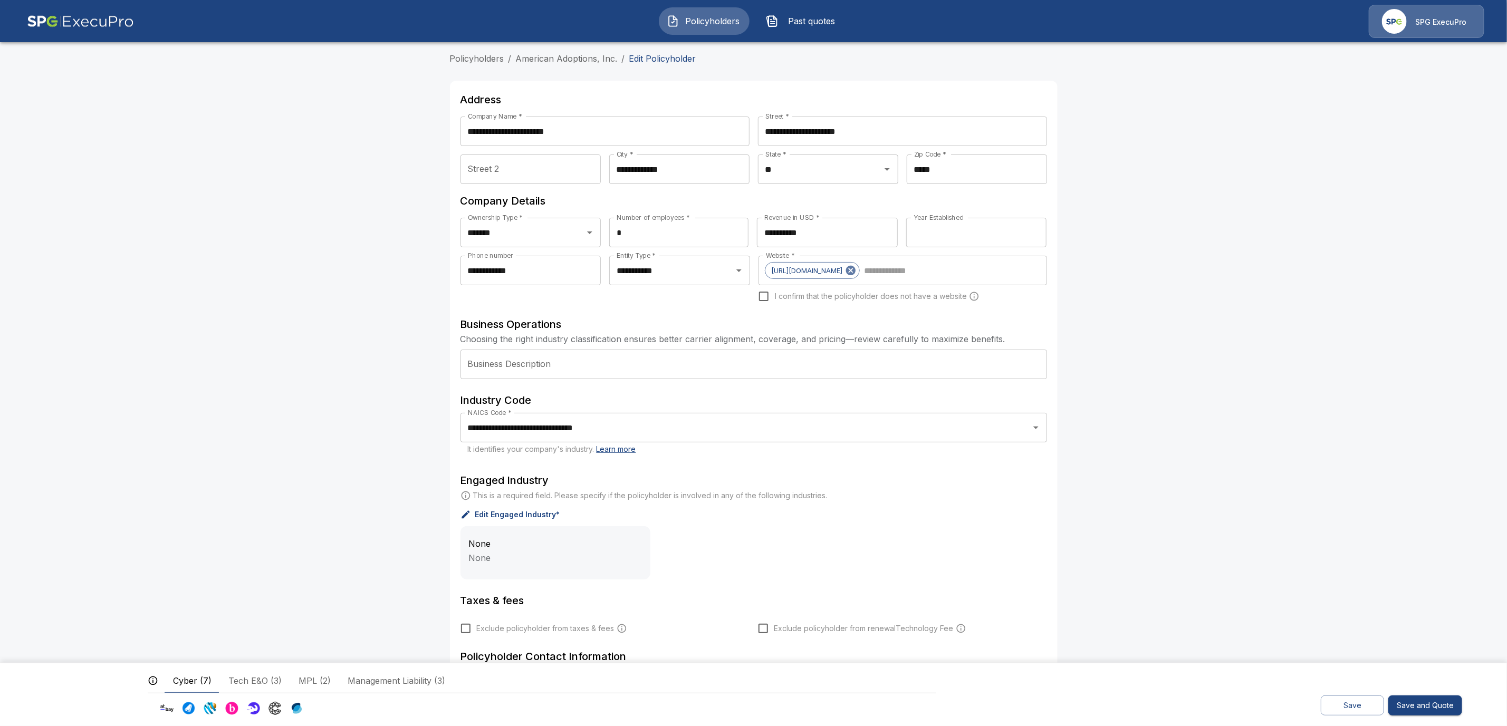
click at [513, 513] on p "Edit Engaged Industry*" at bounding box center [517, 514] width 85 height 7
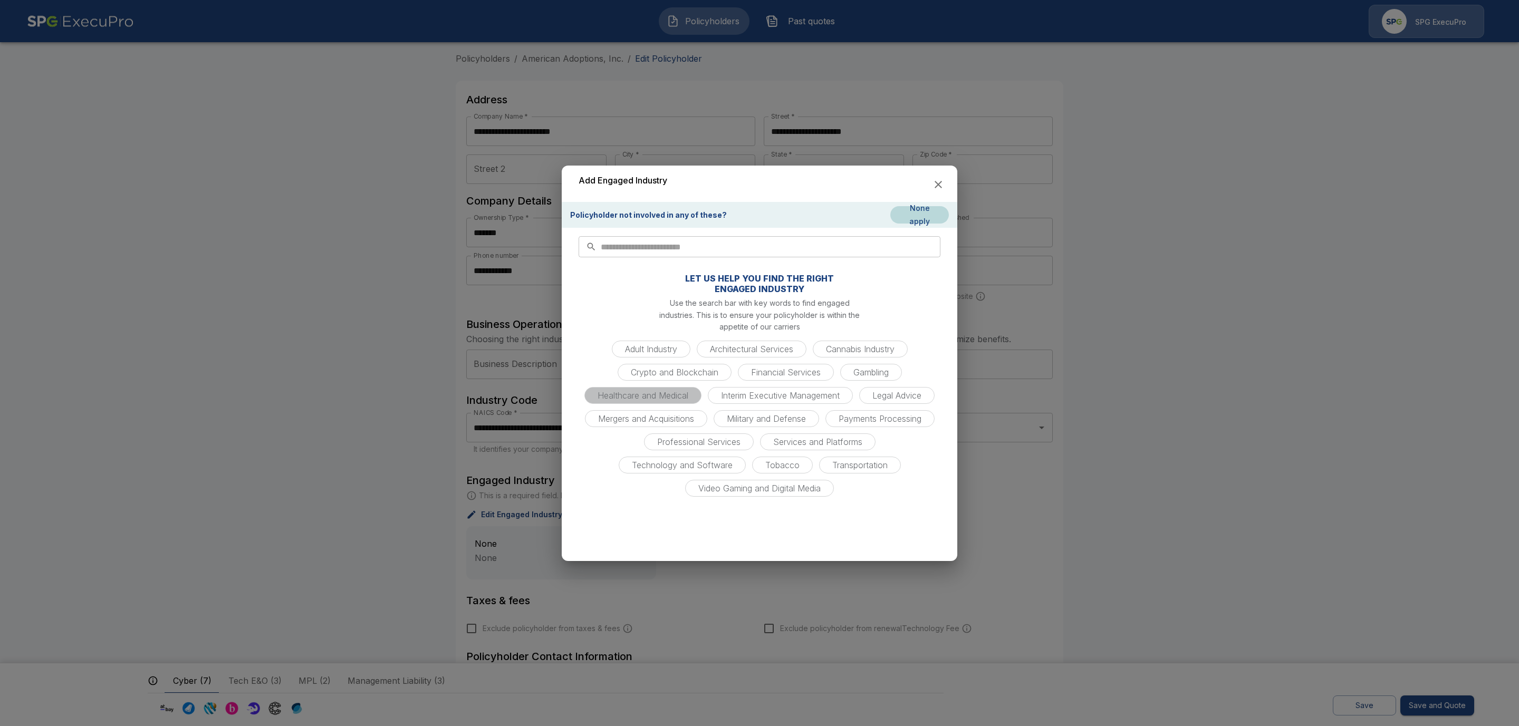
click at [628, 398] on span "Healthcare and Medical" at bounding box center [642, 395] width 103 height 11
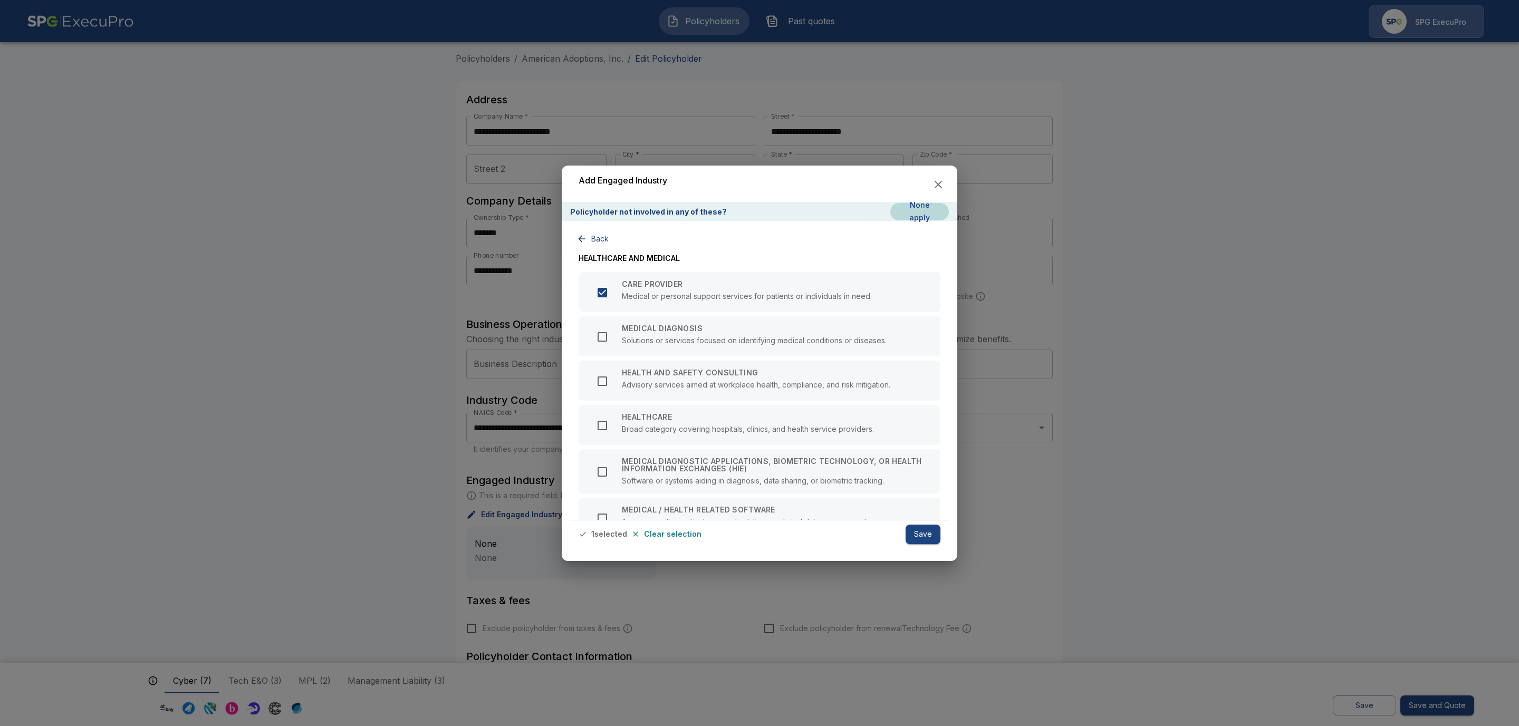
click at [931, 535] on button "Save" at bounding box center [923, 535] width 35 height 20
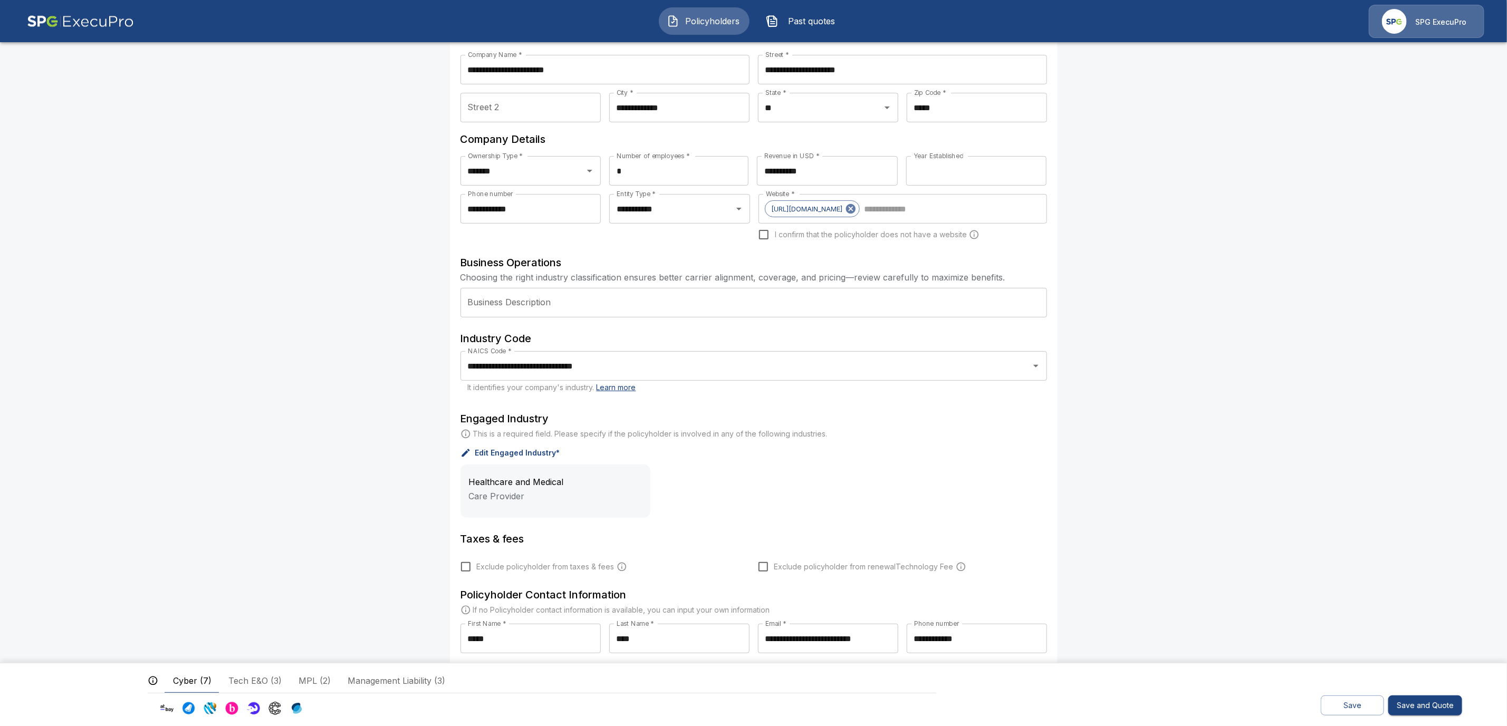
scroll to position [148, 0]
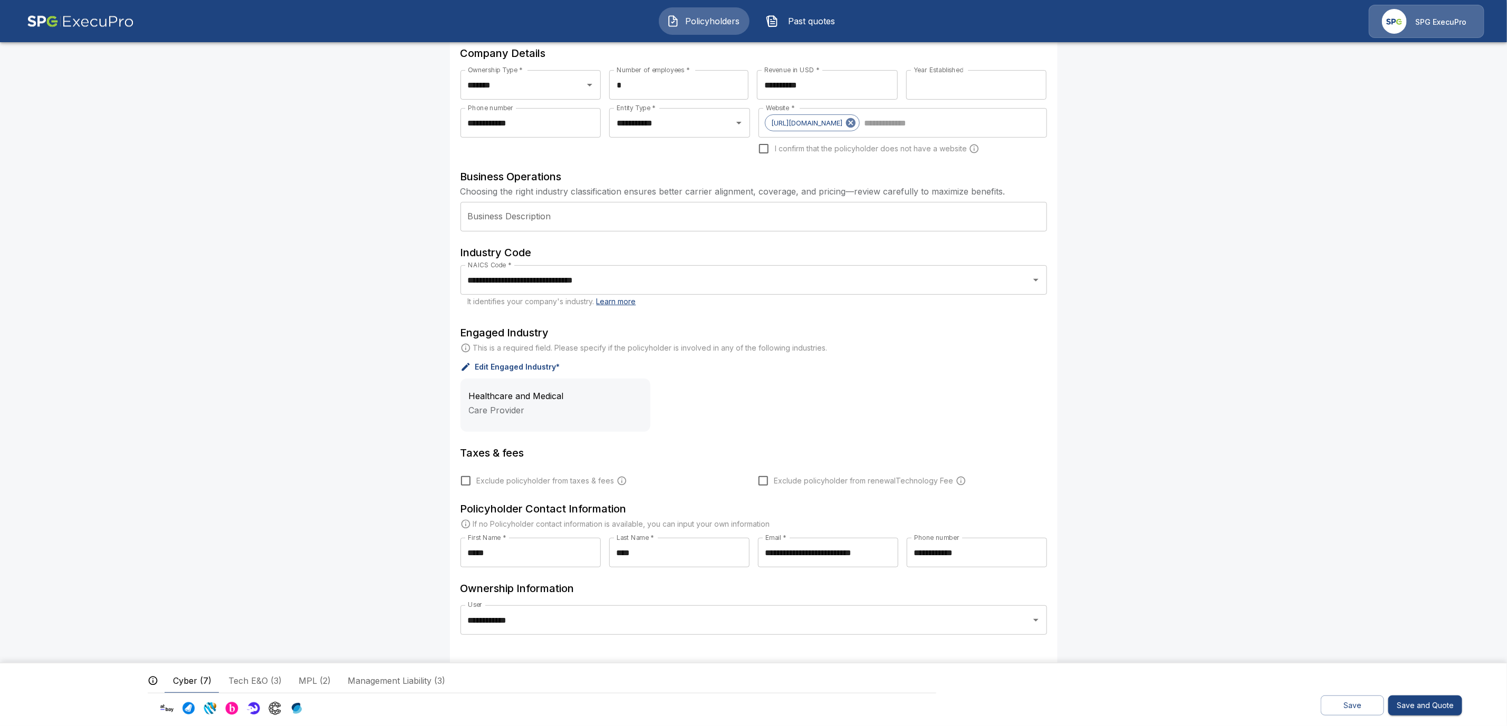
click at [1353, 707] on button "Save" at bounding box center [1352, 706] width 63 height 21
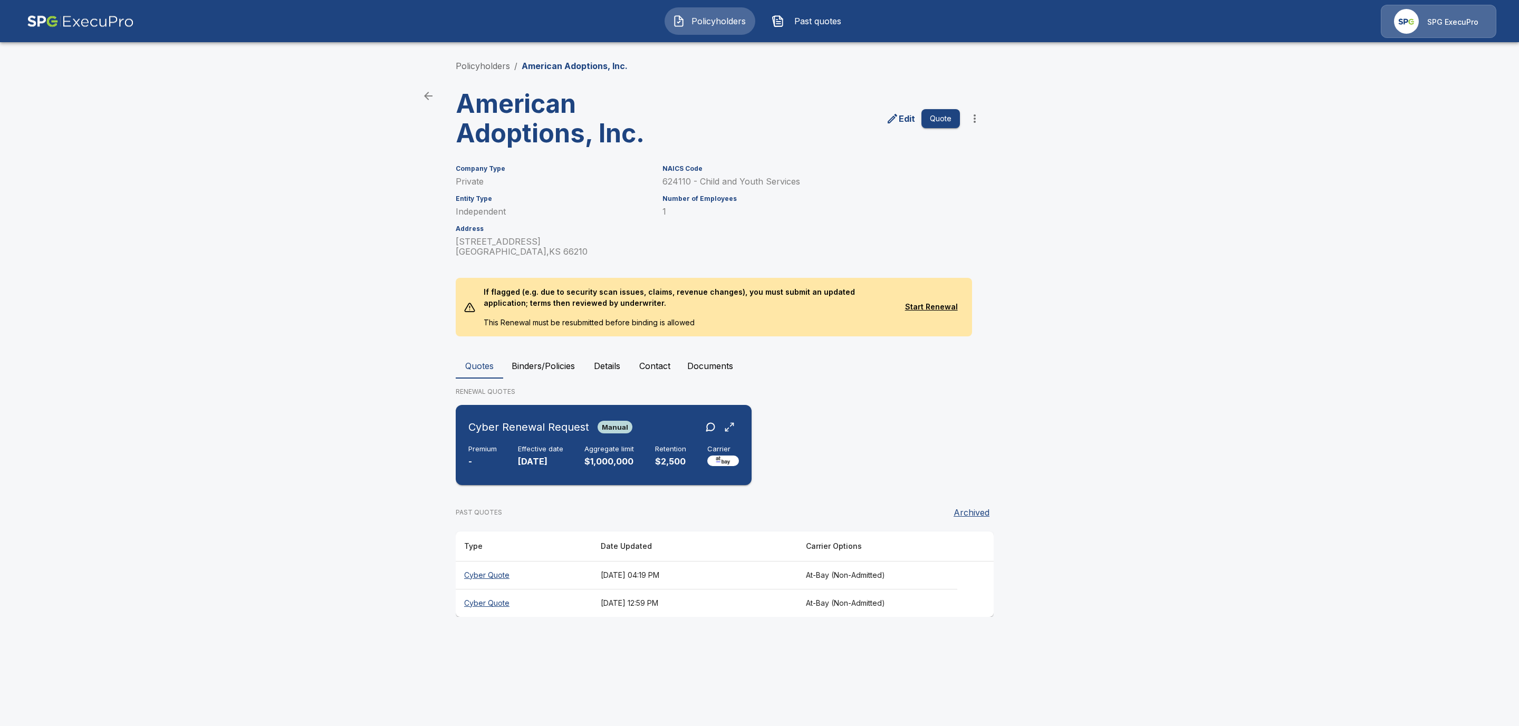
click at [563, 457] on p "[DATE]" at bounding box center [540, 462] width 45 height 12
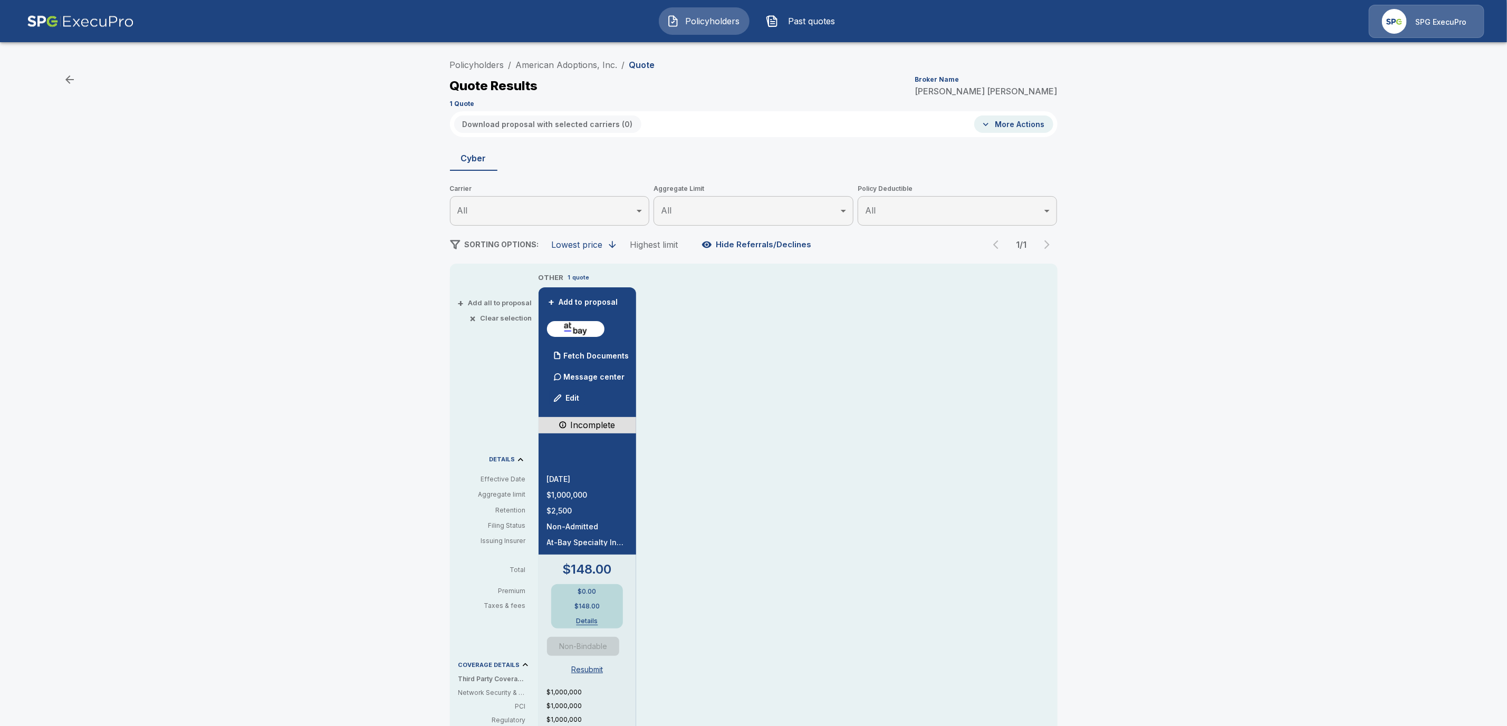
click at [576, 397] on button "Edit" at bounding box center [567, 398] width 36 height 21
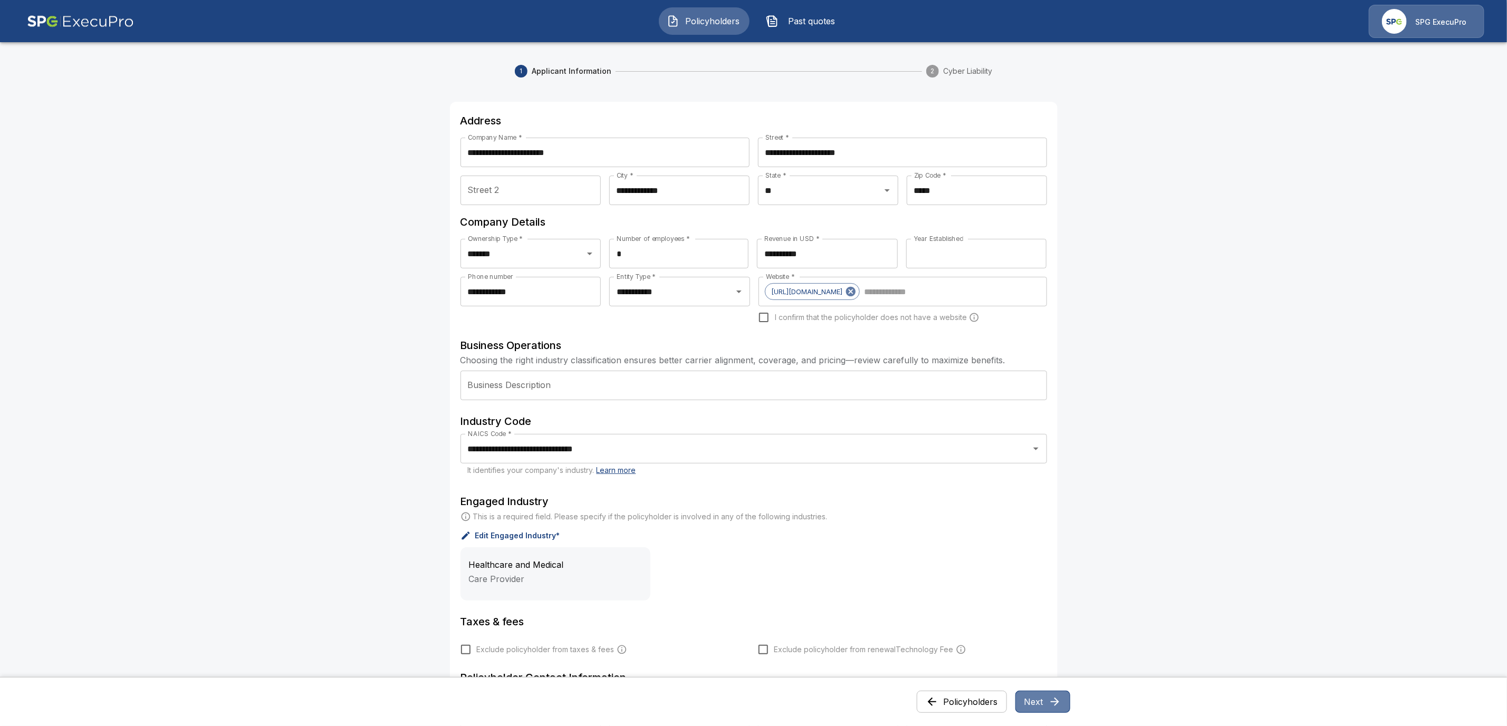
click at [1051, 701] on button "Next" at bounding box center [1042, 702] width 55 height 22
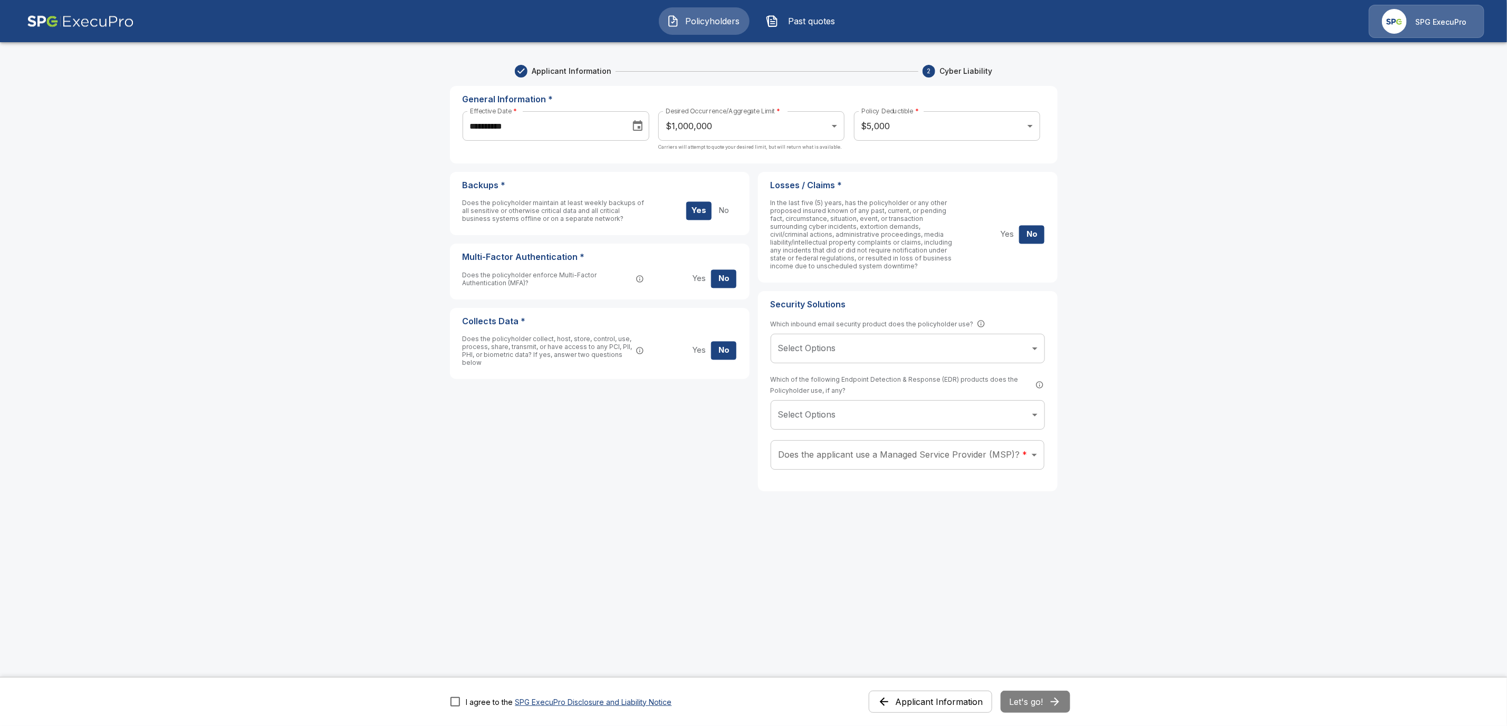
click at [705, 353] on button "Yes" at bounding box center [698, 351] width 25 height 18
click at [736, 352] on button "No" at bounding box center [723, 351] width 25 height 18
click at [707, 350] on button "Yes" at bounding box center [698, 351] width 25 height 18
click at [578, 424] on input "text" at bounding box center [611, 422] width 251 height 30
type input "******"
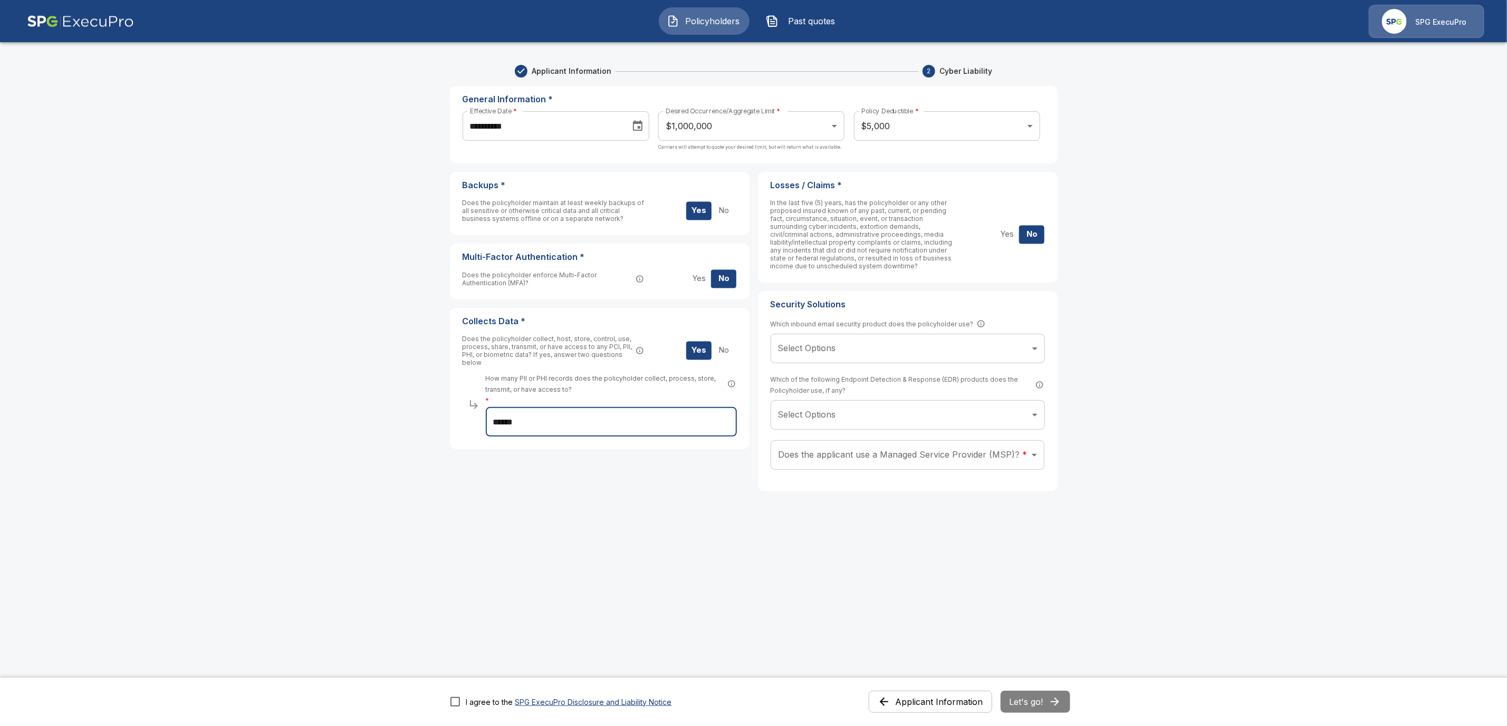
click at [733, 353] on button "No" at bounding box center [723, 351] width 25 height 18
click at [942, 458] on body "**********" at bounding box center [753, 423] width 1507 height 846
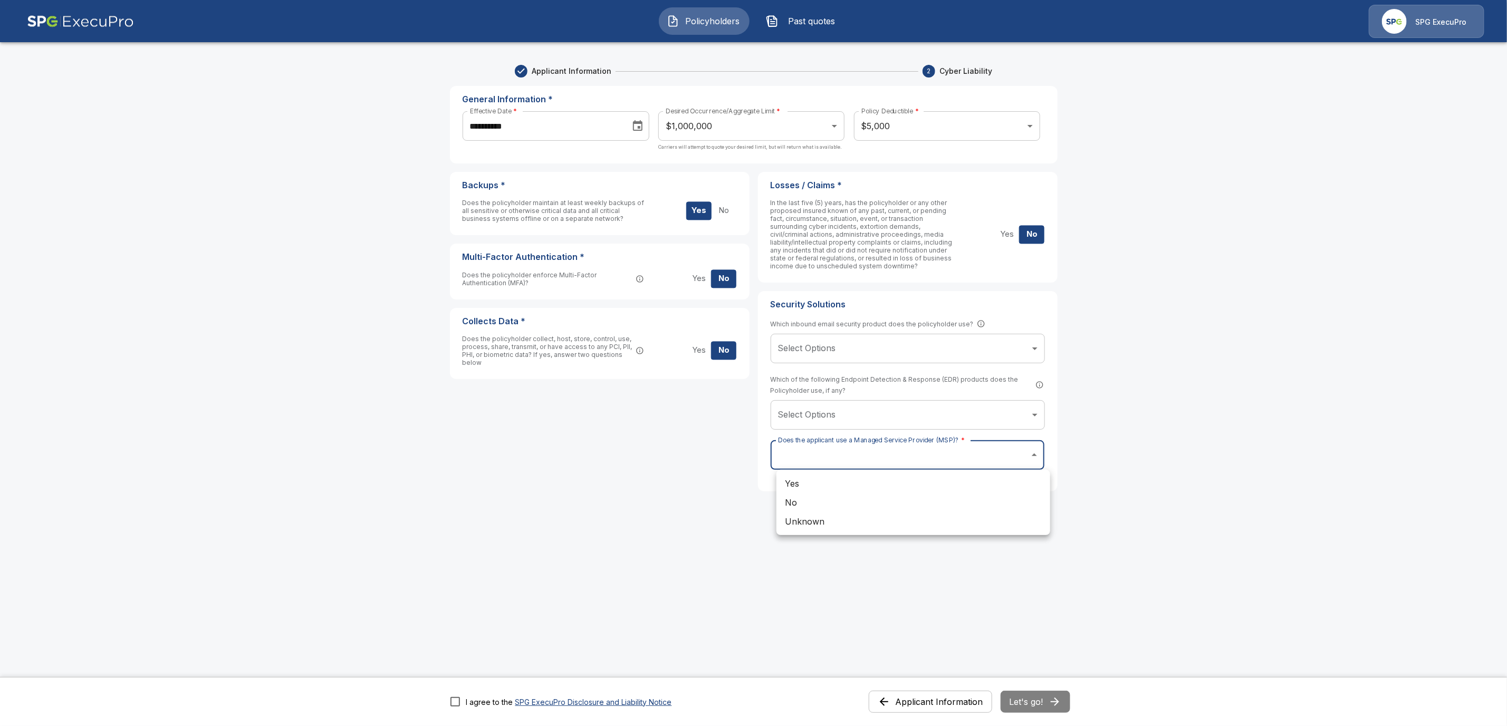
click at [820, 505] on li "No" at bounding box center [913, 502] width 274 height 19
type input "**"
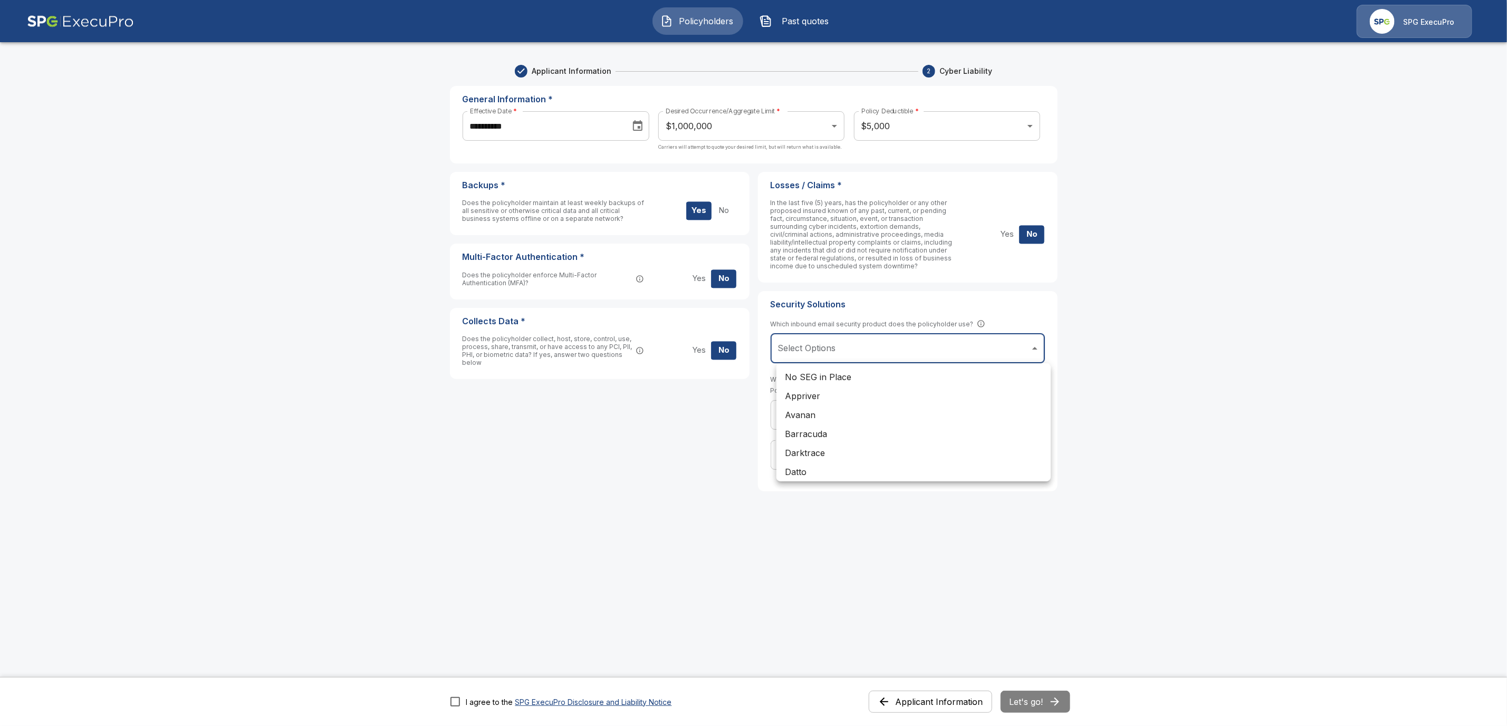
click at [913, 341] on body "**********" at bounding box center [753, 423] width 1507 height 846
click at [841, 429] on li "Barracuda" at bounding box center [913, 434] width 274 height 19
type input "*********"
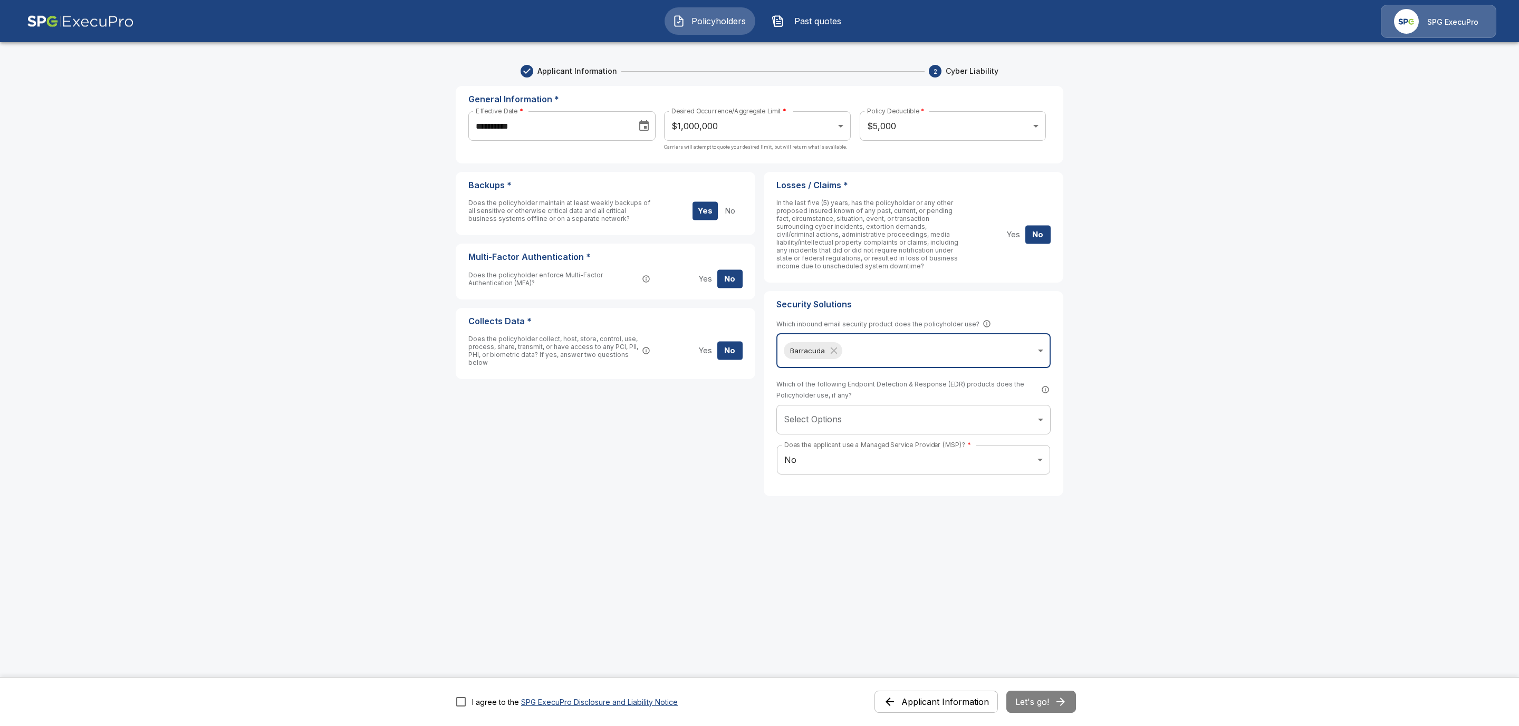
click at [833, 420] on body "**********" at bounding box center [759, 423] width 1519 height 846
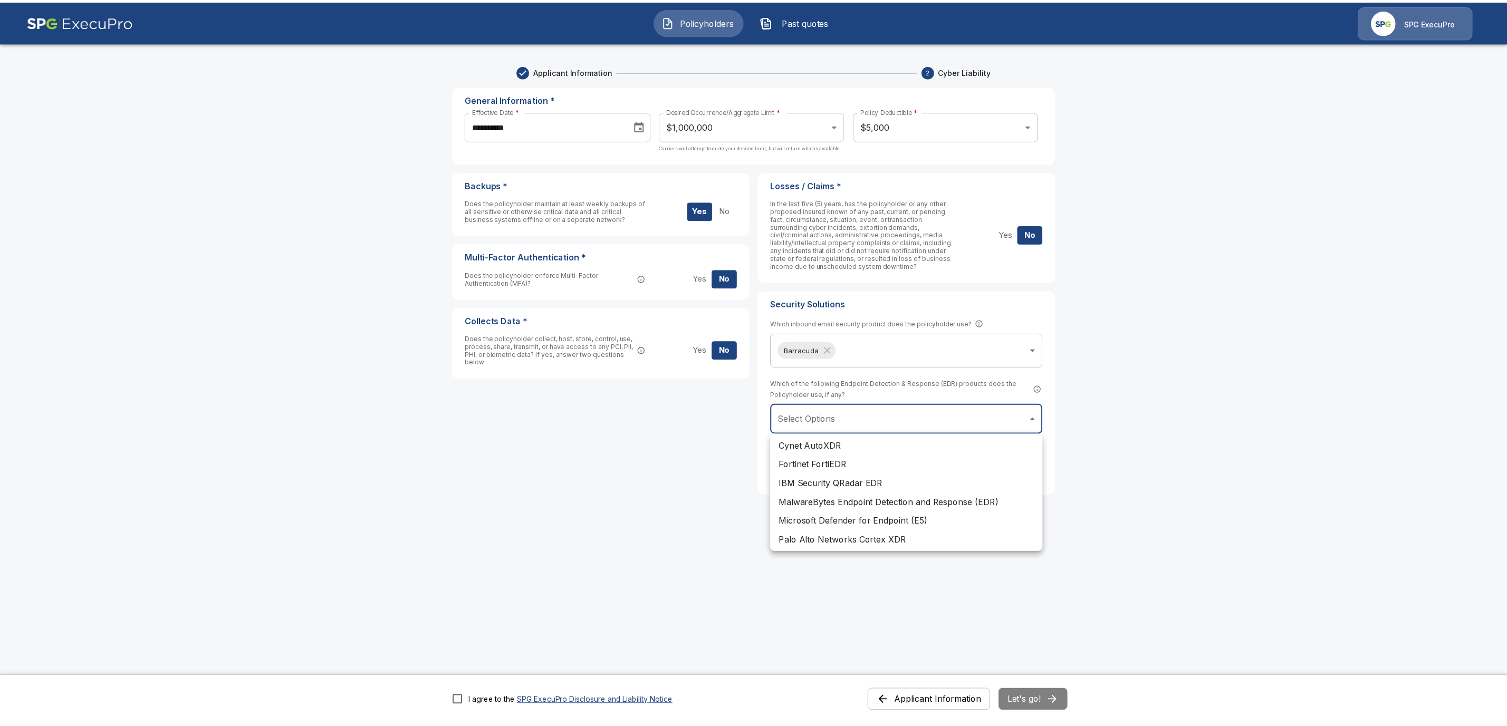
scroll to position [175, 0]
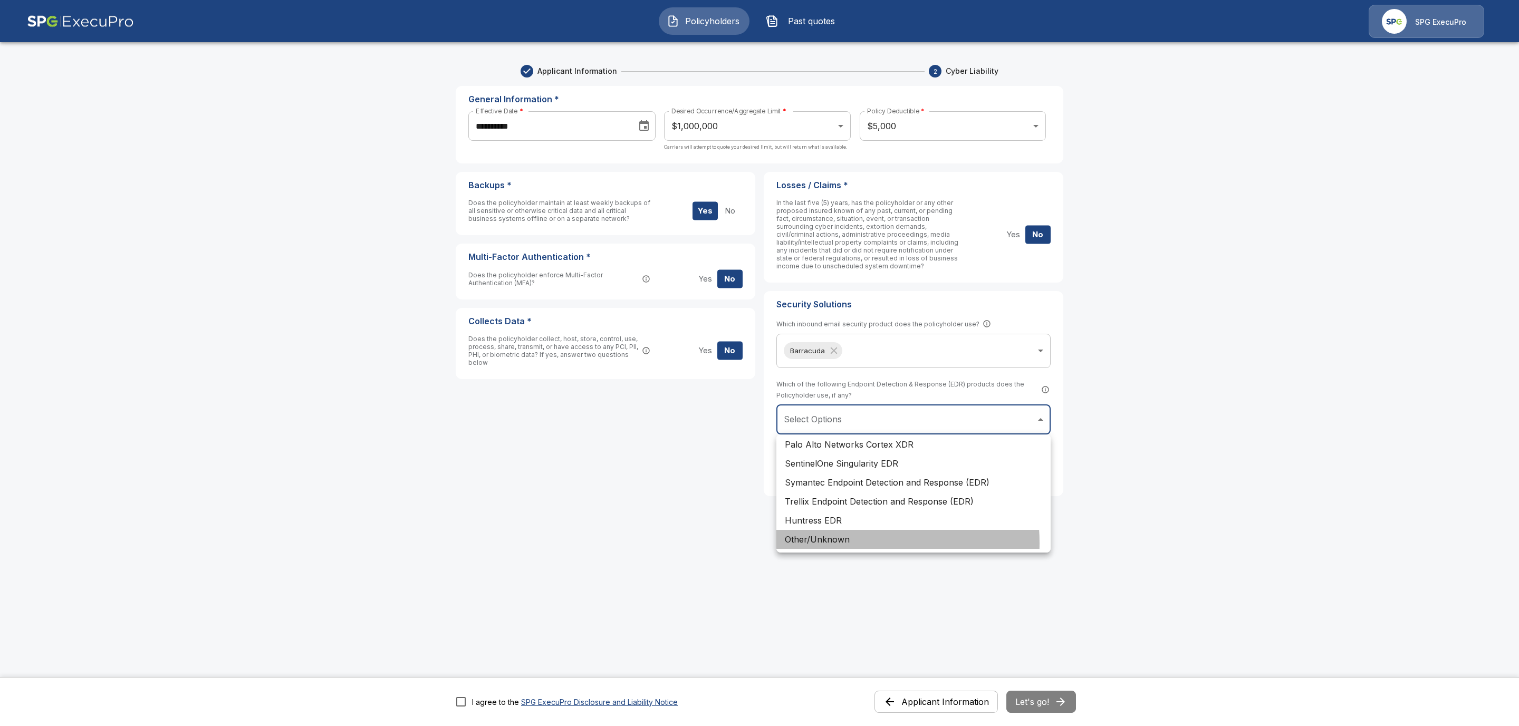
click at [840, 543] on li "Other/Unknown" at bounding box center [913, 539] width 274 height 19
type input "**********"
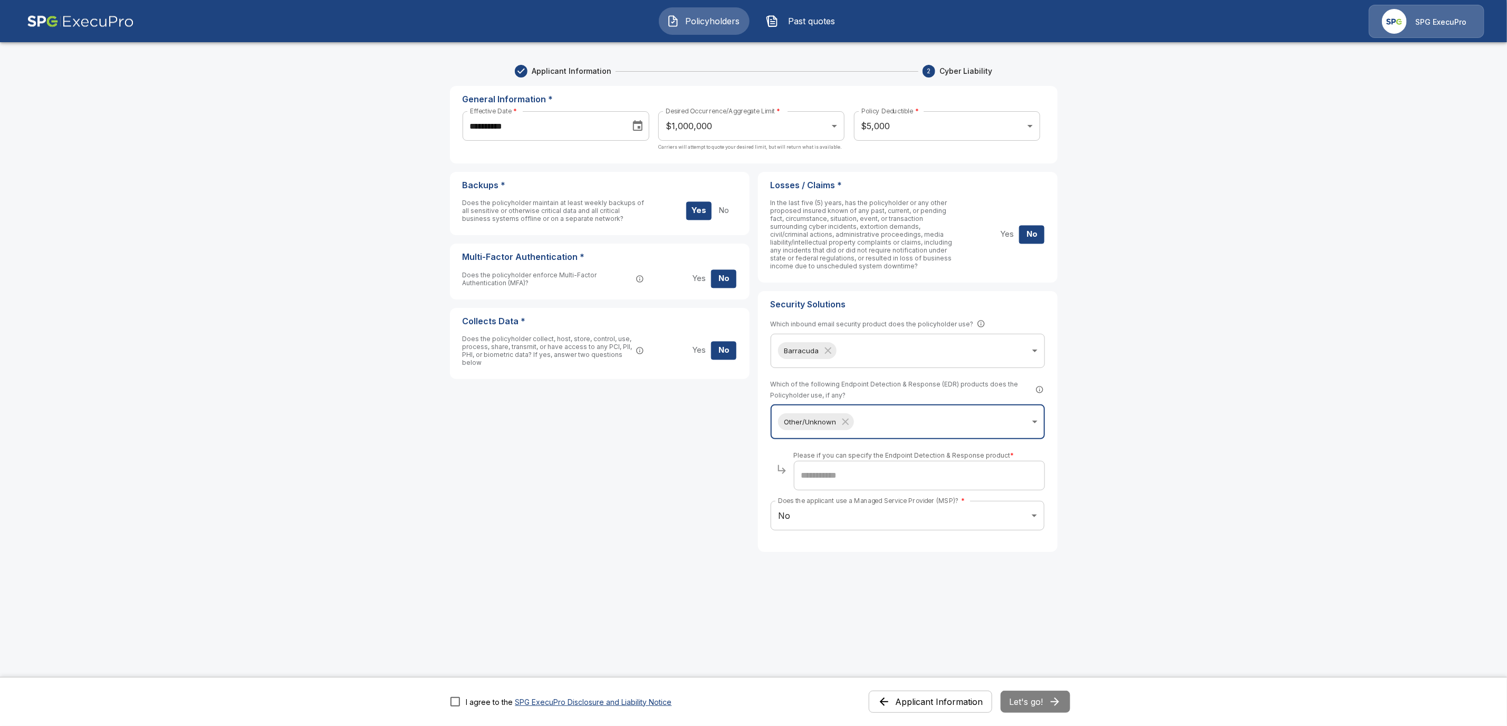
click at [900, 480] on input "text" at bounding box center [919, 476] width 251 height 30
type input "*******"
click at [1186, 503] on main "**********" at bounding box center [753, 423] width 1507 height 846
click at [1156, 376] on main "**********" at bounding box center [753, 423] width 1507 height 846
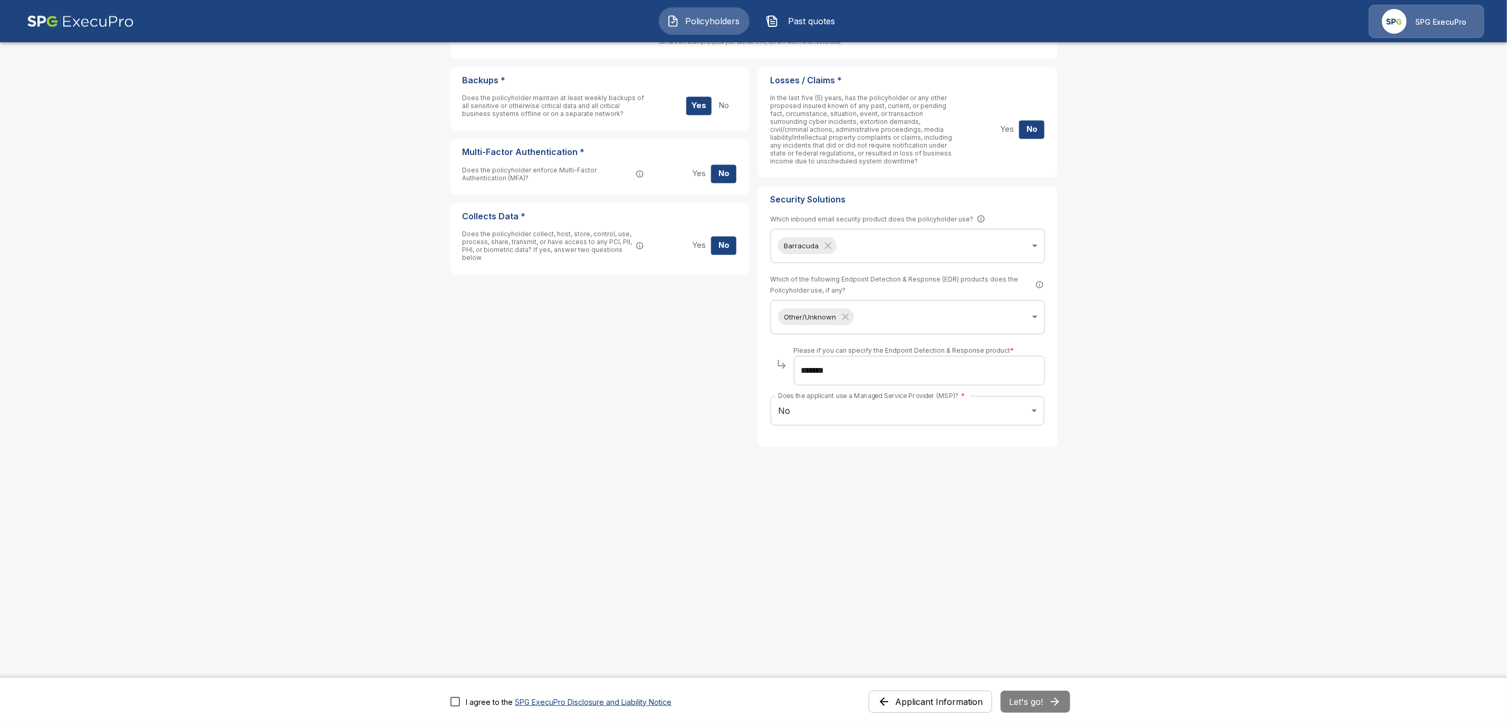
scroll to position [106, 0]
click at [1054, 706] on button "Let's go!" at bounding box center [1036, 702] width 70 height 22
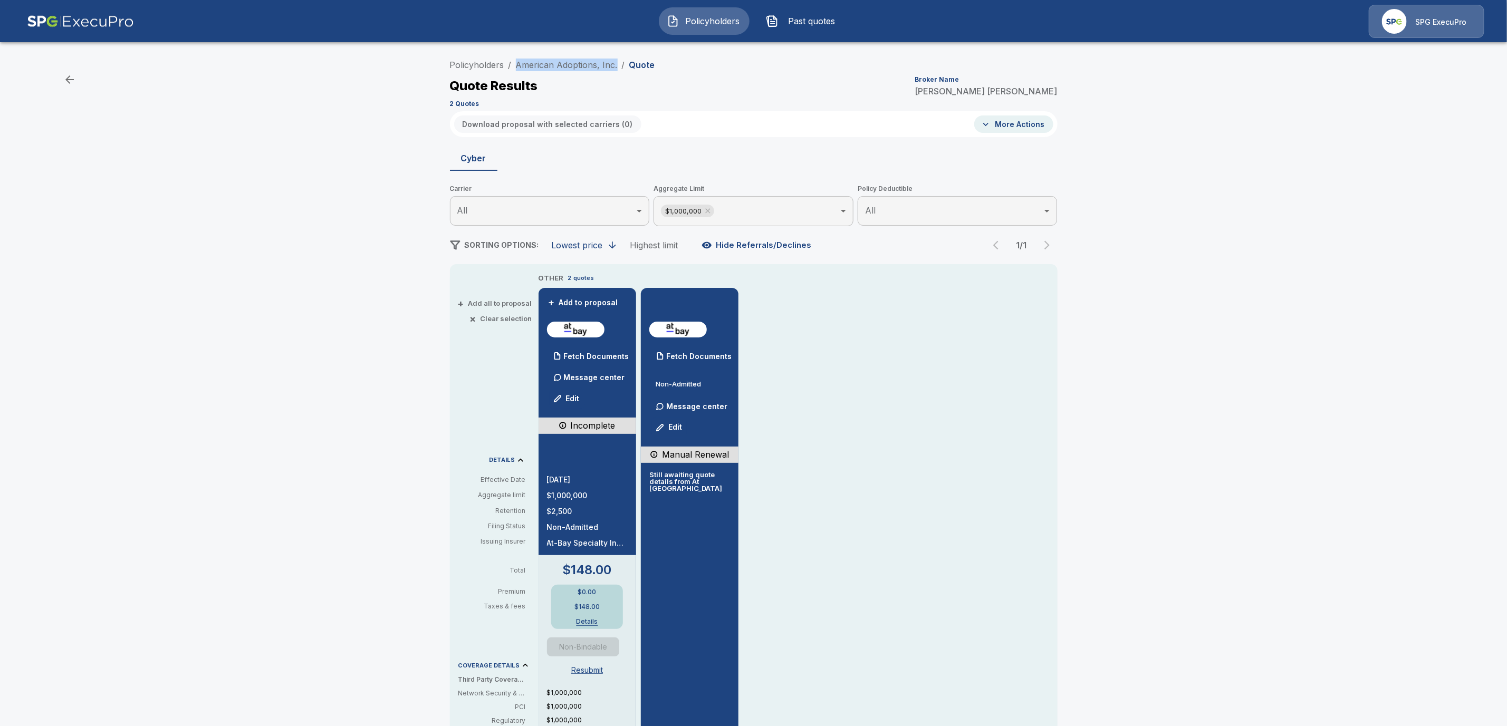
drag, startPoint x: 622, startPoint y: 64, endPoint x: 515, endPoint y: 63, distance: 106.6
click at [515, 63] on ol "Policyholders / American Adoptions, Inc. / Quote" at bounding box center [552, 65] width 205 height 13
copy link "American Adoptions, Inc."
click at [714, 354] on p "Fetch Documents" at bounding box center [698, 356] width 65 height 7
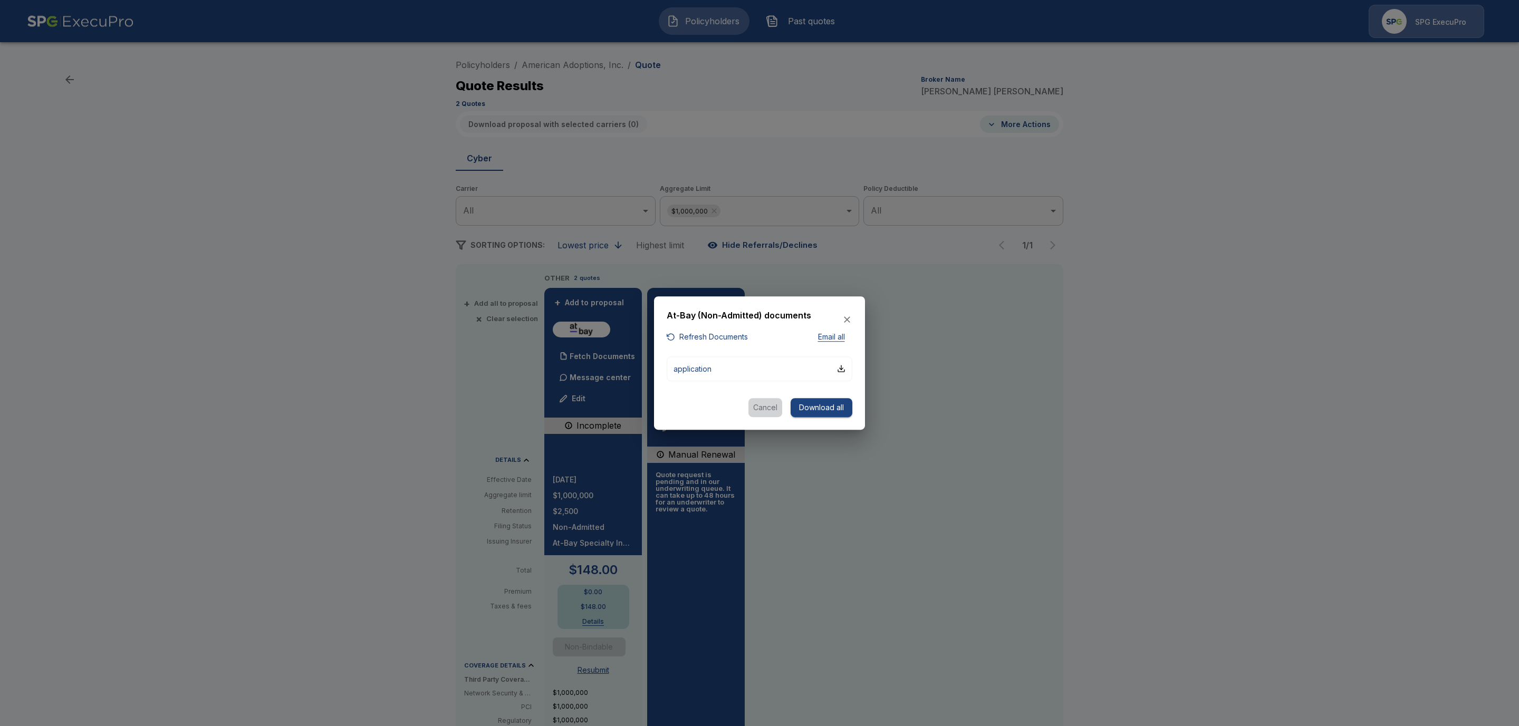
click at [773, 410] on button "Cancel" at bounding box center [766, 408] width 34 height 20
